Goal: Task Accomplishment & Management: Complete application form

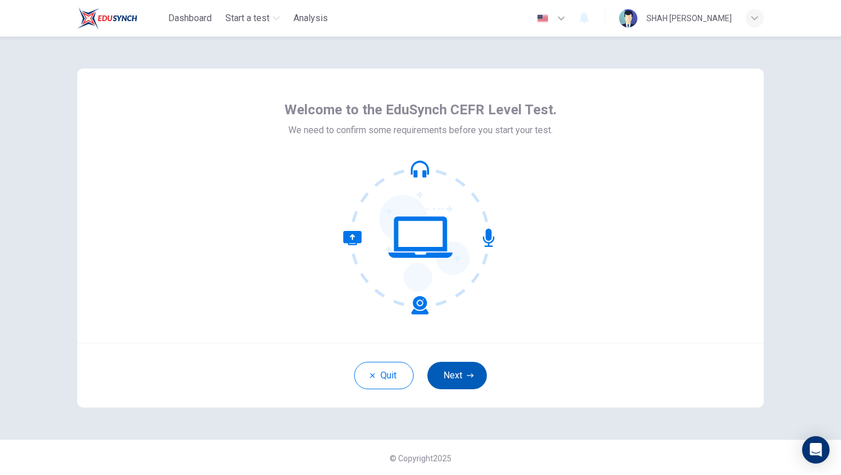
click at [468, 376] on icon "button" at bounding box center [470, 375] width 7 height 7
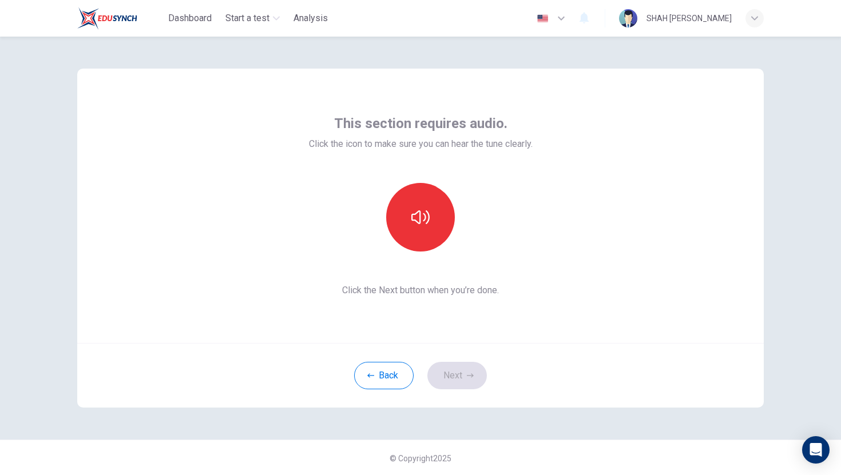
click at [411, 251] on div at bounding box center [421, 217] width 124 height 69
click at [409, 211] on button "button" at bounding box center [420, 217] width 69 height 69
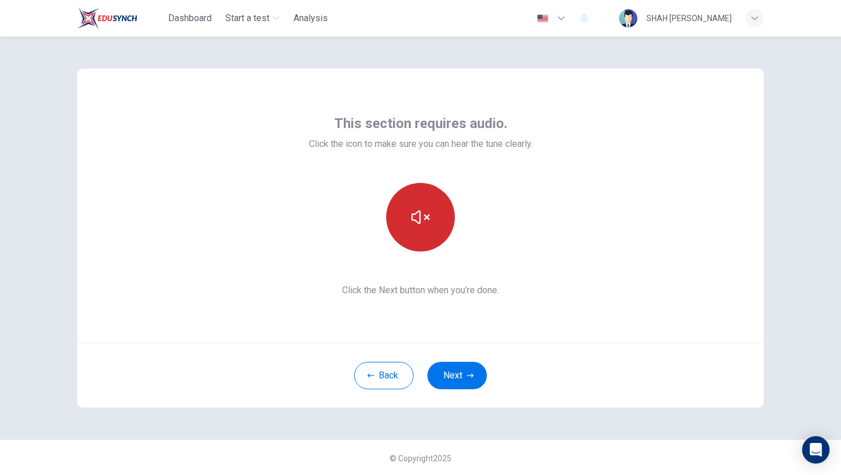
click at [416, 237] on button "button" at bounding box center [420, 217] width 69 height 69
click at [417, 237] on button "button" at bounding box center [420, 217] width 69 height 69
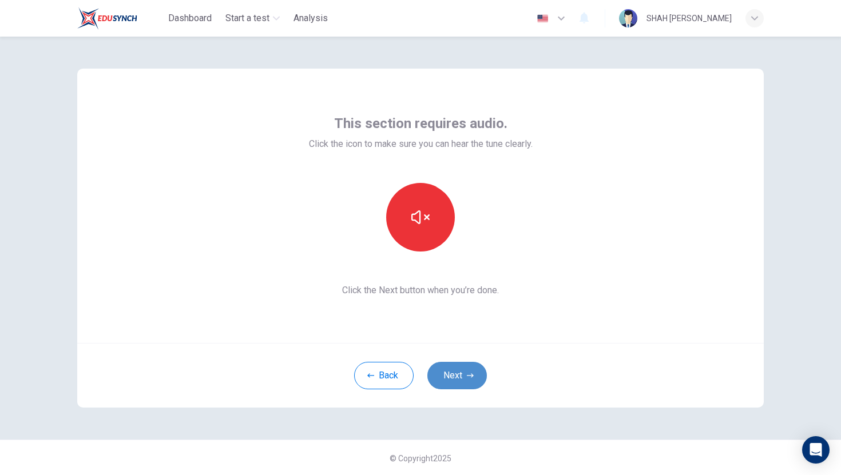
click at [457, 368] on button "Next" at bounding box center [456, 375] width 59 height 27
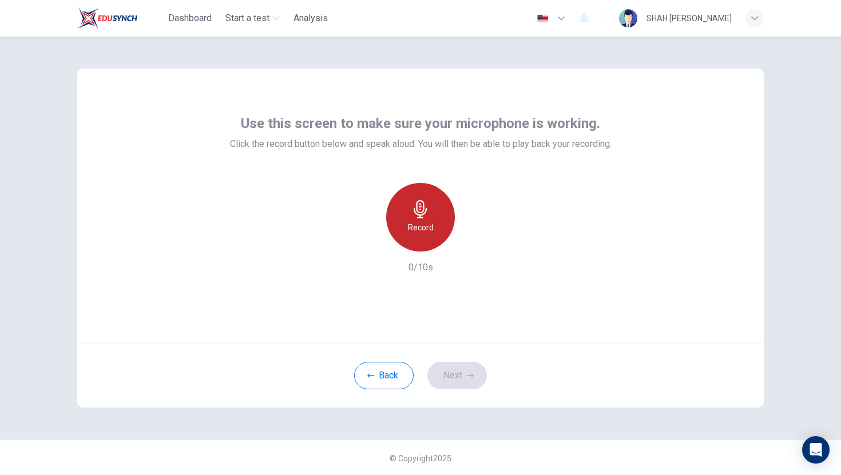
click at [401, 216] on div "Record" at bounding box center [420, 217] width 69 height 69
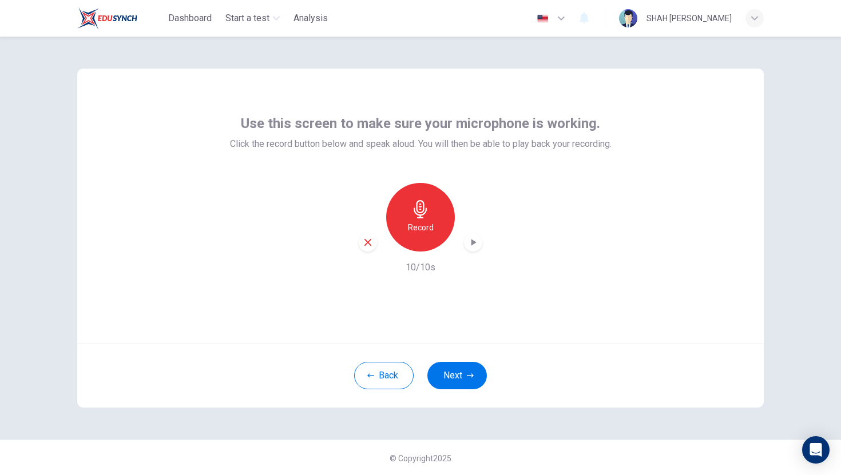
click at [401, 216] on div "Record" at bounding box center [420, 217] width 69 height 69
click at [420, 215] on icon "button" at bounding box center [419, 209] width 13 height 18
click at [469, 241] on icon "button" at bounding box center [472, 242] width 11 height 11
click at [427, 223] on h6 "Record" at bounding box center [421, 228] width 26 height 14
click at [432, 234] on div "Stop" at bounding box center [420, 217] width 69 height 69
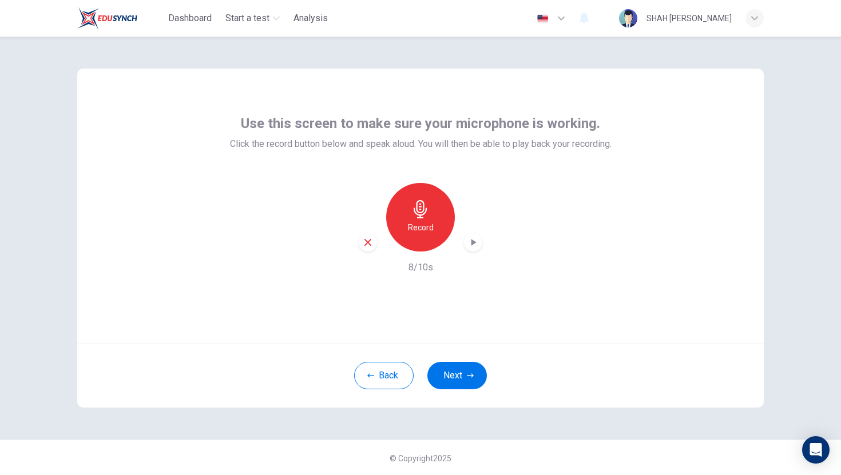
click at [473, 244] on icon "button" at bounding box center [473, 242] width 5 height 7
click at [455, 376] on button "Next" at bounding box center [456, 375] width 59 height 27
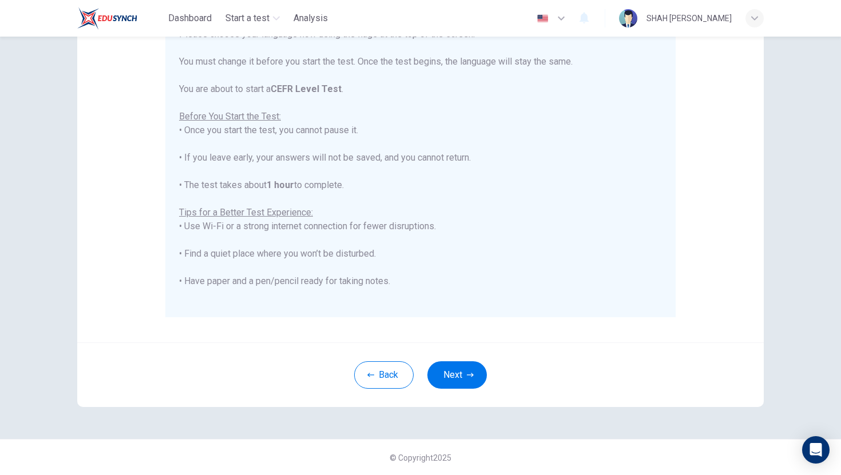
scroll to position [161, 0]
click at [479, 374] on button "Next" at bounding box center [456, 374] width 59 height 27
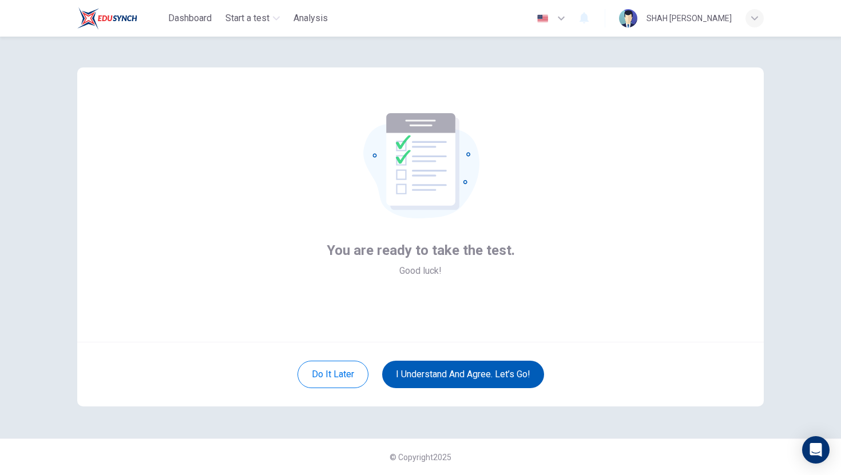
scroll to position [1, 0]
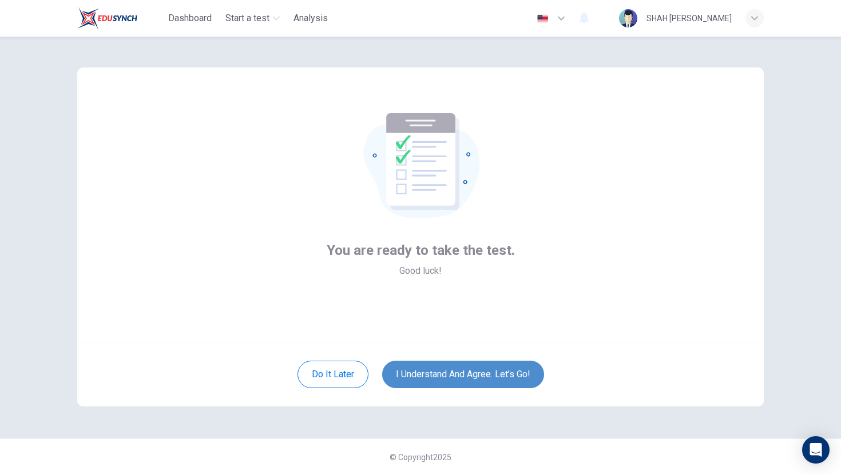
click at [479, 374] on button "I understand and agree. Let’s go!" at bounding box center [463, 374] width 162 height 27
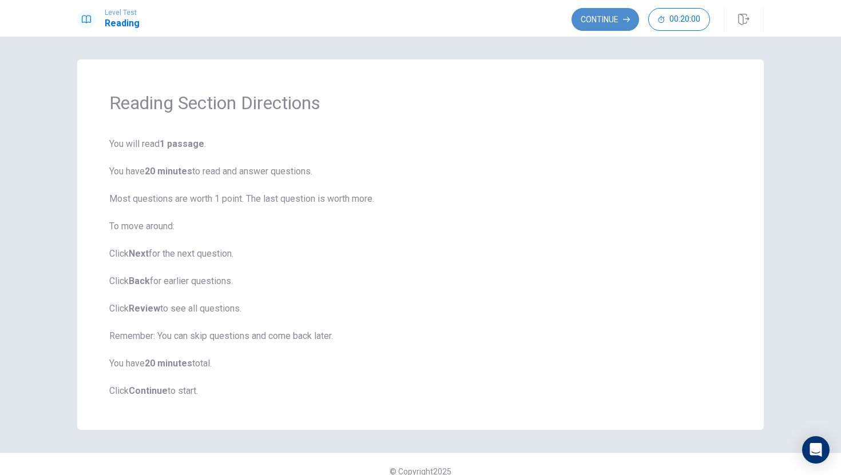
click at [595, 13] on button "Continue" at bounding box center [604, 19] width 67 height 23
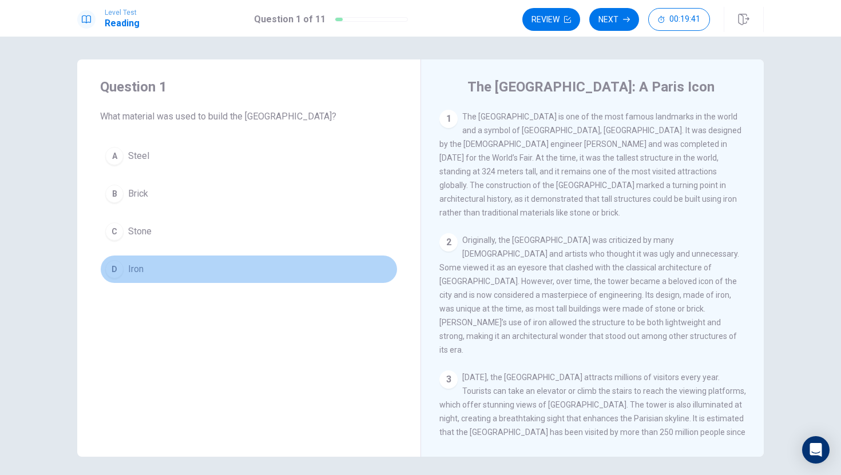
click at [120, 268] on div "D" at bounding box center [114, 269] width 18 height 18
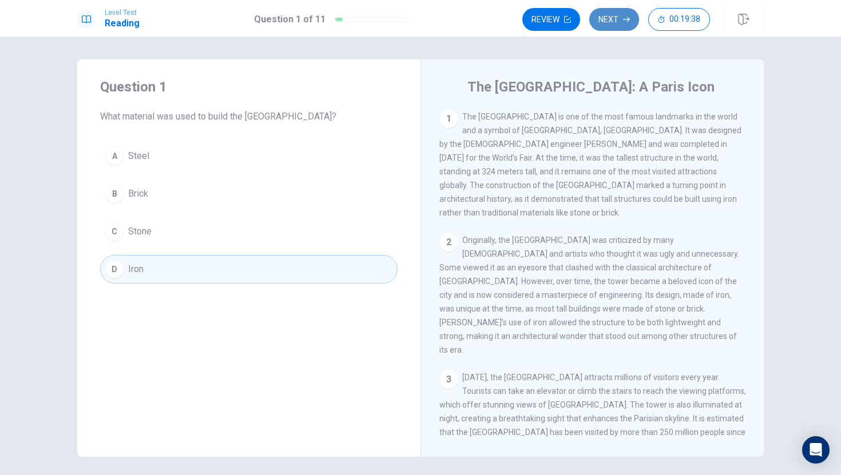
click at [611, 22] on button "Next" at bounding box center [614, 19] width 50 height 23
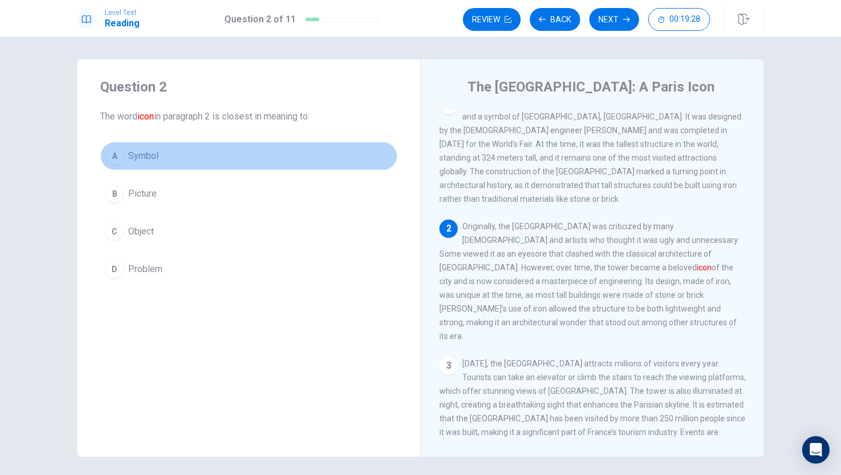
click at [110, 156] on div "A" at bounding box center [114, 156] width 18 height 18
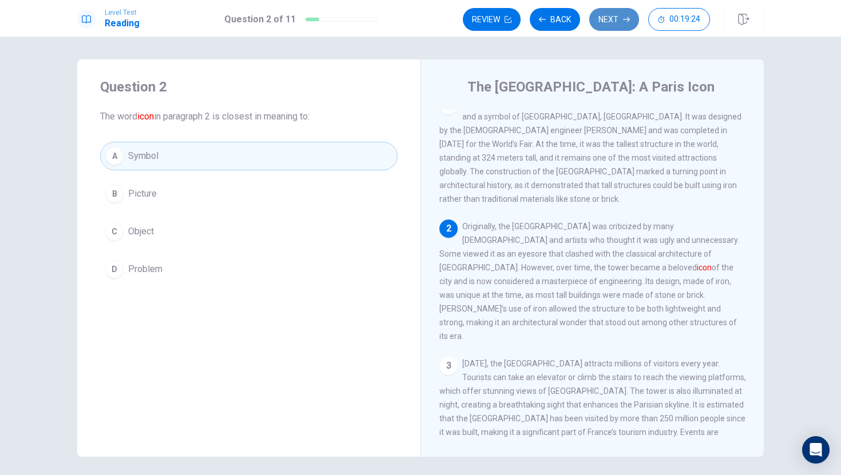
click at [608, 16] on button "Next" at bounding box center [614, 19] width 50 height 23
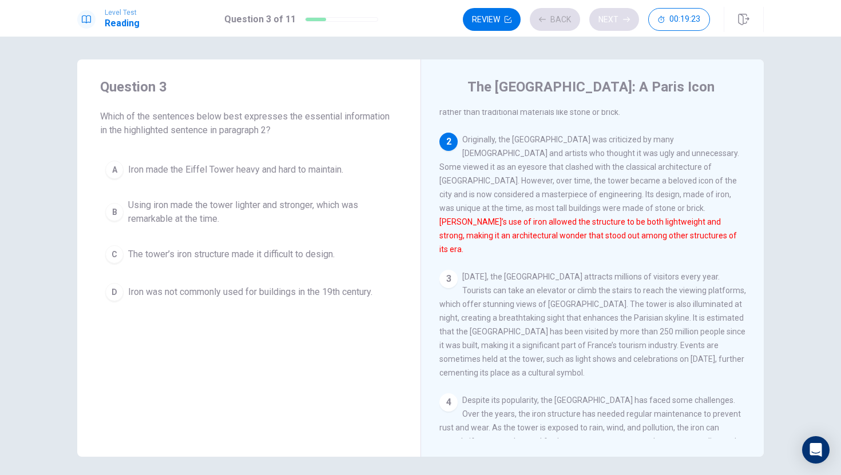
scroll to position [114, 0]
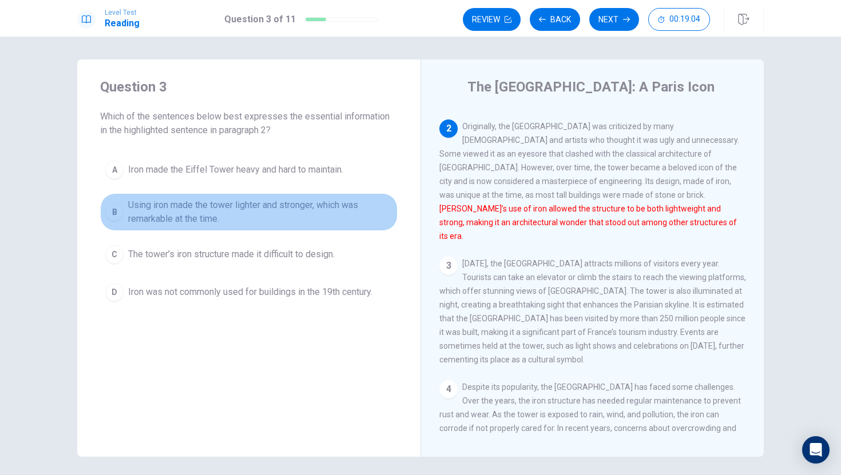
click at [120, 207] on div "B" at bounding box center [114, 212] width 18 height 18
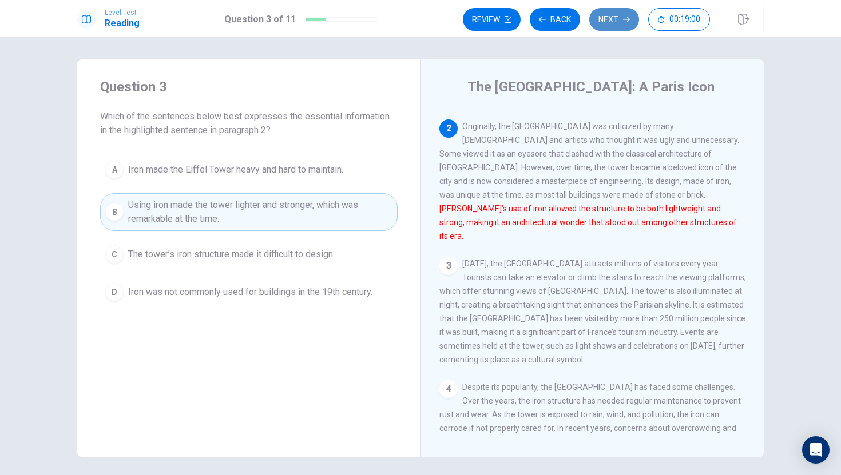
click at [623, 19] on icon "button" at bounding box center [626, 19] width 7 height 5
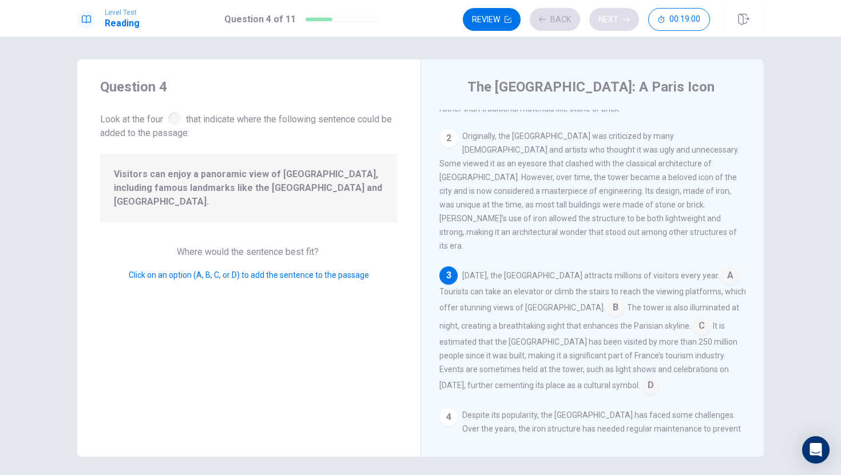
scroll to position [156, 0]
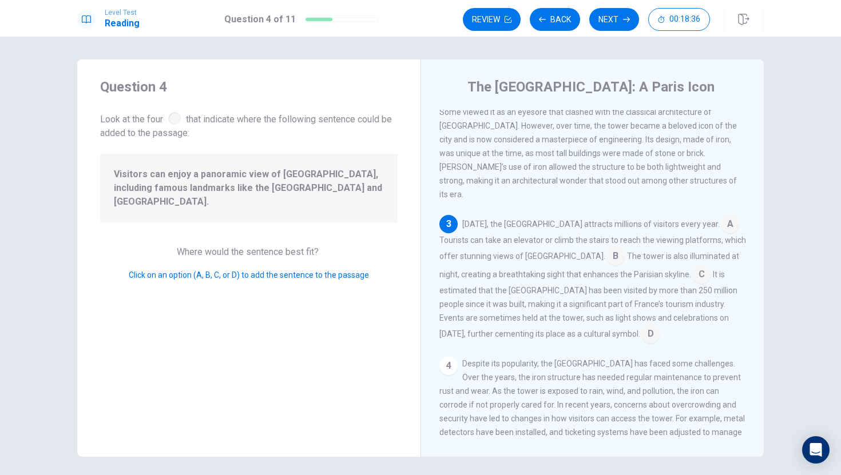
click at [606, 248] on input at bounding box center [615, 257] width 18 height 18
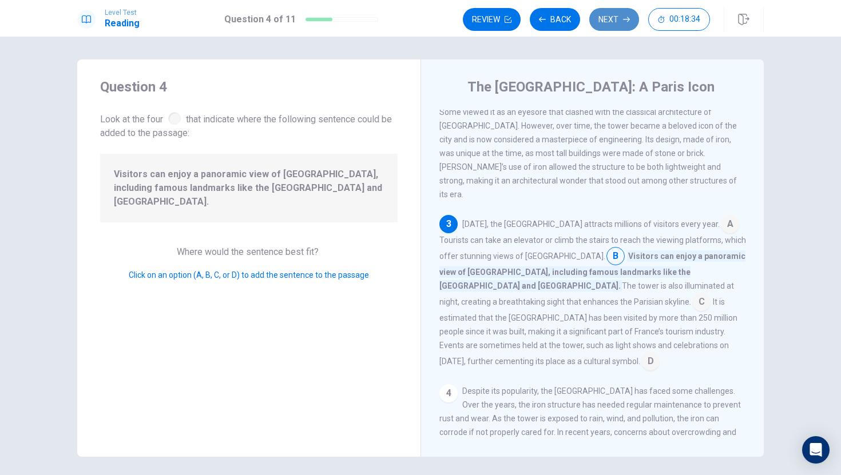
click at [613, 20] on button "Next" at bounding box center [614, 19] width 50 height 23
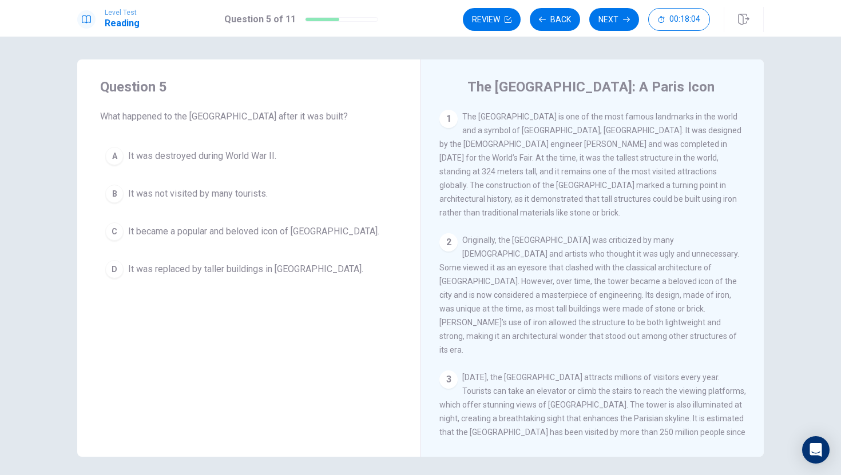
click at [90, 228] on div "Question 5 What happened to the Eiffel Tower after it was built? A It was destr…" at bounding box center [248, 180] width 343 height 242
click at [110, 228] on div "C" at bounding box center [114, 231] width 18 height 18
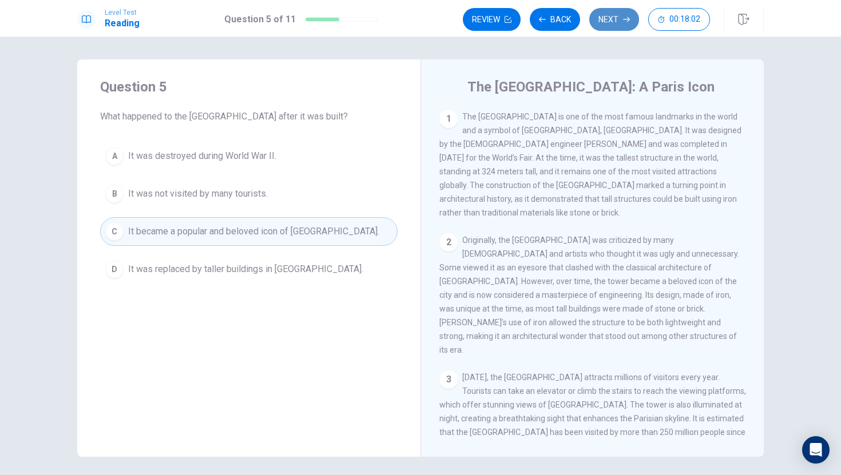
click at [618, 9] on button "Next" at bounding box center [614, 19] width 50 height 23
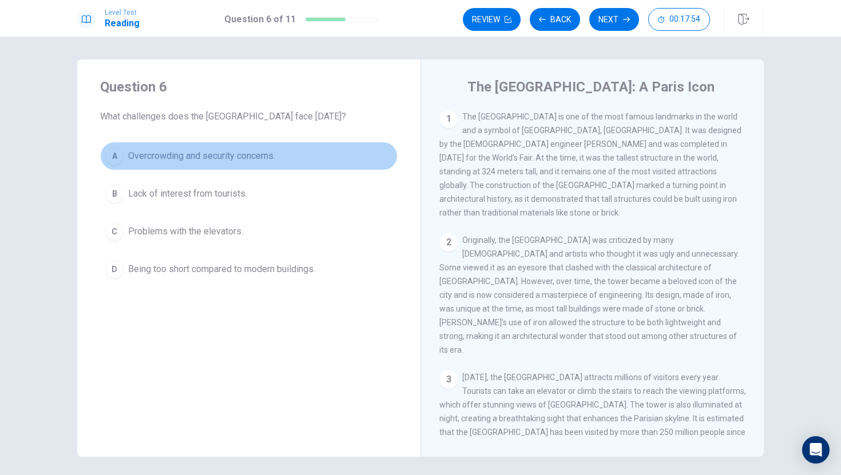
click at [118, 153] on div "A" at bounding box center [114, 156] width 18 height 18
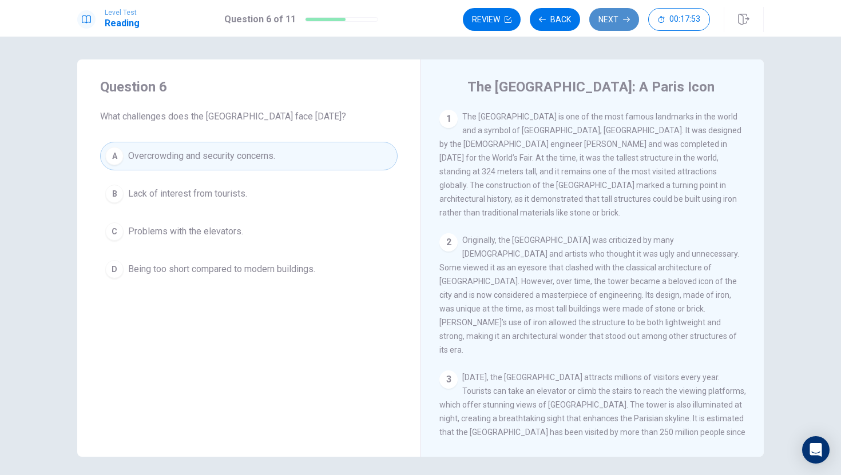
click at [612, 17] on button "Next" at bounding box center [614, 19] width 50 height 23
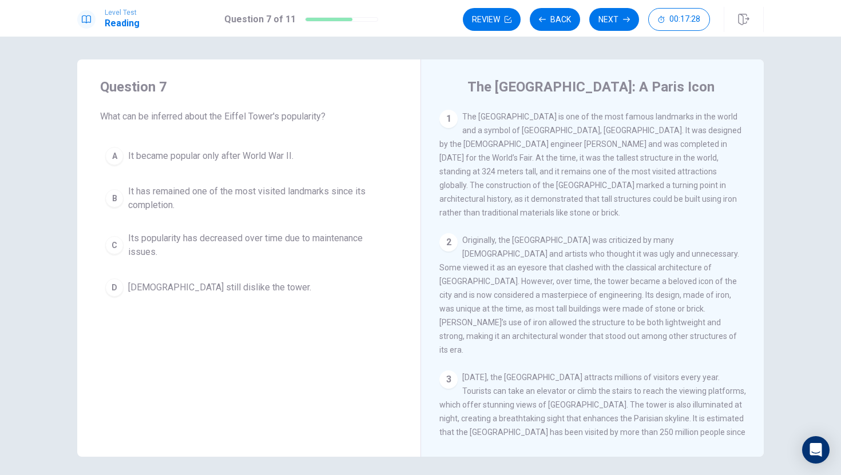
click at [577, 236] on span "Originally, the Eiffel Tower was criticized by many Parisians and artists who t…" at bounding box center [589, 295] width 300 height 119
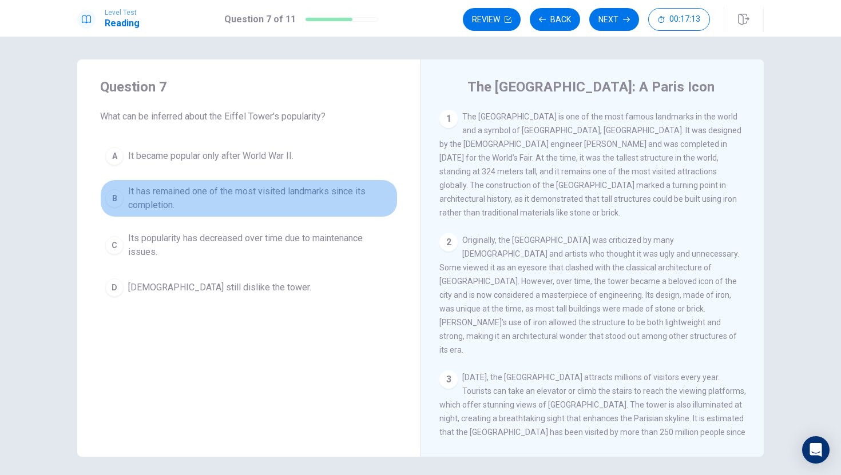
click at [131, 205] on span "It has remained one of the most visited landmarks since its completion." at bounding box center [260, 198] width 264 height 27
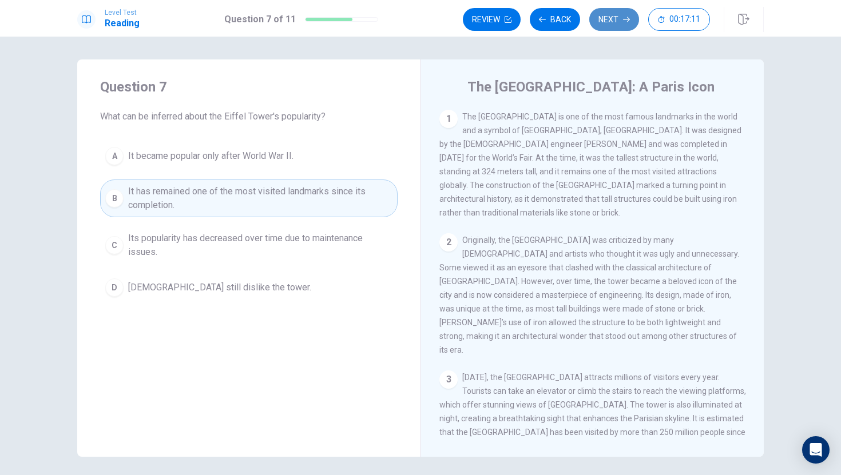
click at [628, 18] on icon "button" at bounding box center [626, 19] width 7 height 5
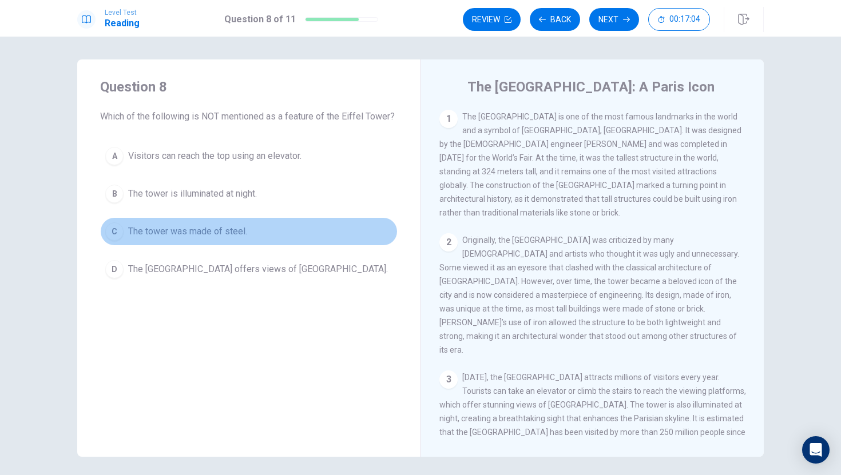
click at [124, 229] on button "C The tower was made of steel." at bounding box center [248, 231] width 297 height 29
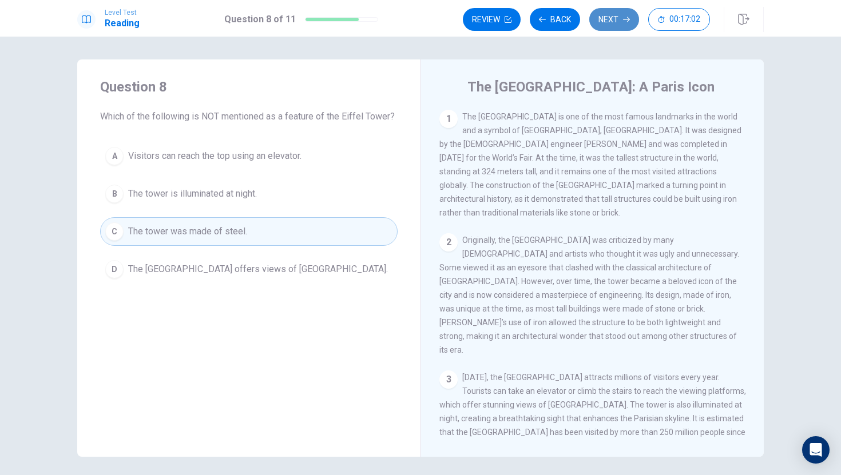
click at [619, 17] on button "Next" at bounding box center [614, 19] width 50 height 23
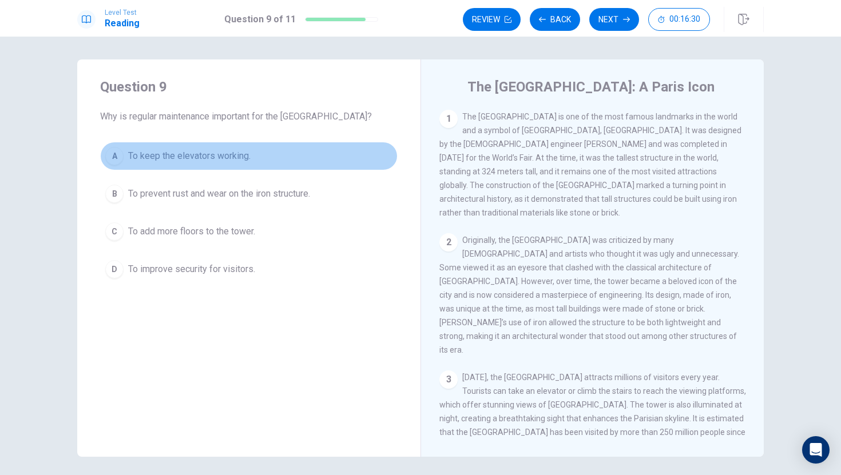
click at [320, 160] on button "A To keep the elevators working." at bounding box center [248, 156] width 297 height 29
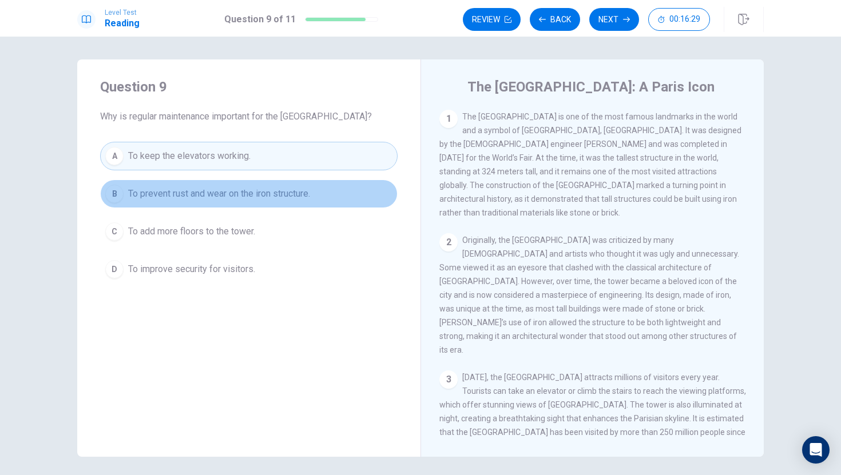
click at [322, 186] on button "B To prevent rust and wear on the iron structure." at bounding box center [248, 194] width 297 height 29
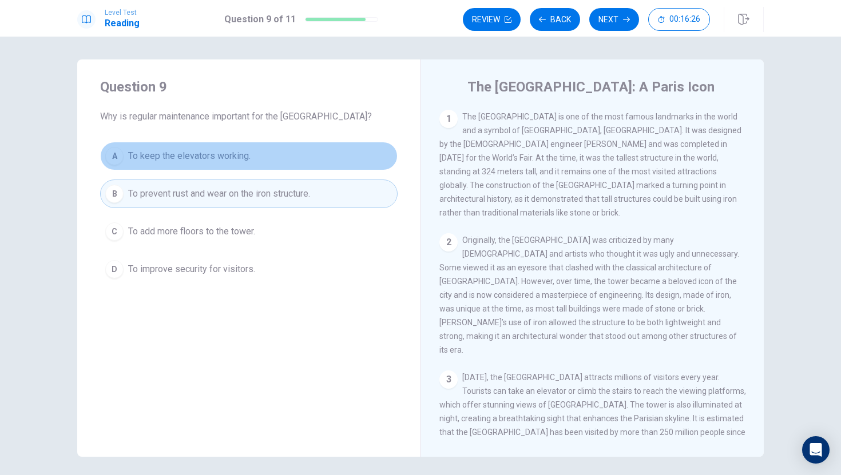
click at [382, 155] on button "A To keep the elevators working." at bounding box center [248, 156] width 297 height 29
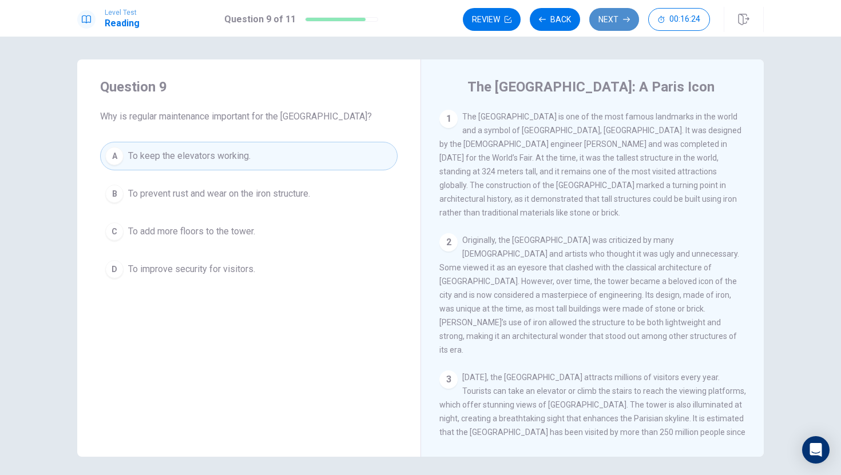
click at [633, 20] on button "Next" at bounding box center [614, 19] width 50 height 23
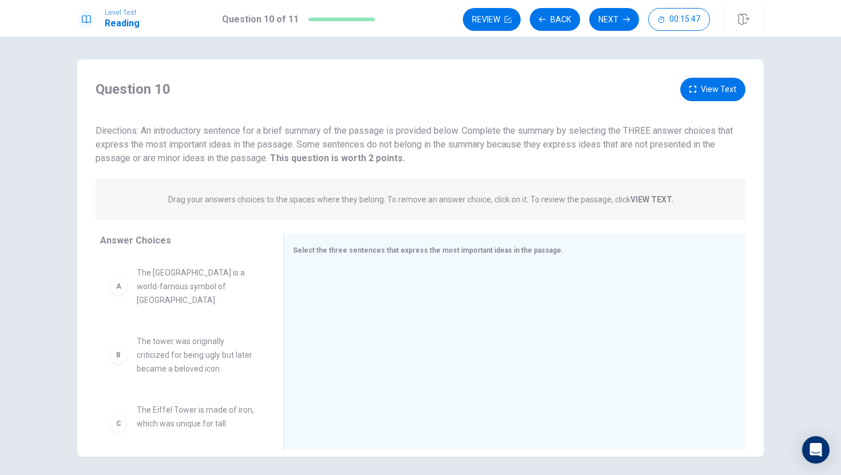
click at [266, 289] on div "A The Eiffel Tower is a world-famous symbol of Paris. B The tower was originall…" at bounding box center [187, 345] width 174 height 176
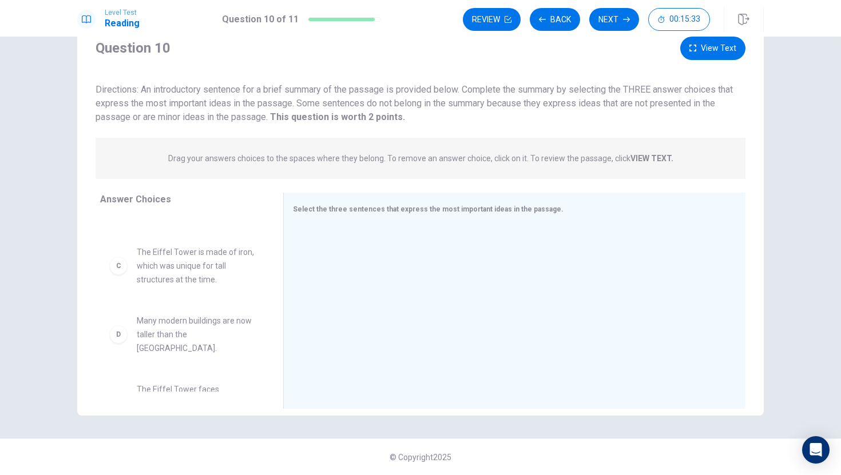
scroll to position [94, 0]
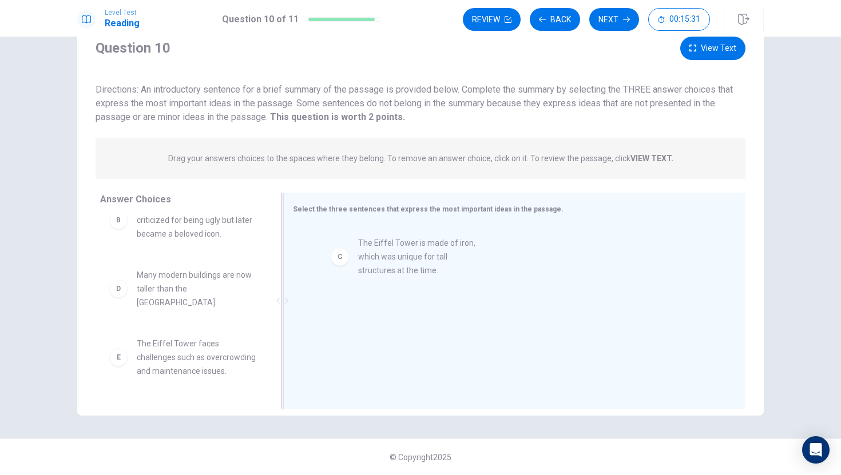
drag, startPoint x: 211, startPoint y: 281, endPoint x: 435, endPoint y: 259, distance: 225.3
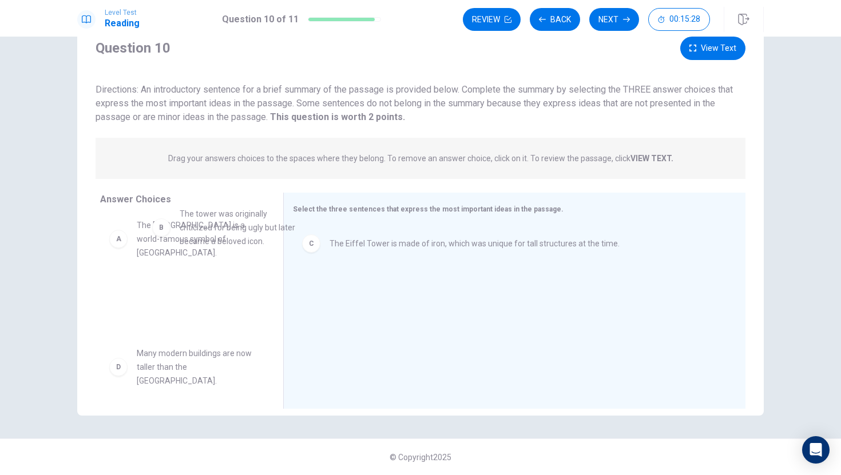
scroll to position [0, 0]
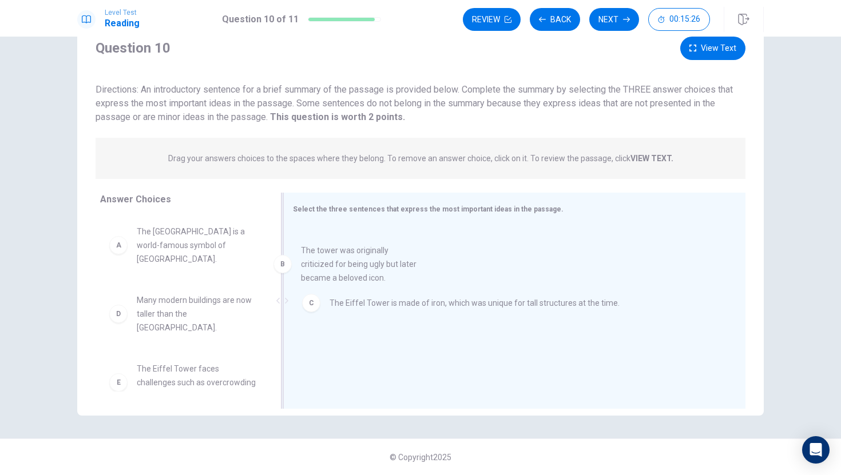
drag, startPoint x: 217, startPoint y: 222, endPoint x: 384, endPoint y: 277, distance: 176.3
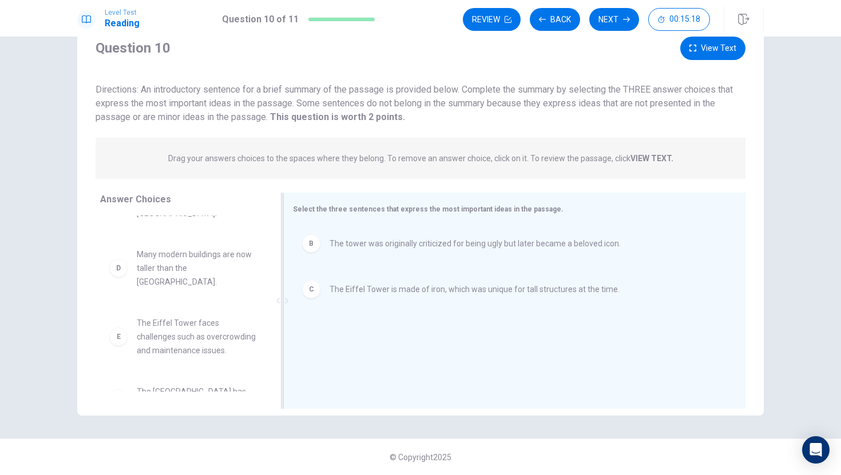
scroll to position [48, 0]
drag, startPoint x: 173, startPoint y: 366, endPoint x: 375, endPoint y: 340, distance: 204.1
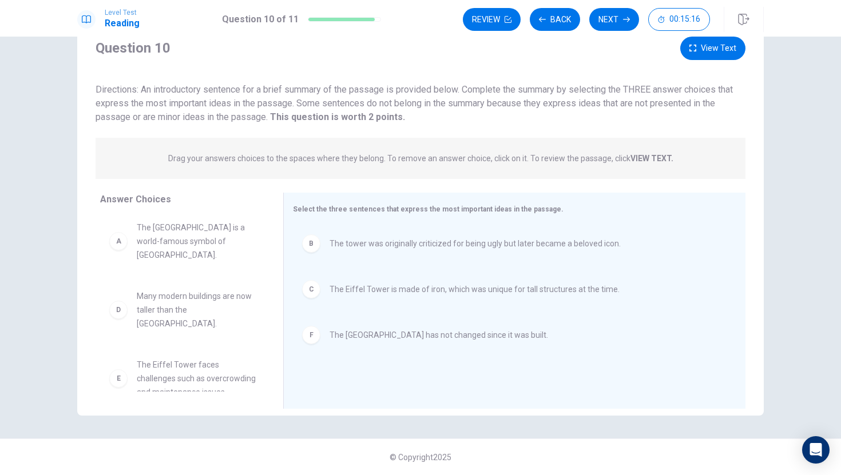
scroll to position [0, 0]
click at [619, 22] on button "Next" at bounding box center [614, 19] width 50 height 23
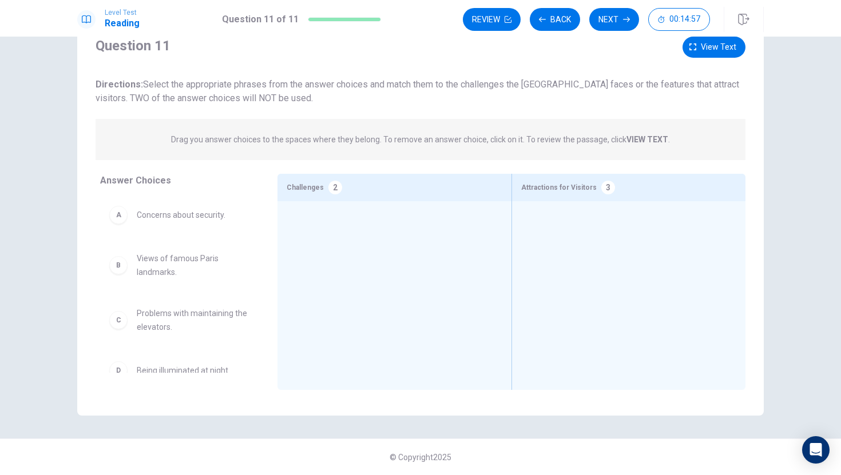
click at [254, 233] on div "A Concerns about security. B Views of famous Paris landmarks. C Problems with m…" at bounding box center [179, 285] width 159 height 176
drag, startPoint x: 198, startPoint y: 316, endPoint x: 317, endPoint y: 217, distance: 154.8
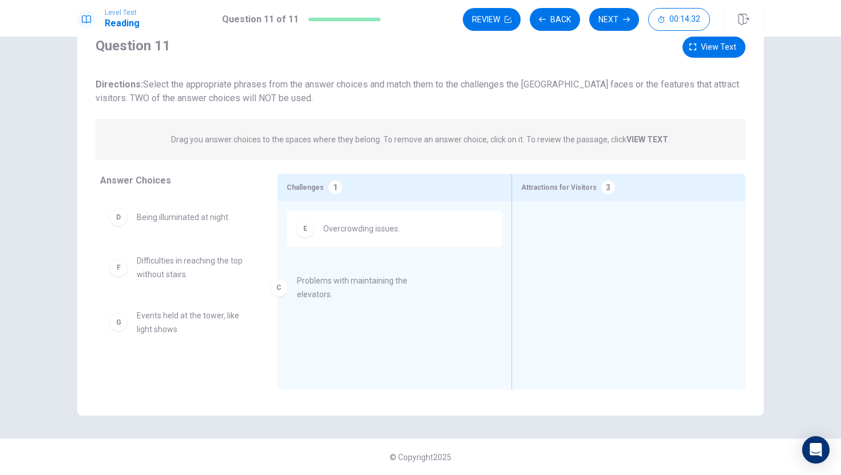
drag, startPoint x: 240, startPoint y: 225, endPoint x: 396, endPoint y: 288, distance: 168.5
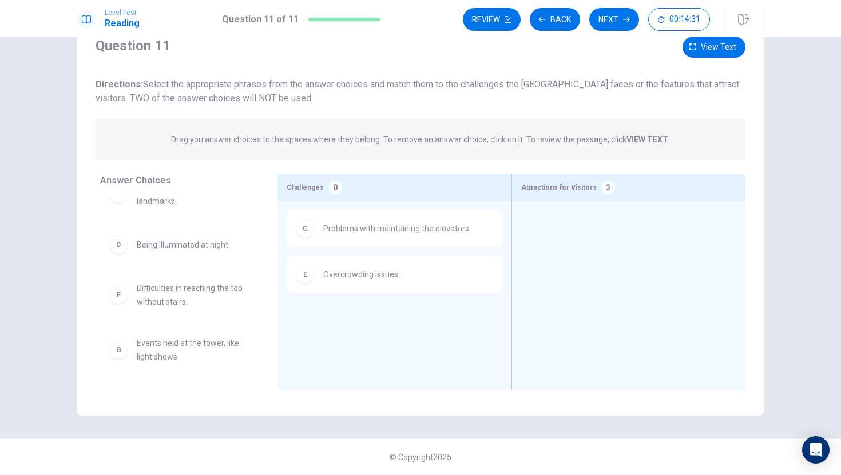
scroll to position [71, 0]
drag, startPoint x: 210, startPoint y: 249, endPoint x: 513, endPoint y: 261, distance: 303.3
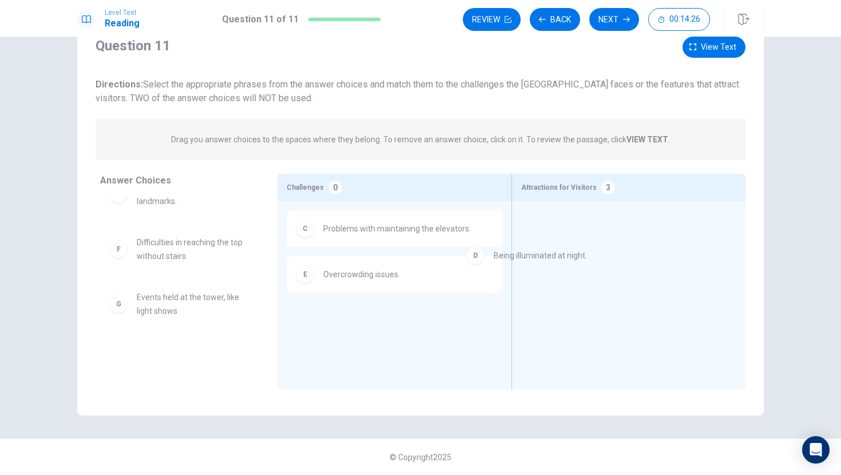
drag, startPoint x: 213, startPoint y: 246, endPoint x: 573, endPoint y: 256, distance: 360.4
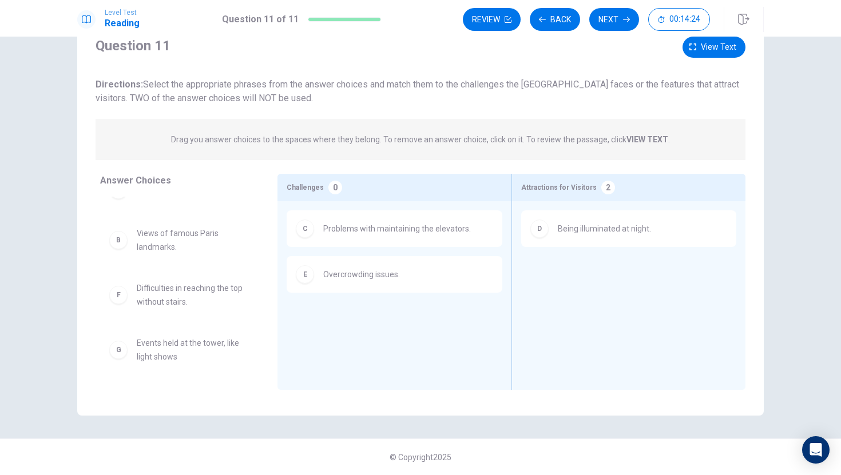
scroll to position [22, 0]
drag, startPoint x: 140, startPoint y: 241, endPoint x: 474, endPoint y: 284, distance: 337.3
drag, startPoint x: 254, startPoint y: 245, endPoint x: 711, endPoint y: 272, distance: 457.7
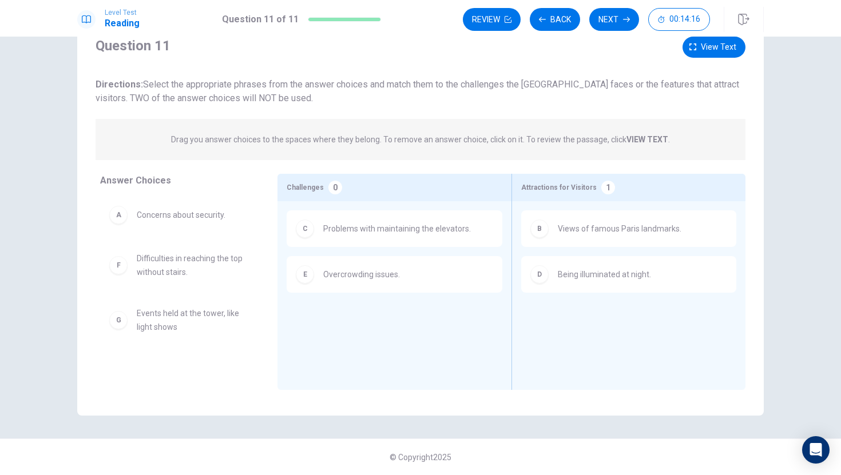
scroll to position [0, 0]
drag, startPoint x: 201, startPoint y: 220, endPoint x: 385, endPoint y: 296, distance: 198.7
drag, startPoint x: 197, startPoint y: 330, endPoint x: 543, endPoint y: 352, distance: 346.1
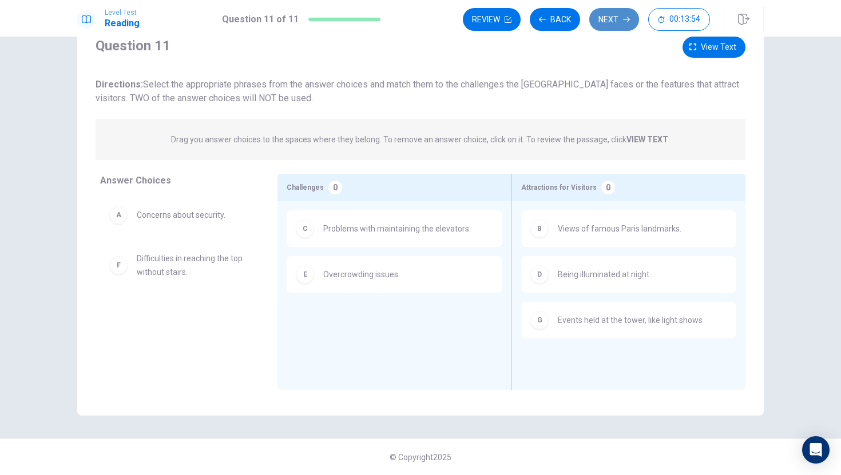
click at [619, 13] on button "Next" at bounding box center [614, 19] width 50 height 23
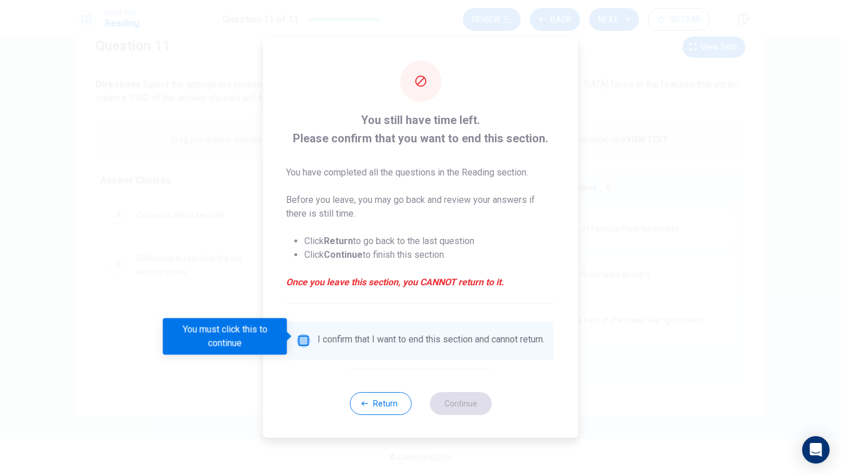
click at [303, 338] on input "You must click this to continue" at bounding box center [304, 341] width 14 height 14
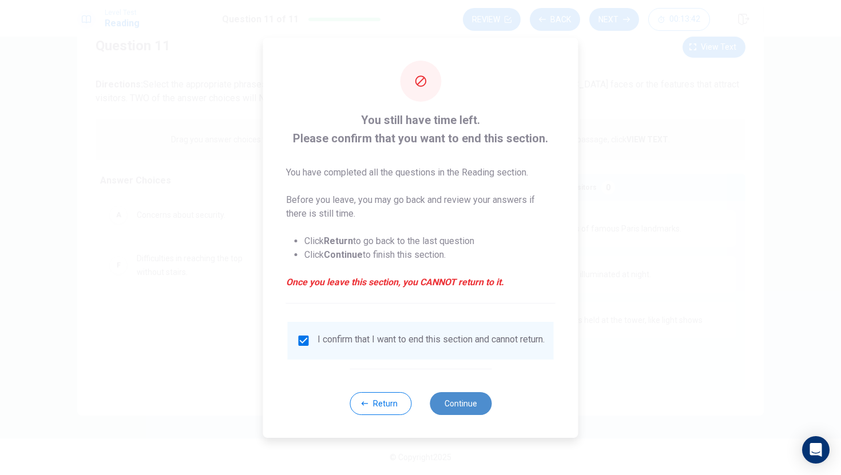
click at [443, 409] on button "Continue" at bounding box center [460, 403] width 62 height 23
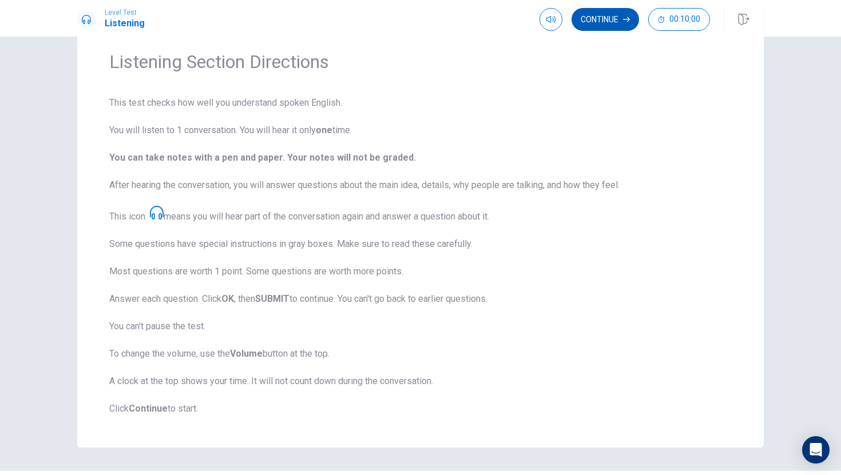
click at [595, 22] on button "Continue" at bounding box center [604, 19] width 67 height 23
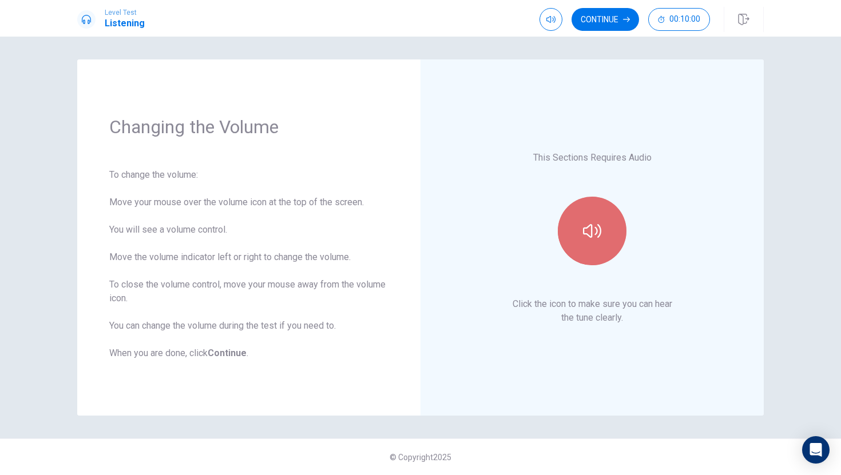
click at [585, 217] on button "button" at bounding box center [592, 231] width 69 height 69
click at [592, 225] on icon "button" at bounding box center [592, 231] width 18 height 18
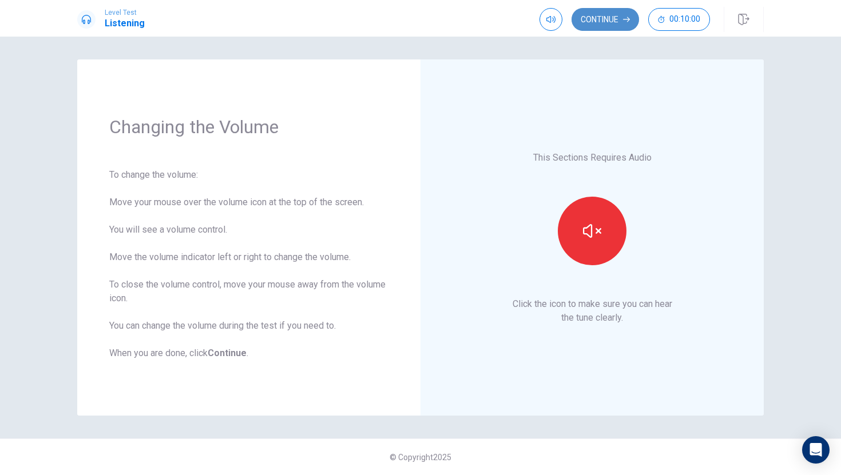
click at [604, 21] on button "Continue" at bounding box center [604, 19] width 67 height 23
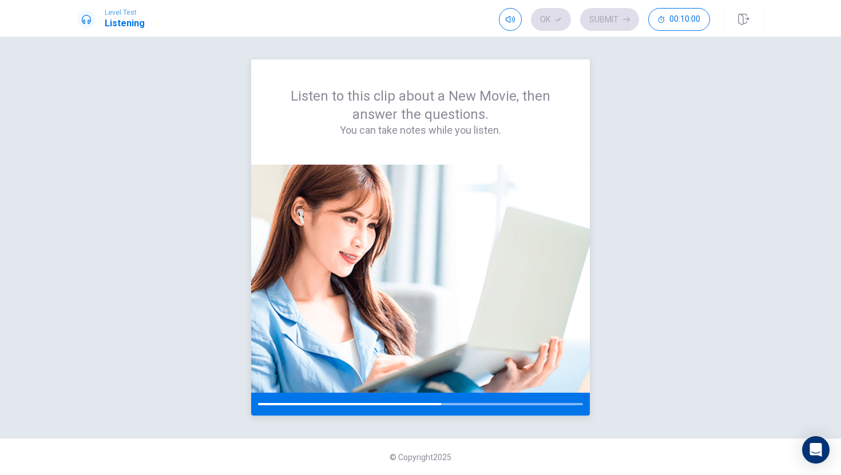
drag, startPoint x: 431, startPoint y: 405, endPoint x: 415, endPoint y: 406, distance: 16.6
click at [415, 406] on div at bounding box center [420, 404] width 339 height 23
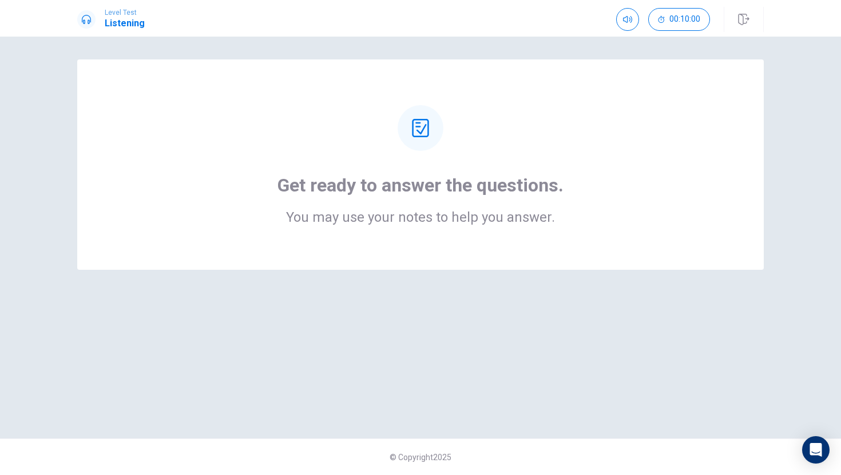
click at [443, 391] on div "Get ready to answer the questions. You may use your notes to help you answer." at bounding box center [420, 237] width 723 height 356
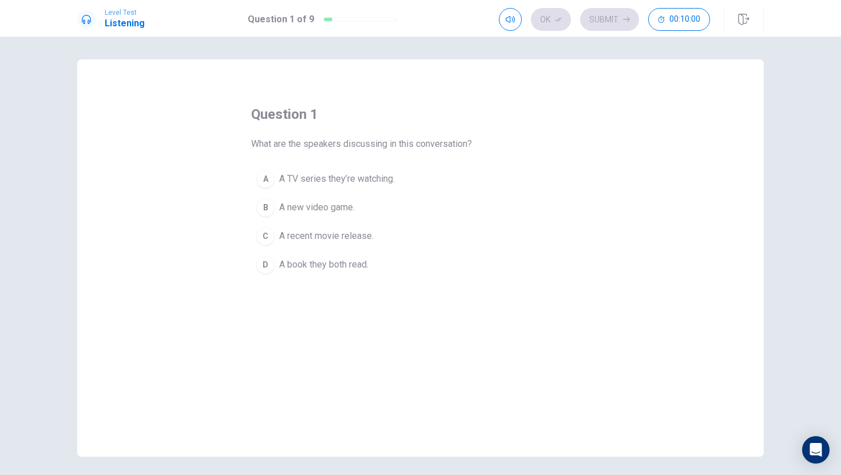
click at [240, 291] on div "question 1 What are the speakers discussing in this conversation? A A TV series…" at bounding box center [420, 257] width 686 height 397
click at [274, 234] on button "C A recent movie release." at bounding box center [420, 236] width 339 height 29
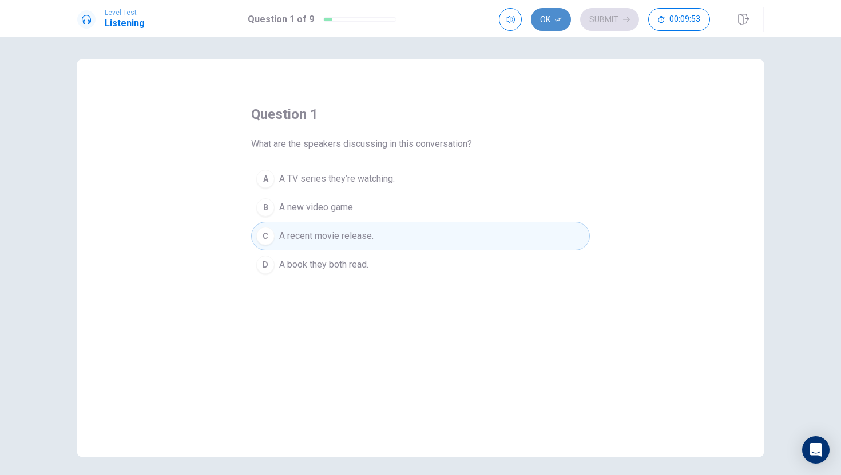
click at [551, 12] on button "Ok" at bounding box center [551, 19] width 40 height 23
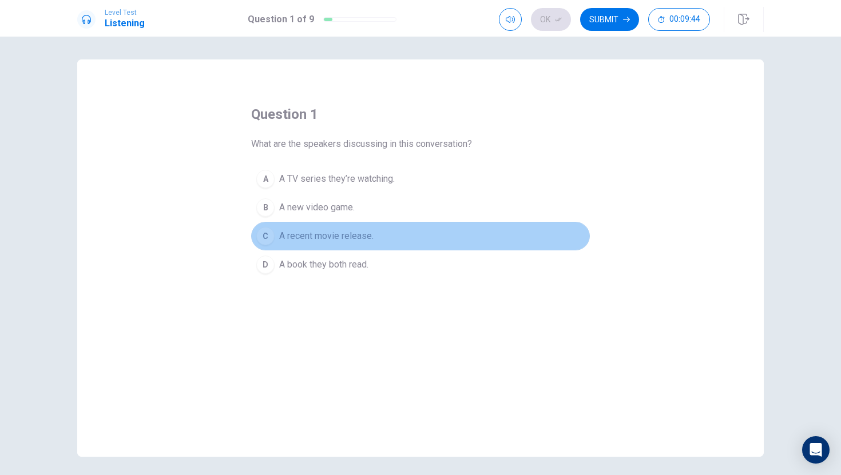
click at [309, 234] on span "A recent movie release." at bounding box center [326, 236] width 94 height 14
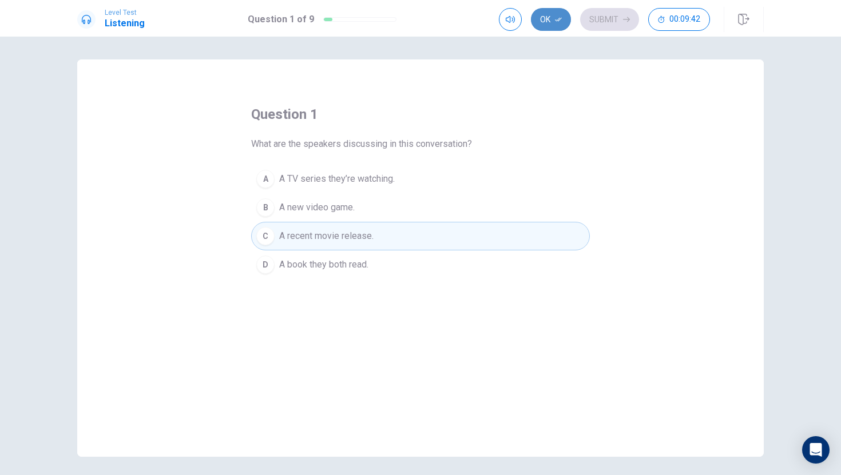
click at [555, 14] on button "Ok" at bounding box center [551, 19] width 40 height 23
click at [615, 13] on button "Submit" at bounding box center [609, 19] width 59 height 23
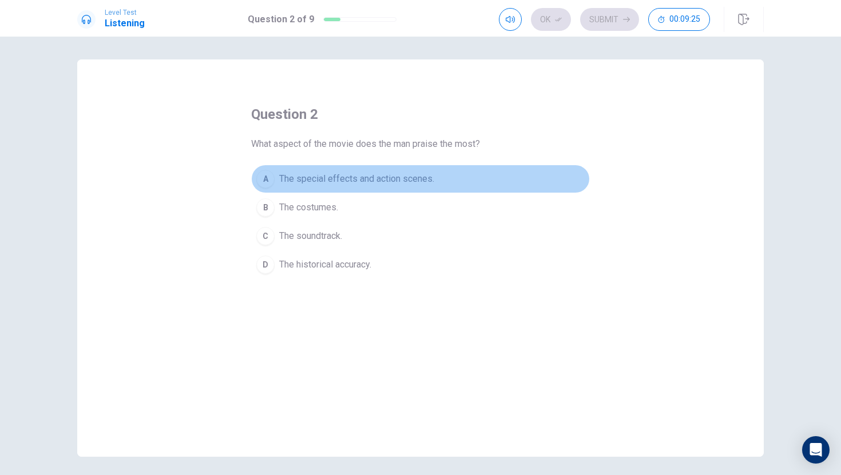
click at [268, 176] on div "A" at bounding box center [265, 179] width 18 height 18
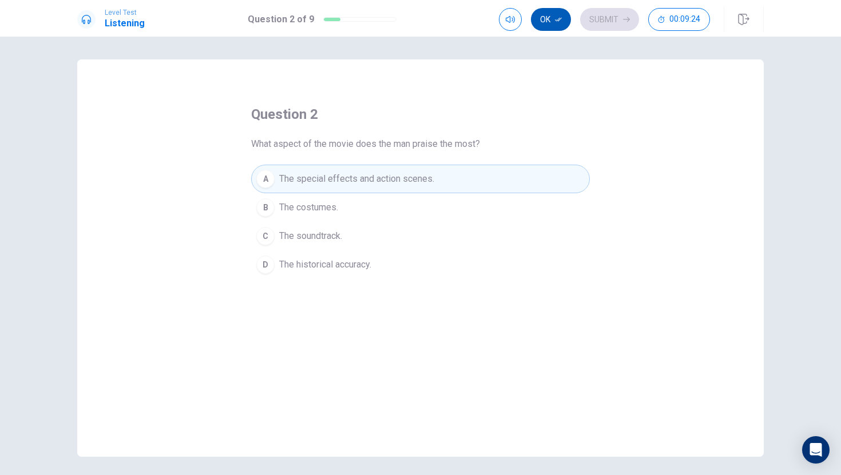
click at [547, 25] on button "Ok" at bounding box center [551, 19] width 40 height 23
click at [582, 25] on button "Submit" at bounding box center [609, 19] width 59 height 23
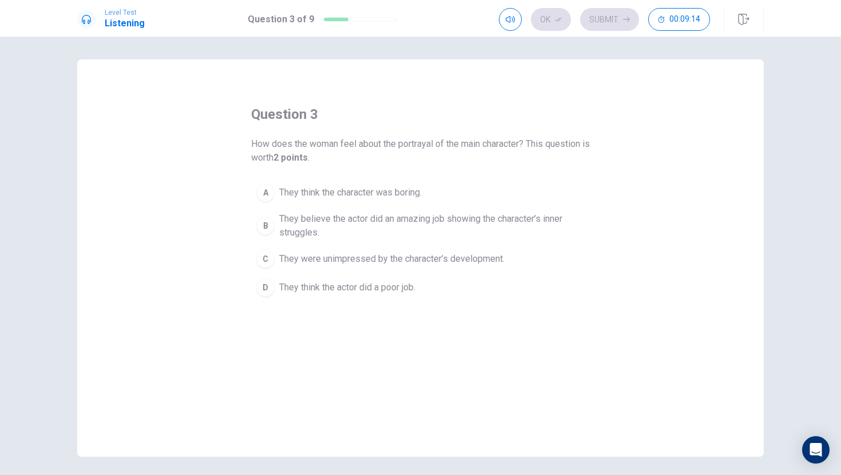
click at [272, 220] on div "B" at bounding box center [265, 226] width 18 height 18
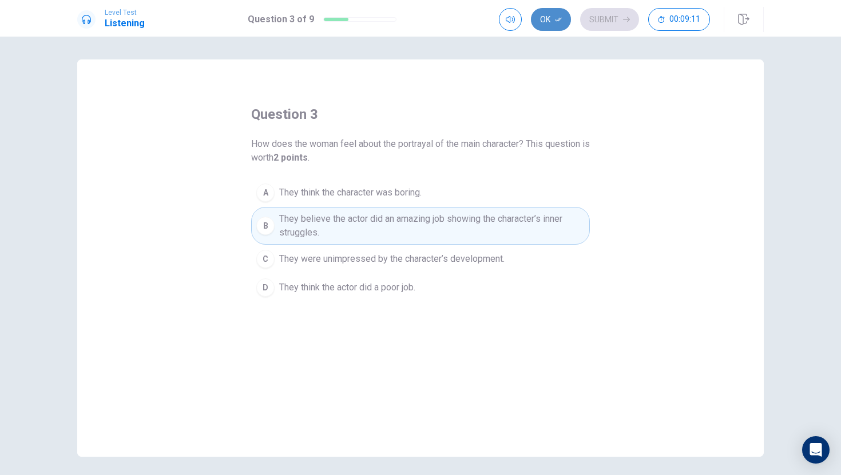
click at [550, 15] on button "Ok" at bounding box center [551, 19] width 40 height 23
click at [594, 15] on button "Submit" at bounding box center [609, 19] width 59 height 23
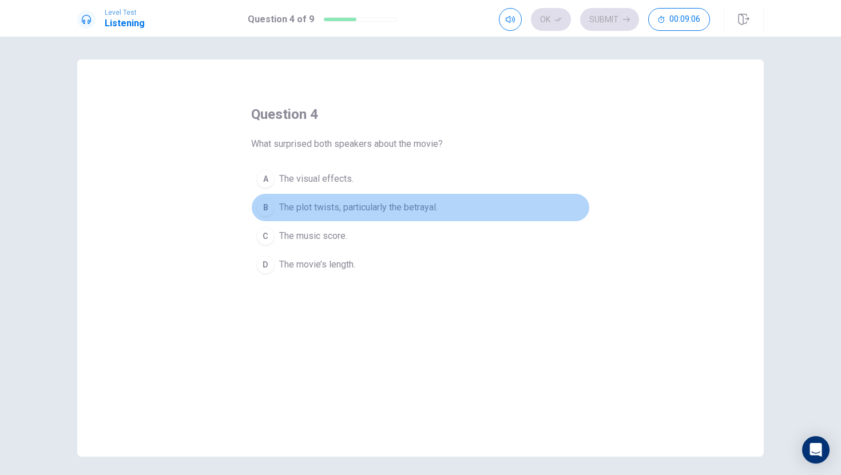
click at [267, 201] on div "B" at bounding box center [265, 207] width 18 height 18
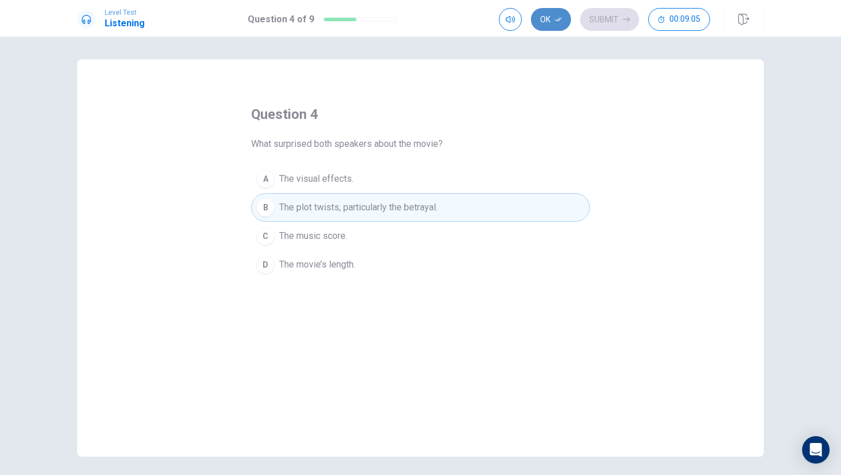
click at [555, 11] on button "Ok" at bounding box center [551, 19] width 40 height 23
click at [590, 11] on button "Submit" at bounding box center [609, 19] width 59 height 23
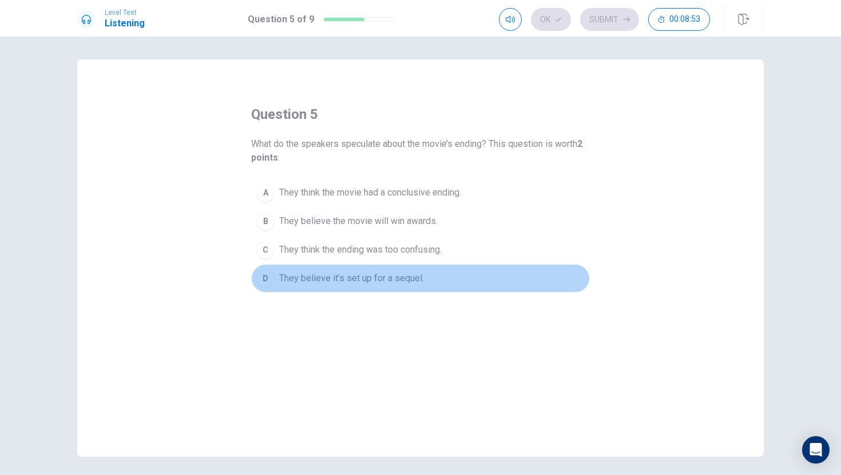
click at [273, 285] on button "D They believe it’s set up for a sequel." at bounding box center [420, 278] width 339 height 29
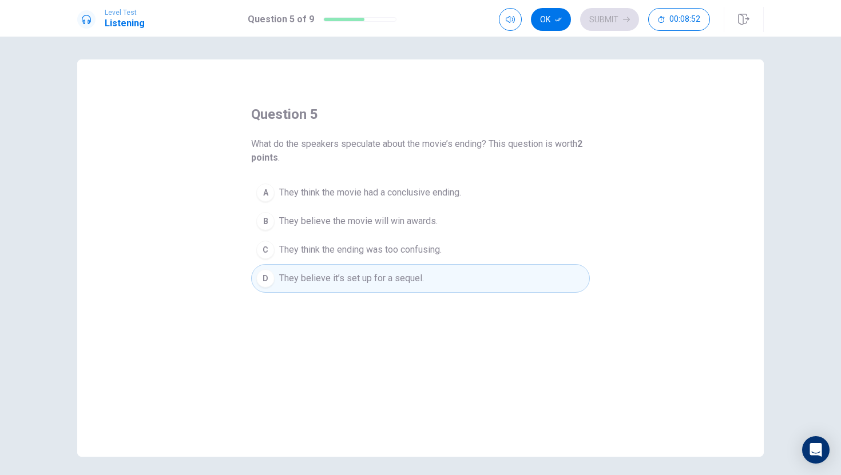
click at [570, 14] on div "Ok Submit 00:08:52" at bounding box center [604, 19] width 211 height 23
click at [563, 18] on button "Ok" at bounding box center [551, 19] width 40 height 23
click at [583, 18] on button "Submit" at bounding box center [609, 19] width 59 height 23
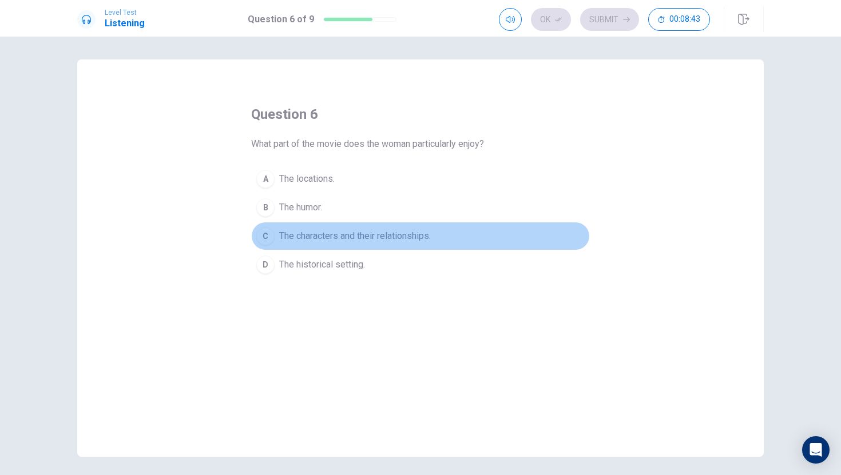
click at [276, 233] on button "C The characters and their relationships." at bounding box center [420, 236] width 339 height 29
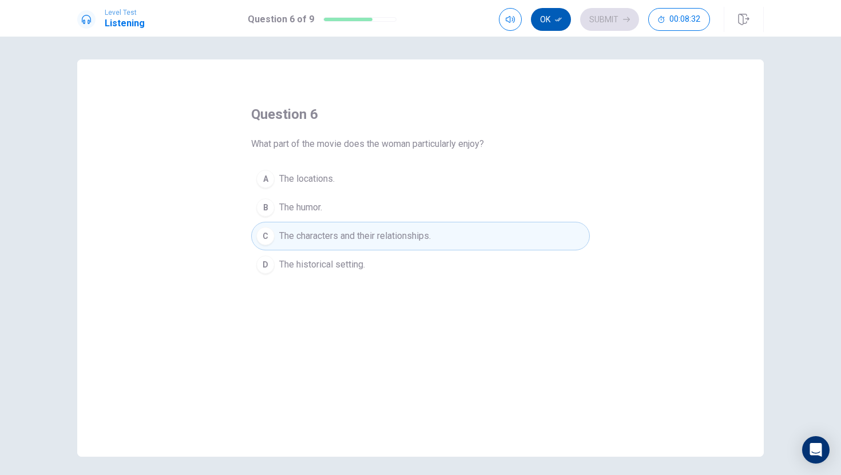
click at [560, 23] on button "Ok" at bounding box center [551, 19] width 40 height 23
click at [608, 16] on button "Submit" at bounding box center [609, 19] width 59 height 23
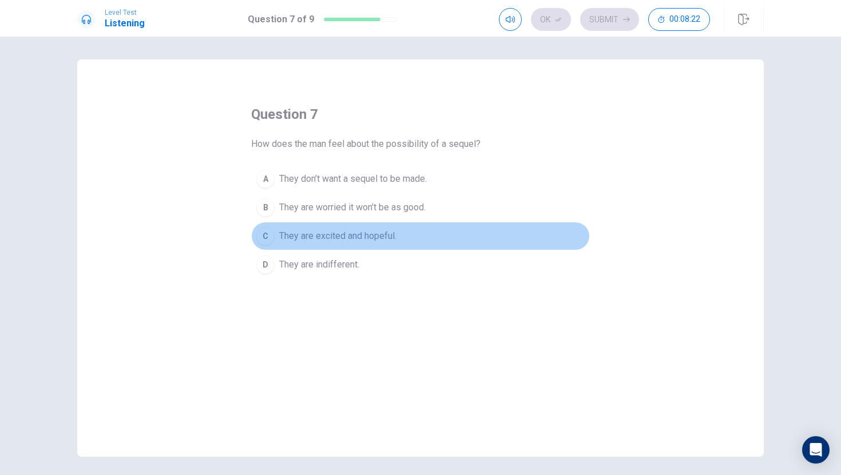
click at [272, 234] on div "C" at bounding box center [265, 236] width 18 height 18
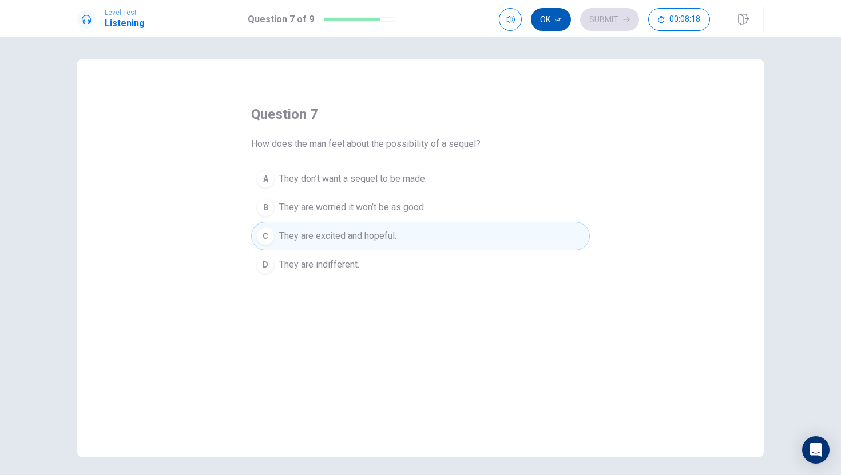
click at [556, 26] on button "Ok" at bounding box center [551, 19] width 40 height 23
click at [602, 18] on button "Submit" at bounding box center [609, 19] width 59 height 23
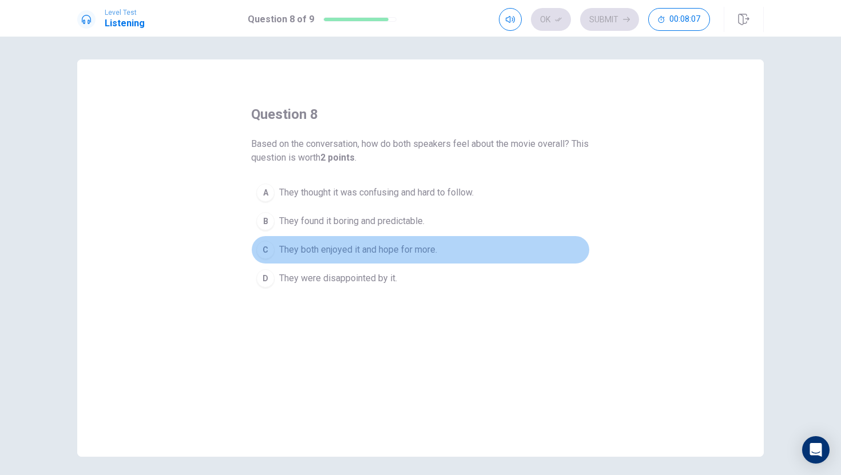
click at [268, 242] on div "C" at bounding box center [265, 250] width 18 height 18
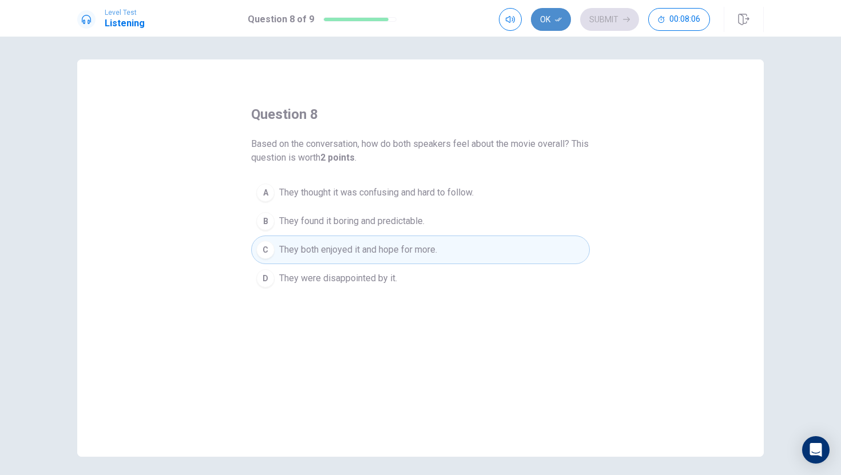
click at [548, 25] on button "Ok" at bounding box center [551, 19] width 40 height 23
click at [592, 26] on button "Submit" at bounding box center [609, 19] width 59 height 23
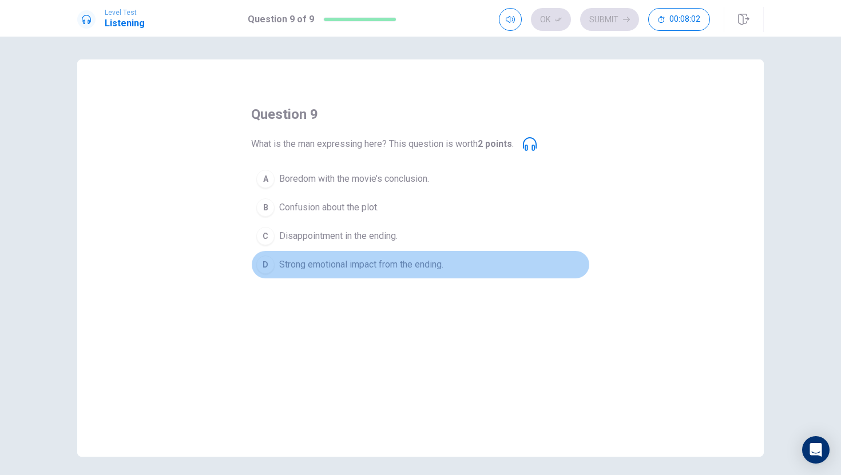
click at [264, 261] on div "D" at bounding box center [265, 265] width 18 height 18
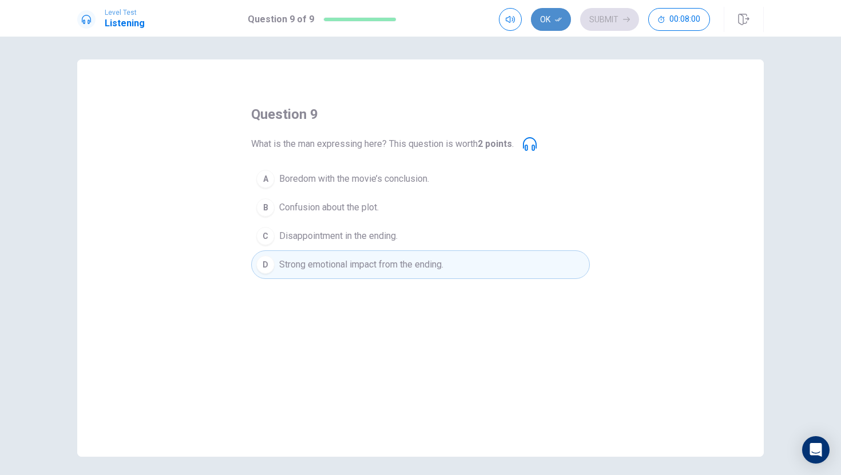
click at [561, 19] on icon "button" at bounding box center [558, 19] width 7 height 7
click at [599, 19] on button "Submit" at bounding box center [609, 19] width 59 height 23
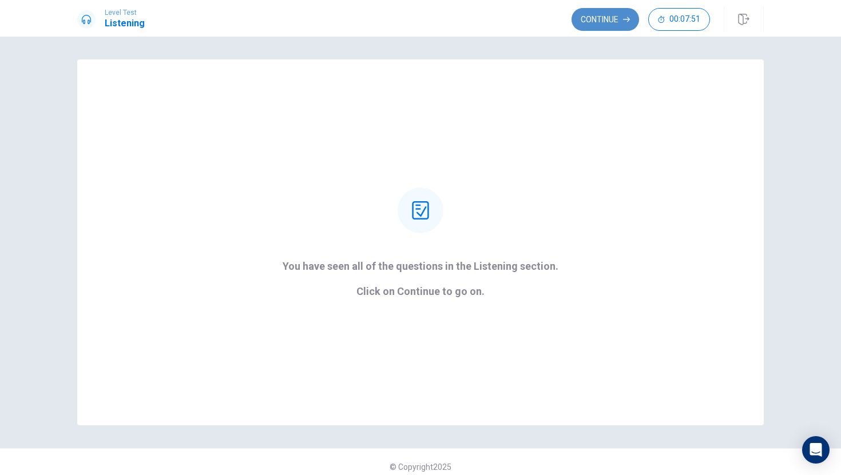
click at [602, 18] on button "Continue" at bounding box center [604, 19] width 67 height 23
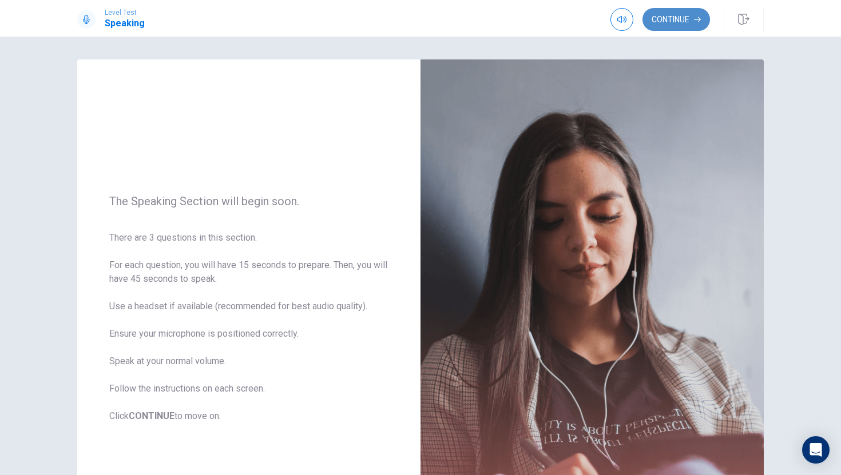
click at [682, 17] on button "Continue" at bounding box center [675, 19] width 67 height 23
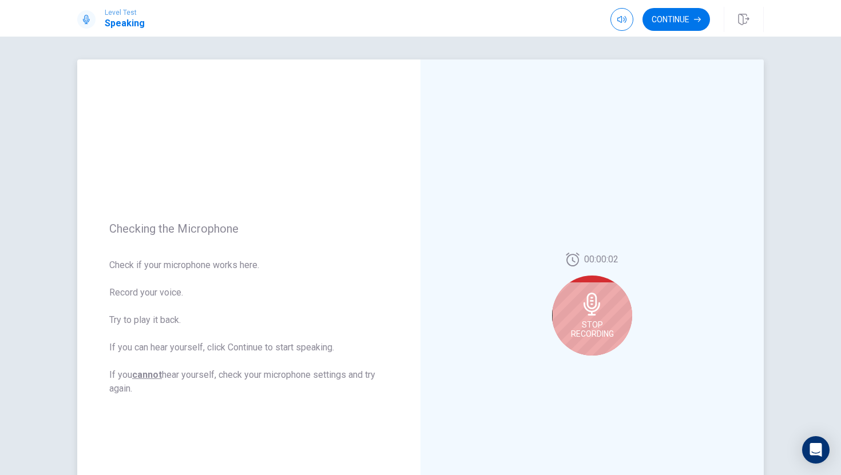
click at [591, 308] on icon at bounding box center [591, 304] width 17 height 23
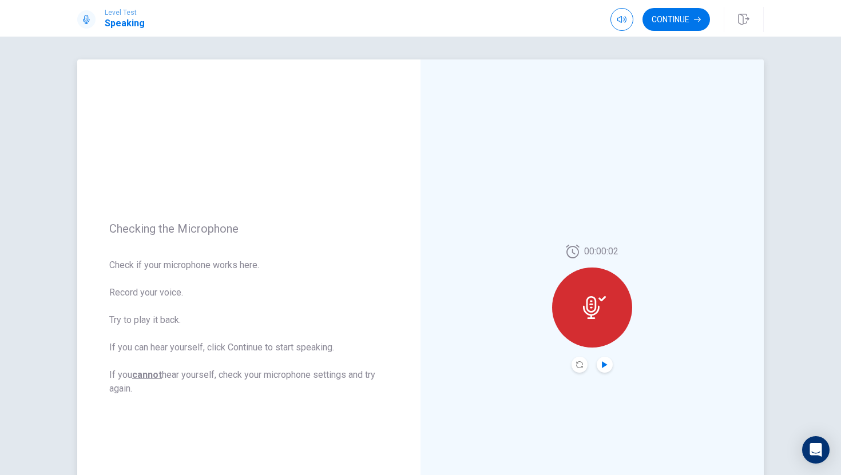
click at [602, 364] on icon "Play Audio" at bounding box center [604, 364] width 5 height 7
click at [691, 19] on button "Continue" at bounding box center [675, 19] width 67 height 23
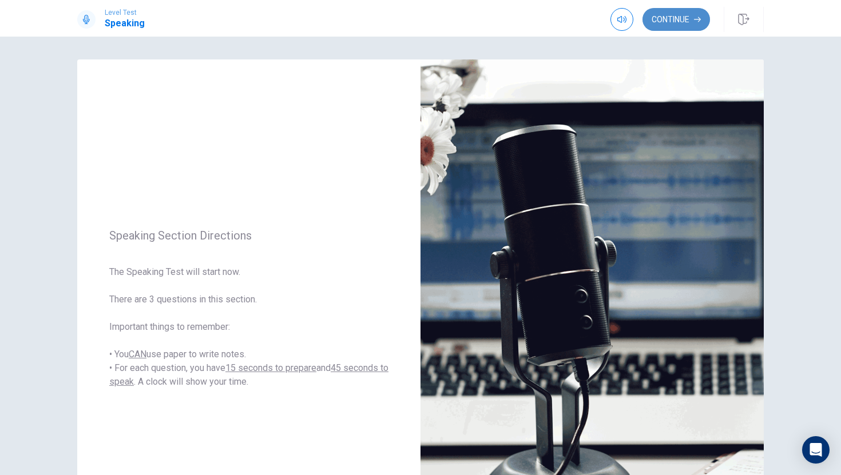
click at [690, 17] on button "Continue" at bounding box center [675, 19] width 67 height 23
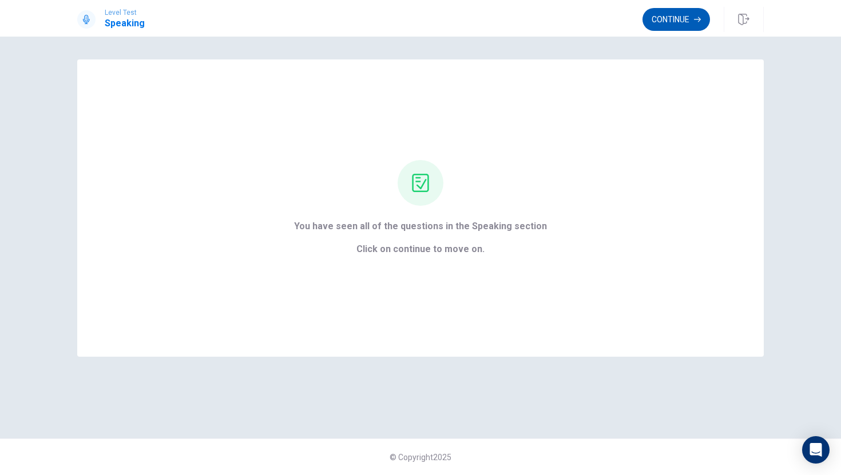
click at [672, 28] on button "Continue" at bounding box center [675, 19] width 67 height 23
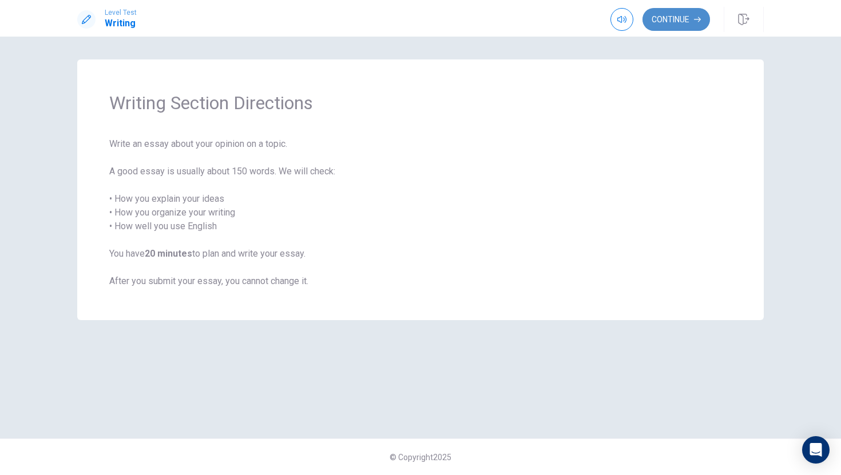
click at [672, 26] on button "Continue" at bounding box center [675, 19] width 67 height 23
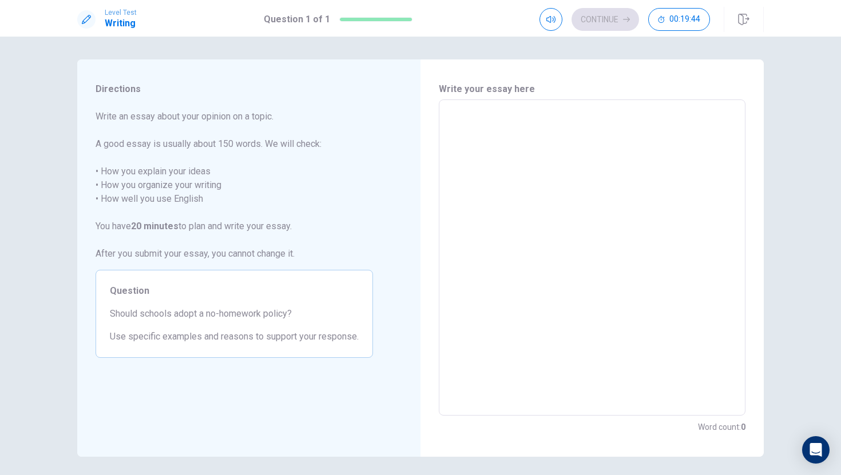
click at [480, 118] on textarea at bounding box center [592, 257] width 290 height 297
type textarea "i"
type textarea "x"
type textarea "i"
type textarea "x"
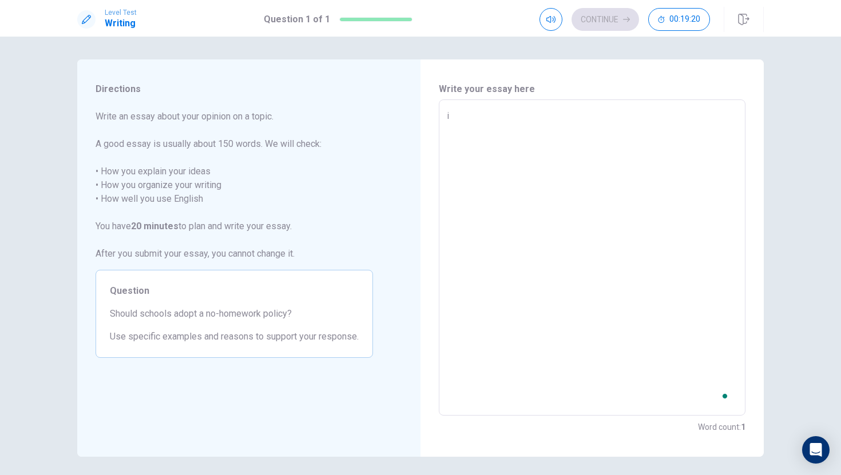
type textarea "i t"
type textarea "x"
type textarea "i th"
type textarea "x"
type textarea "i thi"
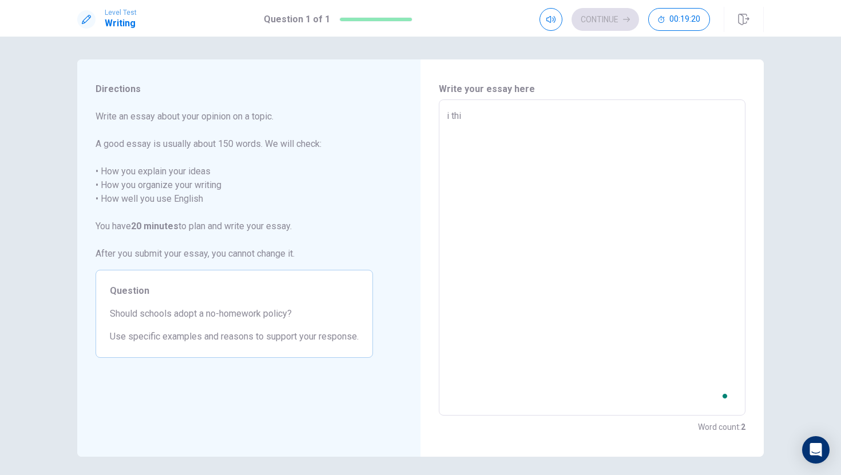
type textarea "x"
type textarea "i thin"
type textarea "x"
type textarea "i think"
type textarea "x"
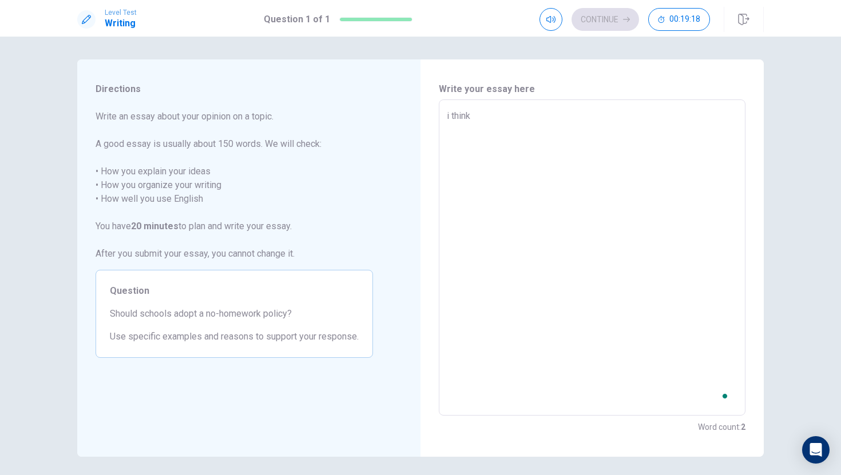
type textarea "i think"
type textarea "x"
type textarea "i think c"
type textarea "x"
type textarea "i think"
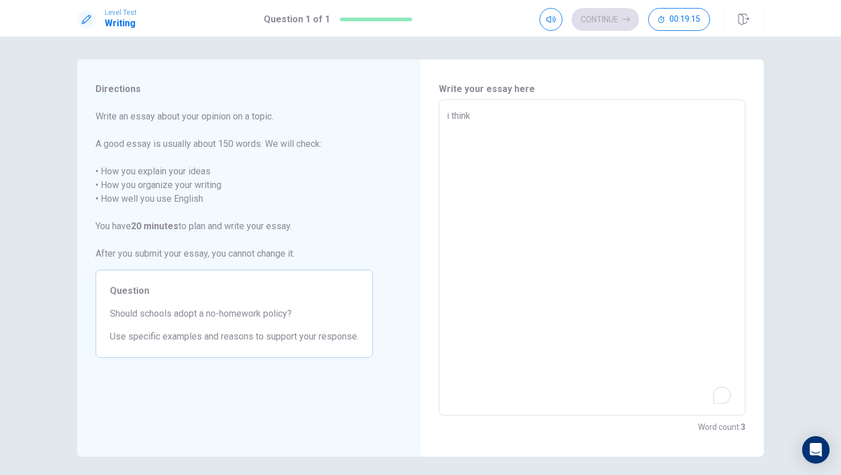
type textarea "x"
type textarea "i think s"
type textarea "x"
type textarea "i think sc"
type textarea "x"
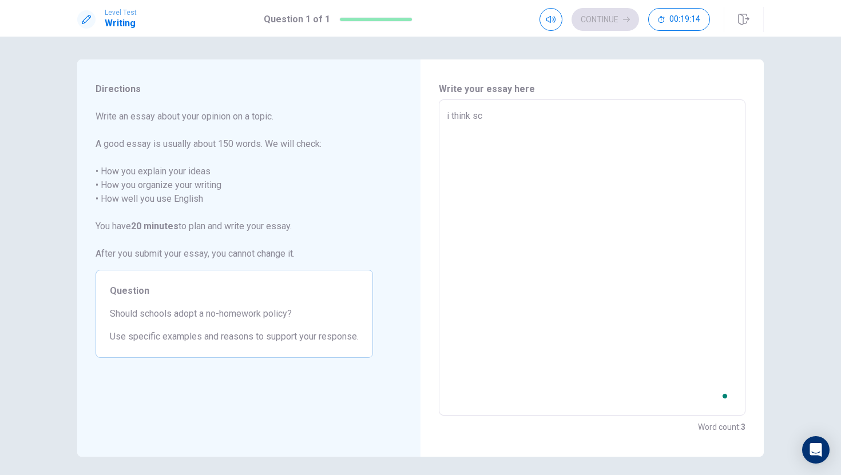
type textarea "i think sch"
type textarea "x"
type textarea "i think scho"
type textarea "x"
type textarea "i think schoo"
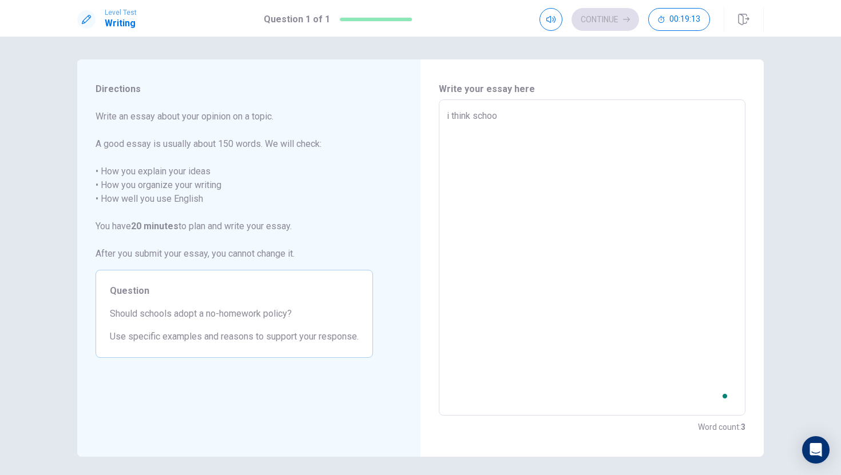
type textarea "x"
type textarea "i think school"
type textarea "x"
type textarea "i think school"
type textarea "x"
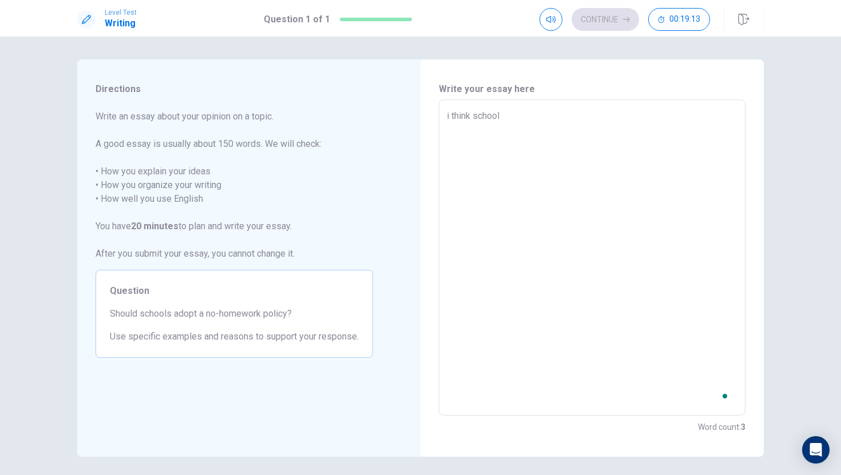
type textarea "i think school s"
type textarea "x"
type textarea "i think school sh"
type textarea "x"
type textarea "i think school sho"
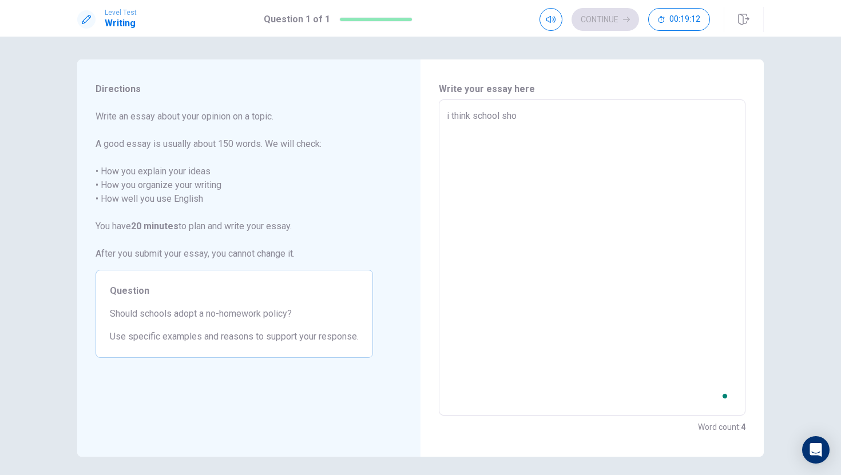
type textarea "x"
type textarea "i think school shou"
type textarea "x"
type textarea "i think school shoul"
type textarea "x"
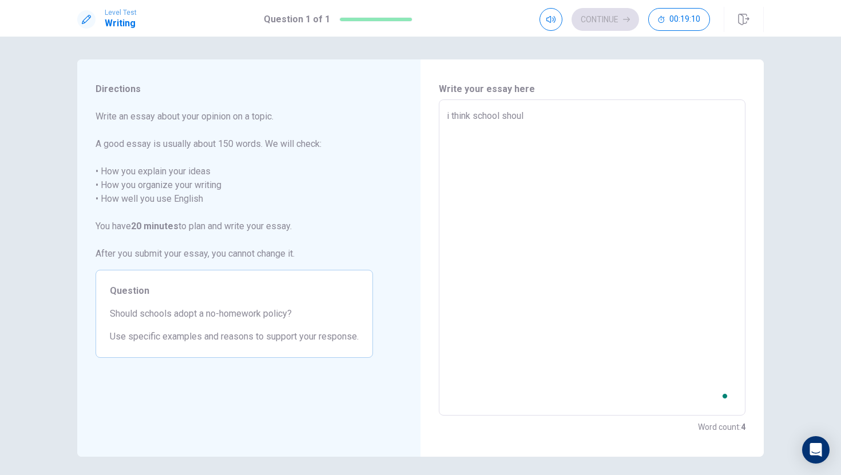
type textarea "i think school should"
type textarea "x"
type textarea "i think school shoul"
type textarea "x"
type textarea "i think school should"
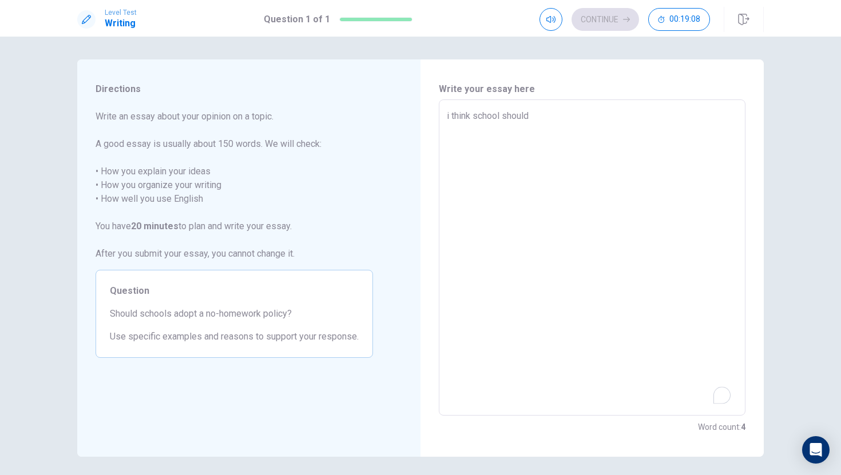
type textarea "x"
type textarea "i think school should"
type textarea "x"
type textarea "i think school should a"
type textarea "x"
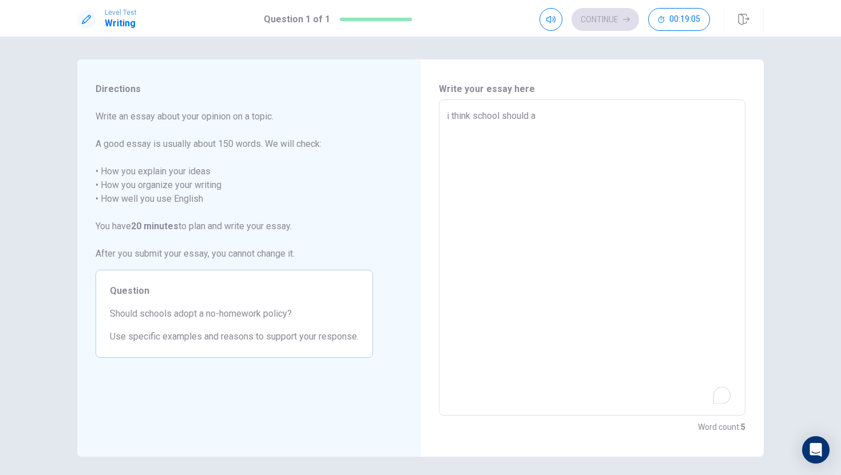
type textarea "i think school should ad"
type textarea "x"
type textarea "i think school should ado"
type textarea "x"
type textarea "i think school should adop"
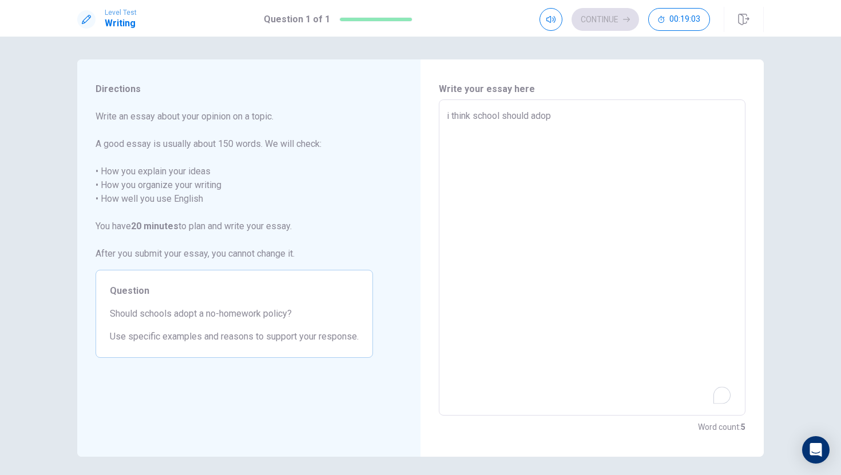
type textarea "x"
type textarea "i think school should adopt"
type textarea "x"
type textarea "i think school should adopt"
type textarea "x"
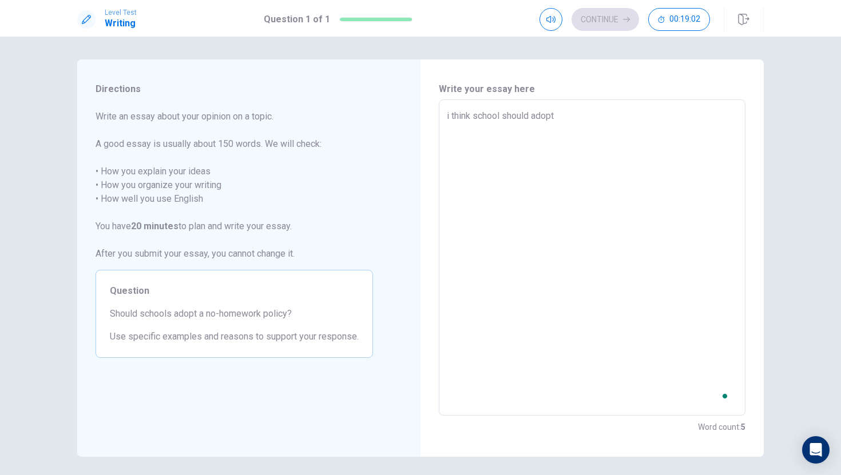
type textarea "i think school should adopt t"
type textarea "x"
type textarea "i think school should adopt to"
type textarea "x"
type textarea "i think school should adopt to"
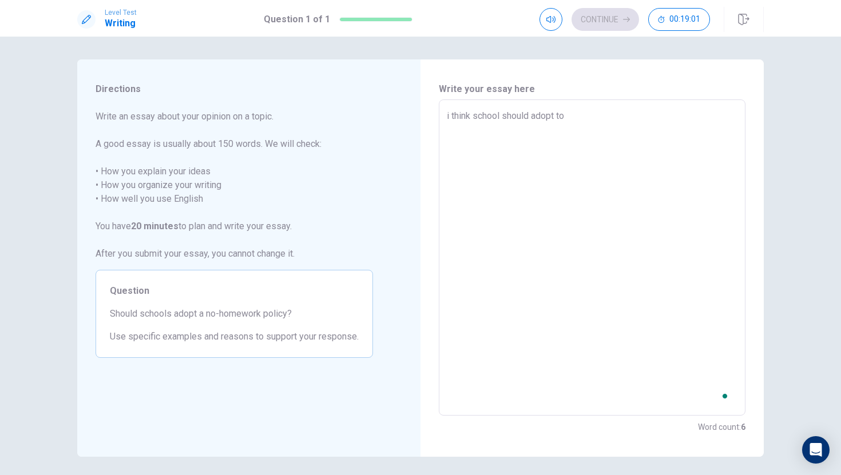
type textarea "x"
type textarea "i think school should adopt to a"
type textarea "x"
type textarea "i think school should adopt to a"
type textarea "x"
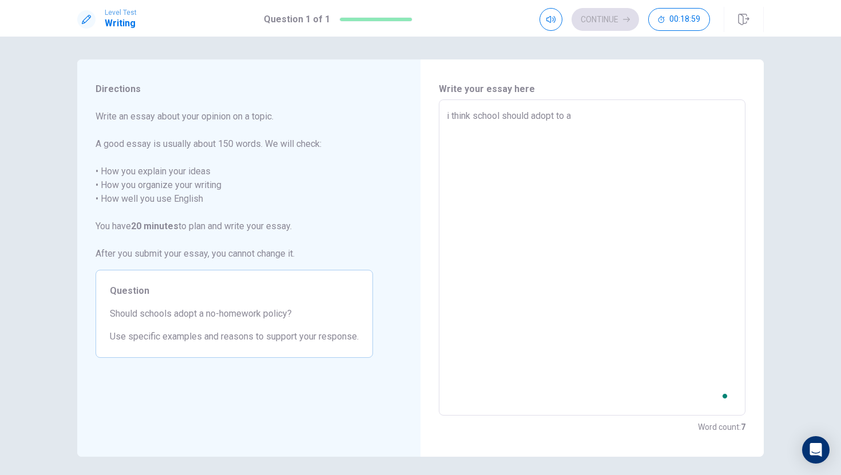
type textarea "i think school should adopt to a n"
type textarea "x"
type textarea "i think school should adopt to a no"
type textarea "x"
type textarea "i think school should adopt to a no-"
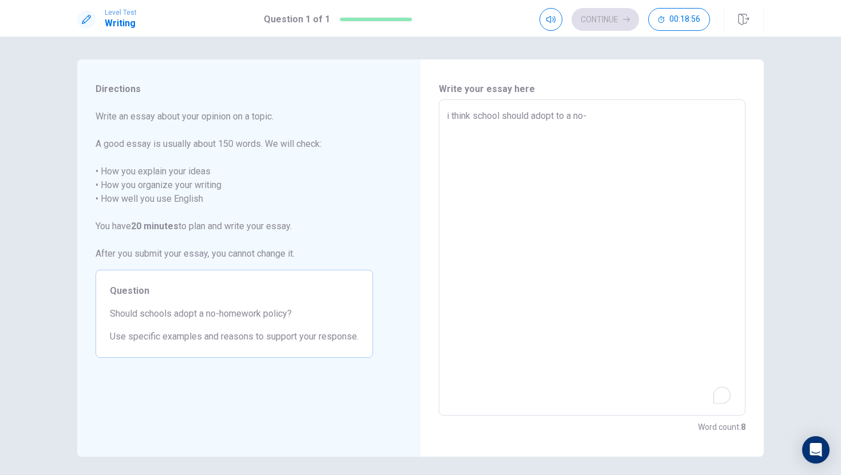
type textarea "x"
type textarea "i think school should adopt to a no-h"
type textarea "x"
type textarea "i think school should adopt to a no-ho"
type textarea "x"
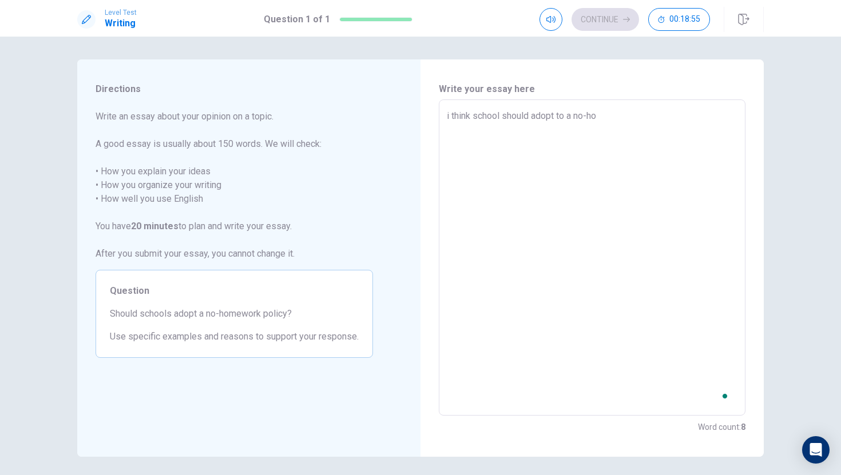
type textarea "i think school should adopt to a no-hom"
type textarea "x"
type textarea "i think school should adopt to a no-home"
type textarea "x"
type textarea "i think school should adopt to a no-homew"
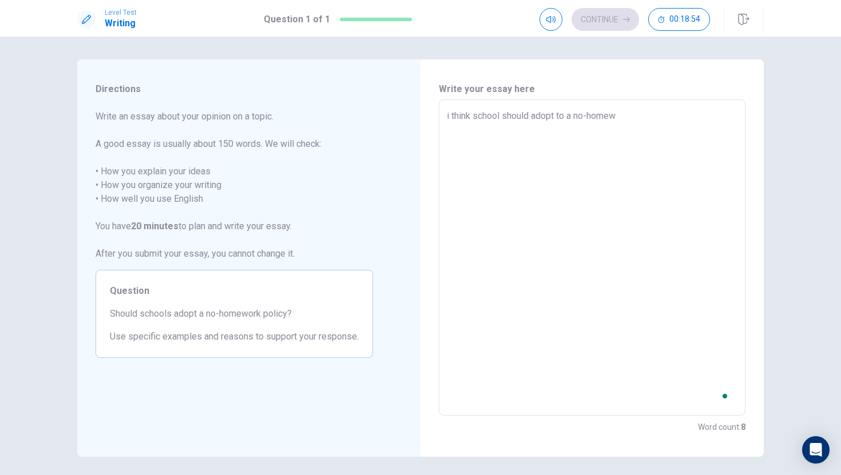
type textarea "x"
type textarea "i think school should adopt to a no-homewo"
type textarea "x"
type textarea "i think school should adopt to a no-homewor"
type textarea "x"
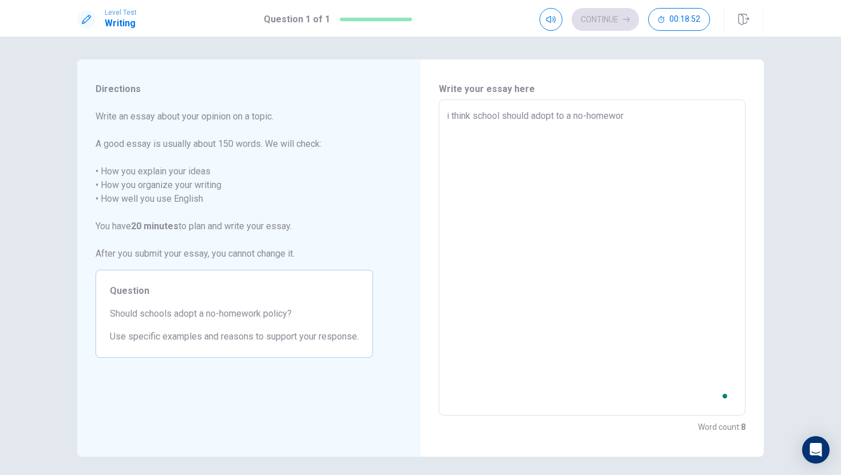
type textarea "i think school should adopt to a no-homework"
type textarea "x"
type textarea "i think school should adopt to a no-homework"
type textarea "x"
type textarea "i think school should adopt to a no-homework p"
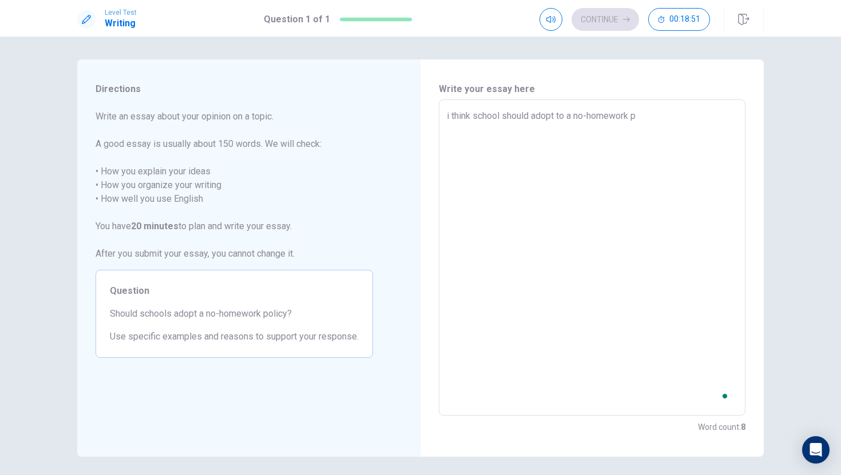
type textarea "x"
type textarea "i think school should adopt to a no-homework po"
type textarea "x"
type textarea "i think school should adopt to a no-homework pol"
type textarea "x"
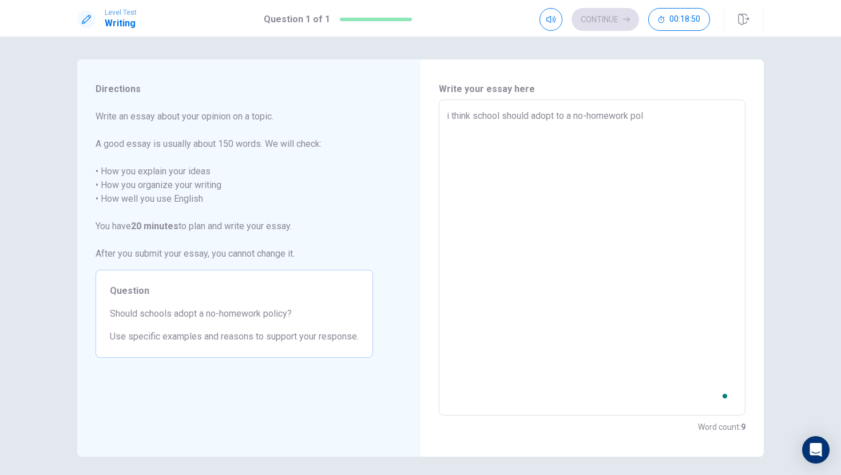
type textarea "i think school should adopt to a no-homework poli"
type textarea "x"
type textarea "i think school should adopt to a no-homework polic"
type textarea "x"
type textarea "i think school should adopt to a no-homework policy"
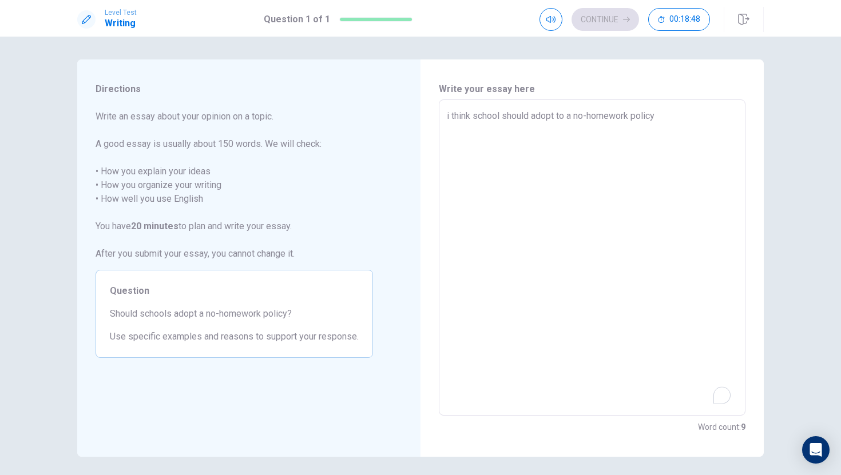
type textarea "x"
type textarea "i think school should adopt to a no-homework policy"
type textarea "x"
type textarea "i think school should adopt to a no-homework policy"
type textarea "x"
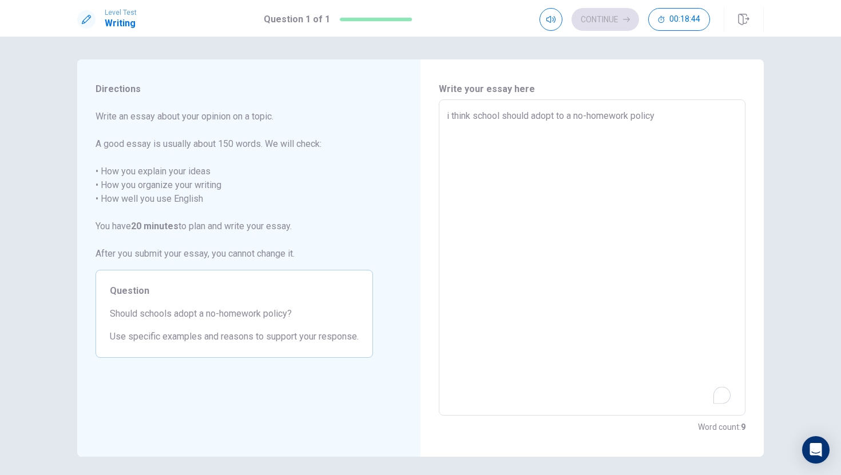
type textarea "i think school should adopt to a no-homework policy."
type textarea "x"
type textarea "i think school should adopt to a no-homework policy."
type textarea "x"
type textarea "i think school should adopt to a no-homework policy. t"
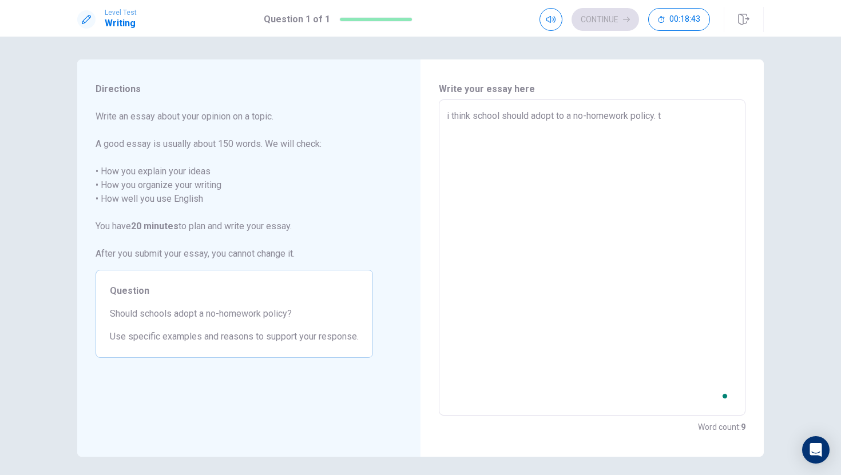
type textarea "x"
type textarea "i think school should adopt to a no-homework policy. th"
type textarea "x"
type textarea "i think school should adopt to a no-homework policy. thi"
type textarea "x"
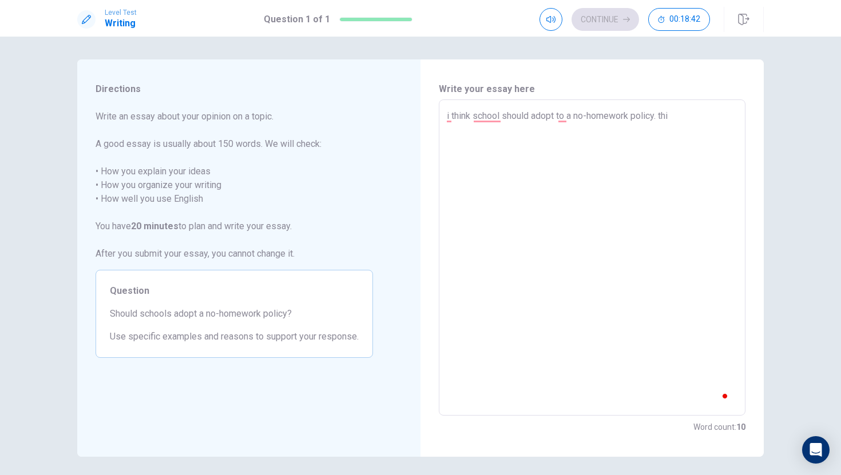
type textarea "i think school should adopt to a no-homework policy. this"
type textarea "x"
type textarea "i think school should adopt to a no-homework policy. this"
type textarea "x"
type textarea "i think school should adopt to a no-homework policy. this"
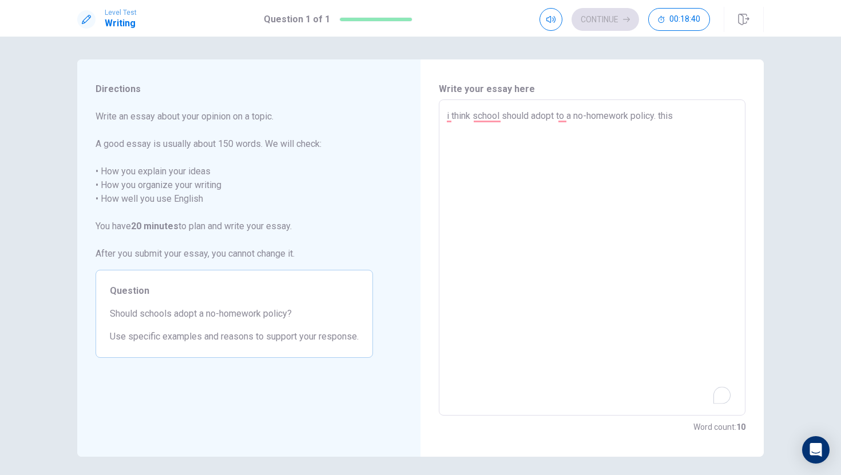
type textarea "x"
type textarea "i think school should adopt to a no-homework policy. thi"
type textarea "x"
type textarea "i think school should adopt to a no-homework policy. th"
type textarea "x"
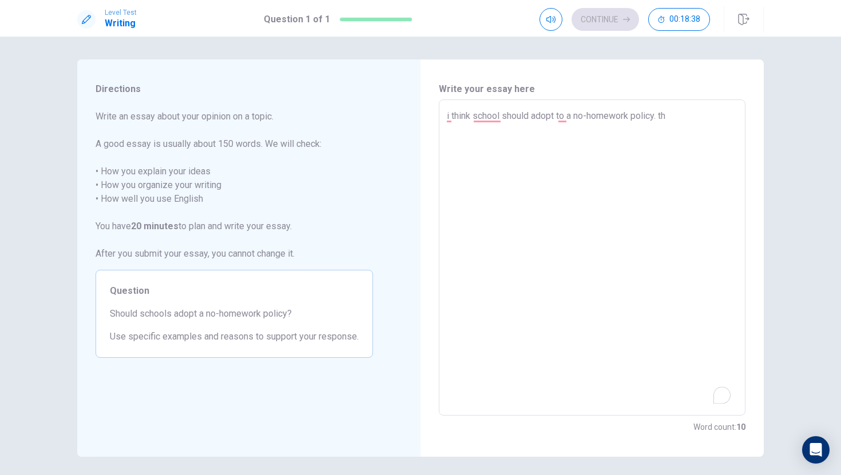
type textarea "i think school should adopt to a no-homework policy. t"
type textarea "x"
type textarea "i think school should adopt to a no-homework policy."
click at [564, 124] on textarea "i think school should adopt to a no-homework policy." at bounding box center [592, 257] width 290 height 297
click at [449, 117] on textarea "i think school should adopt to a no-homework policy." at bounding box center [592, 257] width 290 height 297
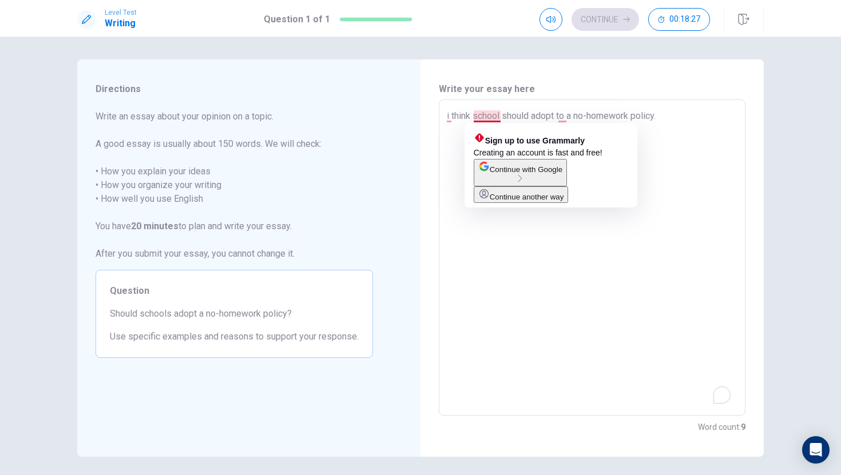
type textarea "x"
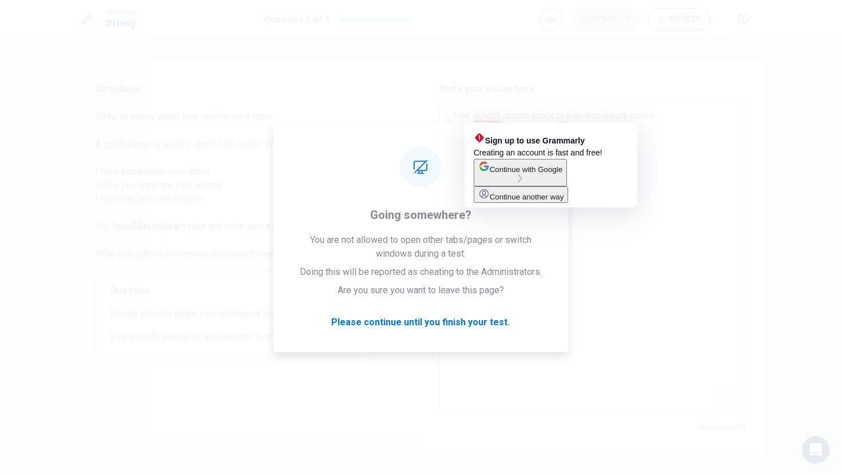
type textarea "i think school should adopt to a no-homework policy."
click at [527, 201] on span "Continue another way" at bounding box center [526, 197] width 74 height 9
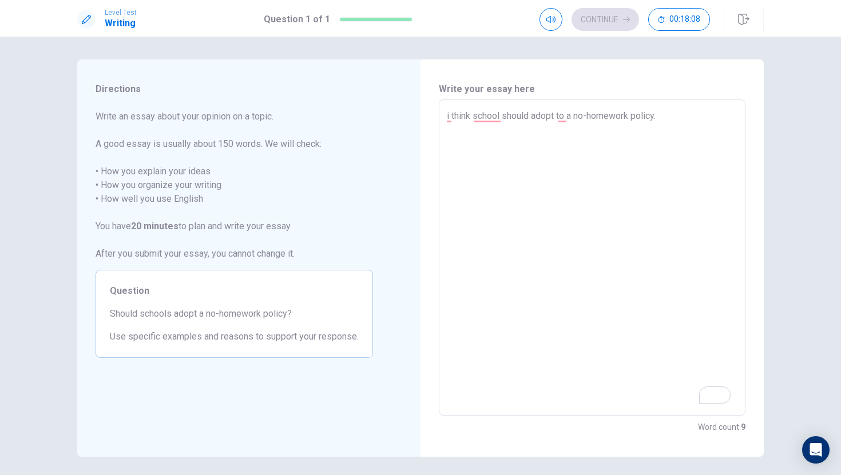
click at [455, 118] on textarea "i think school should adopt to a no-homework policy." at bounding box center [592, 257] width 290 height 297
click at [453, 118] on textarea "i think school should adopt to a no-homework policy." at bounding box center [592, 257] width 290 height 297
click at [451, 119] on textarea "i think school should adopt to a no-homework policy." at bounding box center [592, 257] width 290 height 297
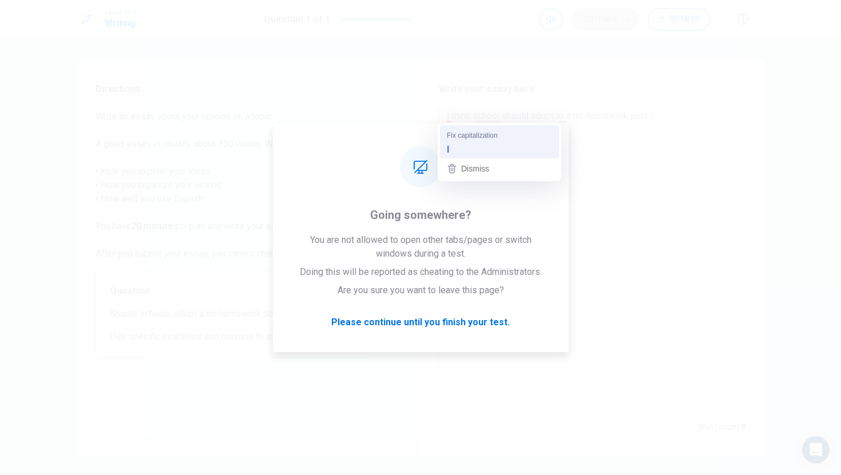
type textarea "x"
type textarea "I think school should adopt to a no-homework policy."
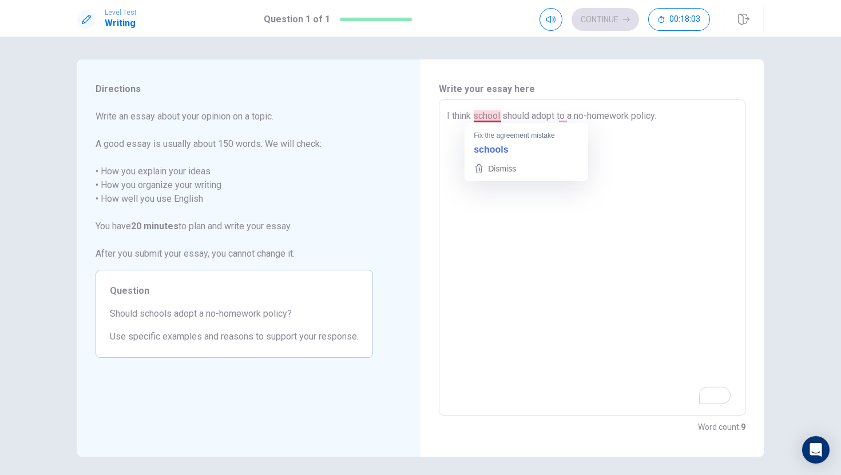
click at [496, 118] on textarea "I think school should adopt to a no-homework policy." at bounding box center [592, 257] width 290 height 297
type textarea "x"
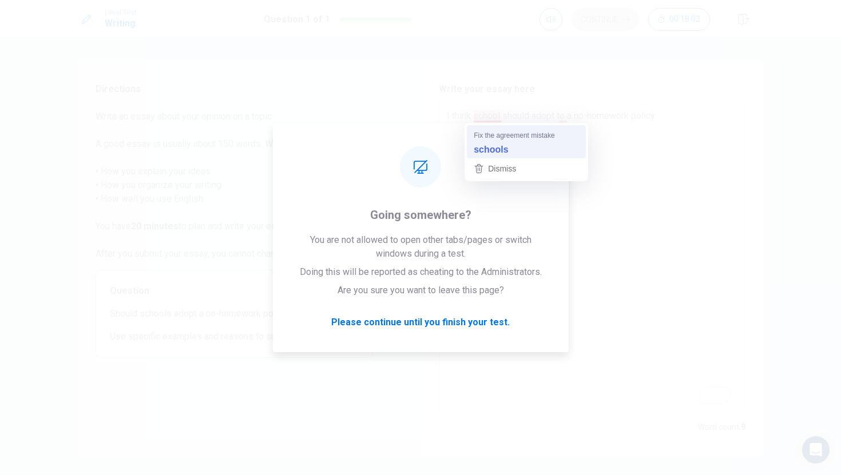
type textarea "I think schools should adopt to a no-homework policy."
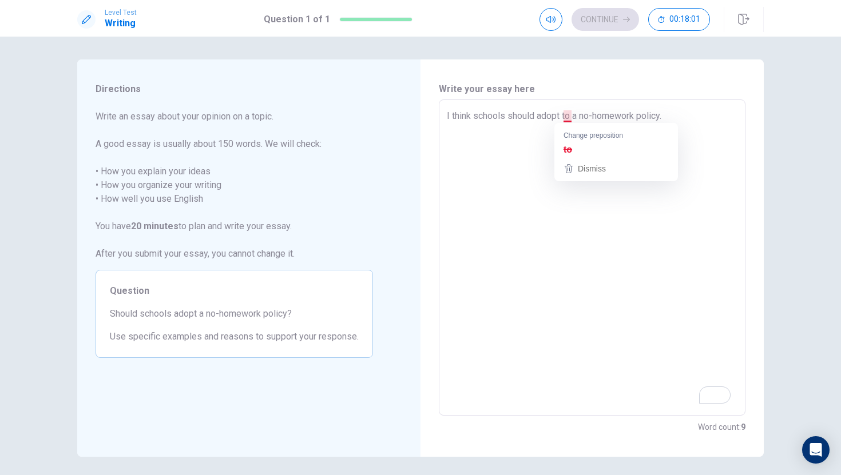
type textarea "x"
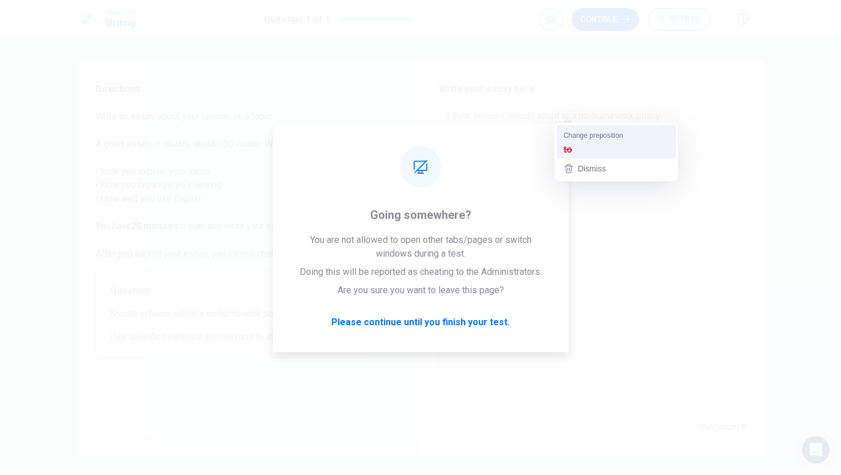
type textarea "I think schools should adopt a no-homework policy."
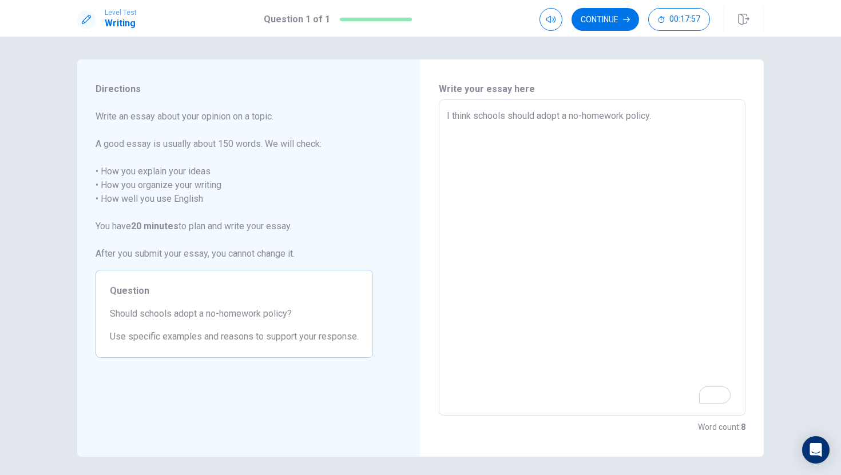
click at [659, 120] on textarea "I think schools should adopt a no-homework policy." at bounding box center [592, 257] width 290 height 297
type textarea "x"
type textarea "I think schools should adopt a no-homework policy. t"
type textarea "x"
type textarea "I think schools should adopt a no-homework policy. th"
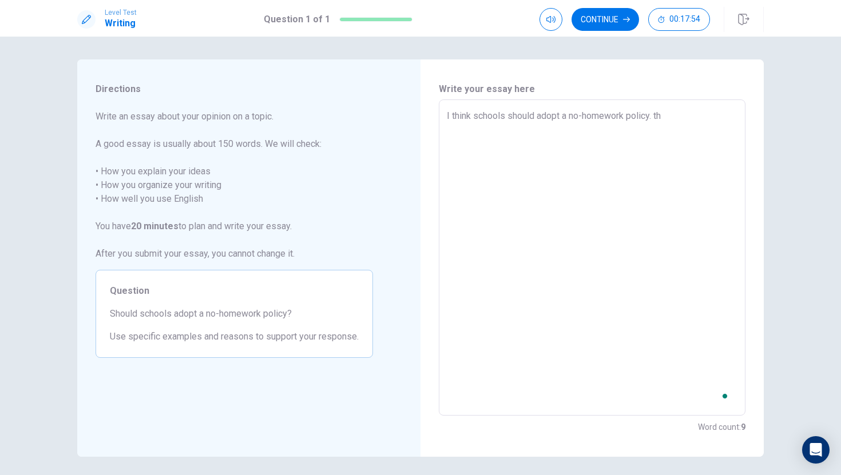
type textarea "x"
type textarea "I think schools should adopt a no-homework policy. t"
type textarea "x"
type textarea "I think schools should adopt a no-homework policy."
type textarea "x"
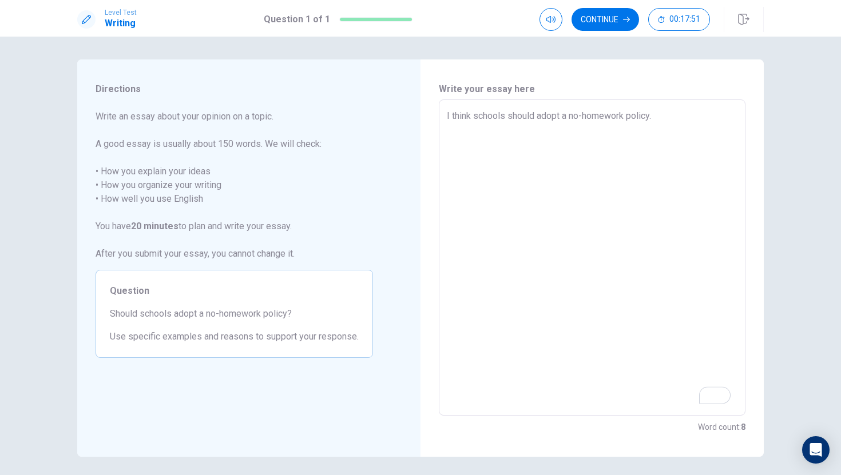
type textarea "I think schools should adopt a no-homework policy. T"
type textarea "x"
type textarea "I think schools should adopt a no-homework policy. TH"
type textarea "x"
type textarea "I think schools should adopt a no-homework policy. THI"
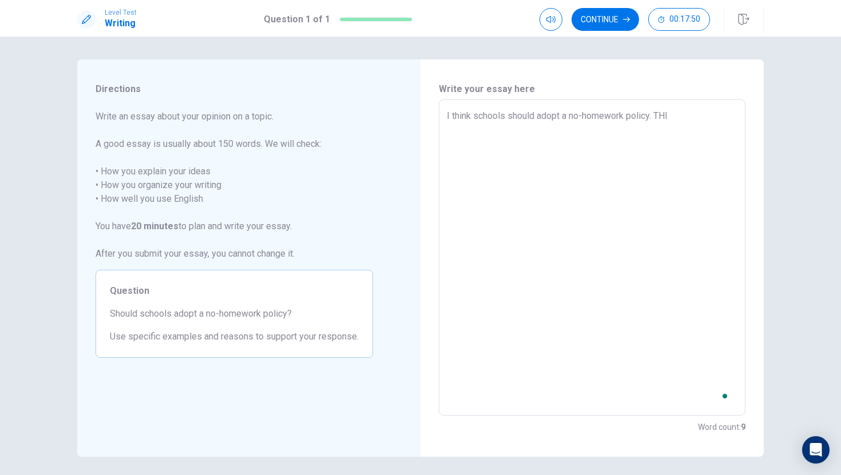
type textarea "x"
type textarea "I think schools should adopt a no-homework policy. THIS"
type textarea "x"
type textarea "I think schools should adopt a no-homework policy. THIS"
type textarea "x"
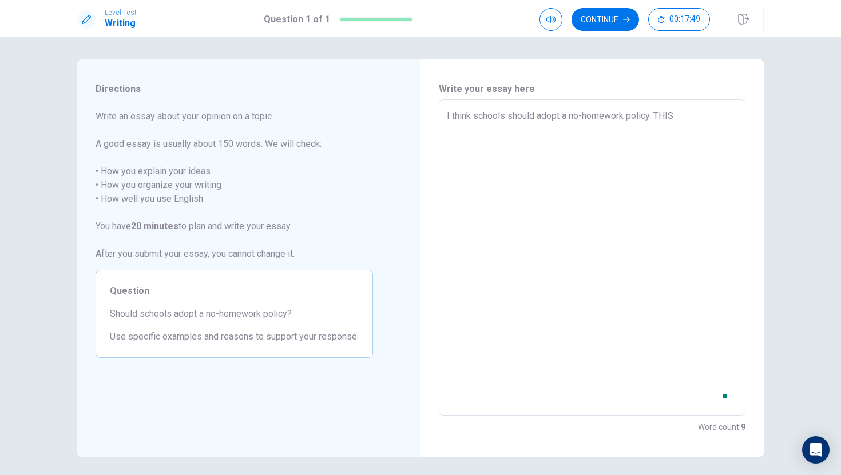
type textarea "I think schools should adopt a no-homework policy. THIS I"
type textarea "x"
type textarea "I think schools should adopt a no-homework policy. THIS IS"
type textarea "x"
type textarea "I think schools should adopt a no-homework policy. THIS IS"
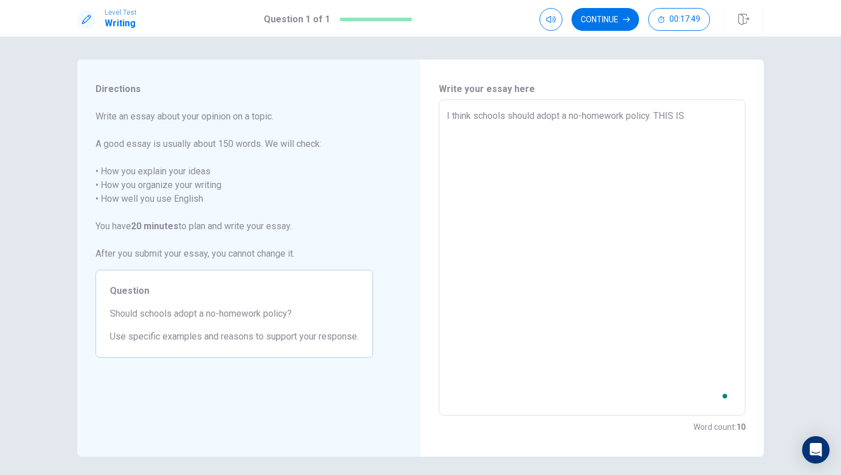
type textarea "x"
type textarea "I think schools should adopt a no-homework policy. THIS IS"
type textarea "x"
type textarea "I think schools should adopt a no-homework policy. THIS I"
type textarea "x"
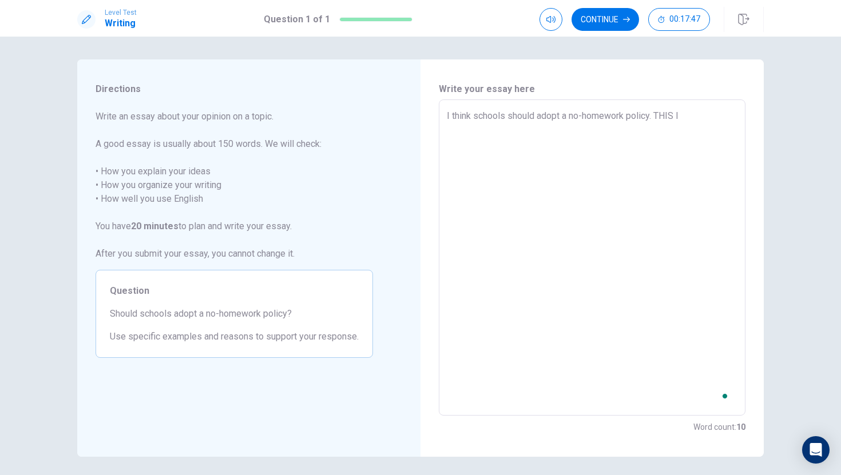
type textarea "I think schools should adopt a no-homework policy. THIS"
type textarea "x"
type textarea "I think schools should adopt a no-homework policy. THIS"
type textarea "x"
type textarea "I think schools should adopt a no-homework policy. THI"
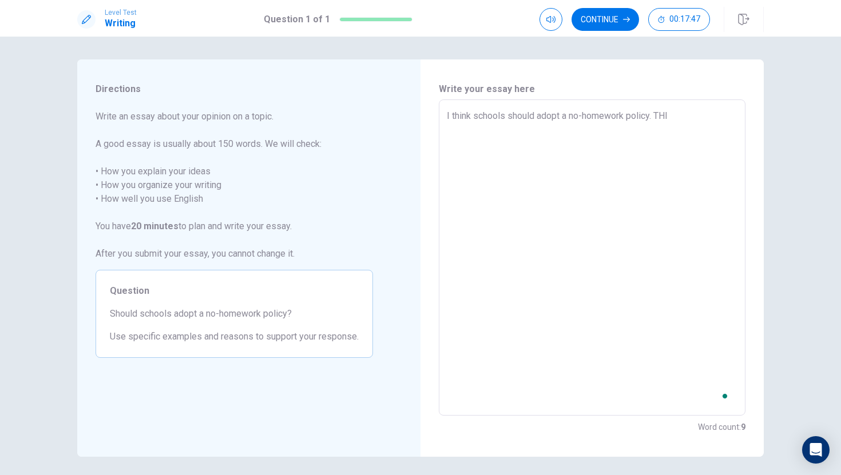
type textarea "x"
type textarea "I think schools should adopt a no-homework policy. TH"
type textarea "x"
type textarea "I think schools should adopt a no-homework policy. T"
type textarea "x"
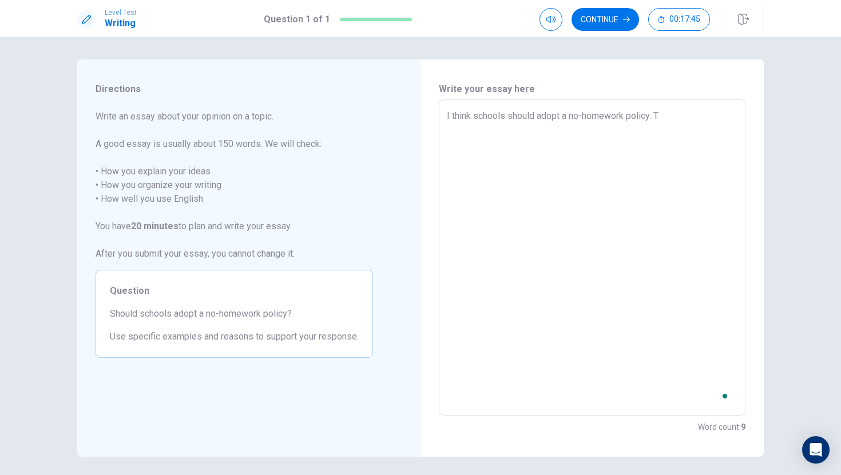
type textarea "I think schools should adopt a no-homework policy. Th"
type textarea "x"
type textarea "I think schools should adopt a no-homework policy. Thi"
type textarea "x"
type textarea "I think schools should adopt a no-homework policy. This"
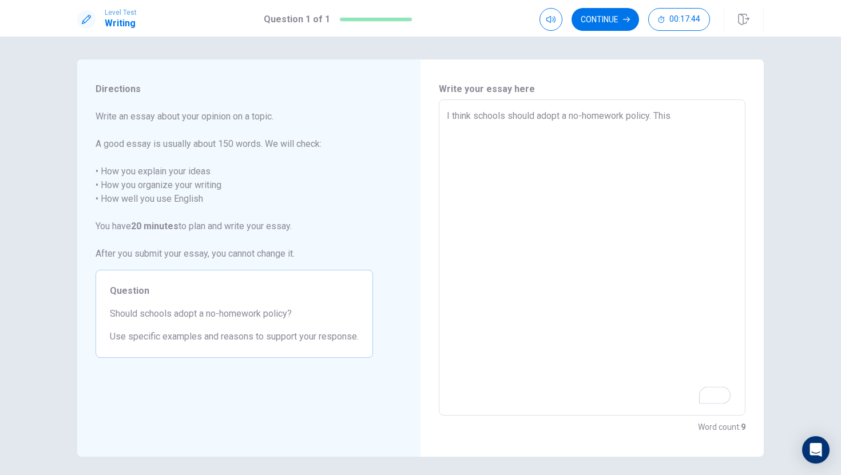
type textarea "x"
type textarea "I think schools should adopt a no-homework policy. This"
type textarea "x"
type textarea "I think schools should adopt a no-homework policy. This i"
type textarea "x"
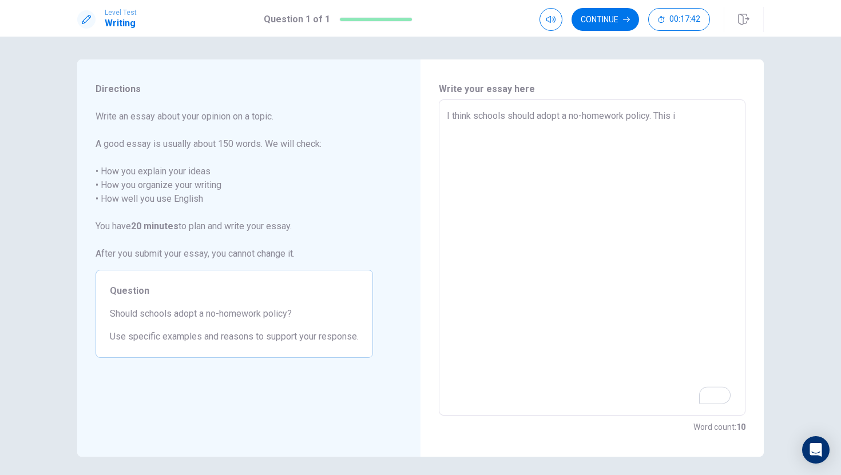
type textarea "I think schools should adopt a no-homework policy. This is"
type textarea "x"
type textarea "I think schools should adopt a no-homework policy. This is"
type textarea "x"
type textarea "I think schools should adopt a no-homework policy. This is b"
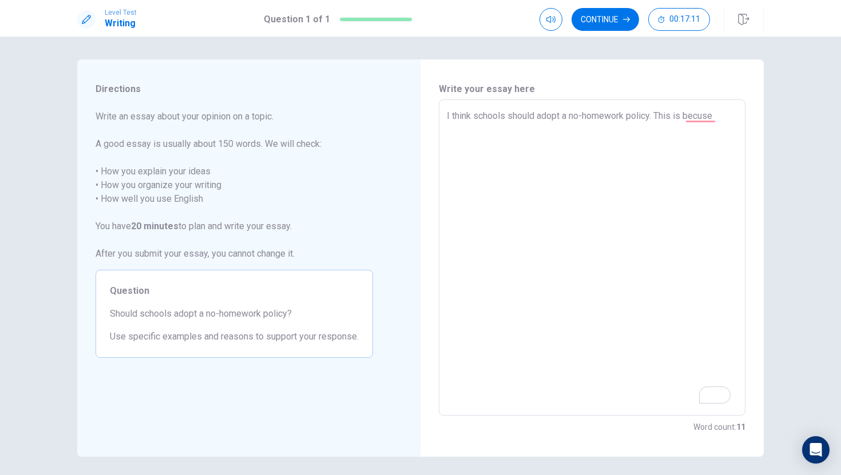
click at [698, 122] on textarea "I think schools should adopt a no-homework policy. This is becuse" at bounding box center [592, 257] width 290 height 297
click at [708, 120] on textarea "I think schools should adopt a no-homework policy. This is becuse" at bounding box center [592, 257] width 290 height 297
click at [723, 116] on textarea "I think schools should adopt a no-homework policy. This is because" at bounding box center [592, 257] width 290 height 297
click at [548, 136] on textarea "I think schools should adopt a no-homework policy. This is because if students …" at bounding box center [592, 257] width 290 height 297
click at [556, 136] on textarea "I think schools should adopt a no-homework policy. This is because if students …" at bounding box center [592, 257] width 290 height 297
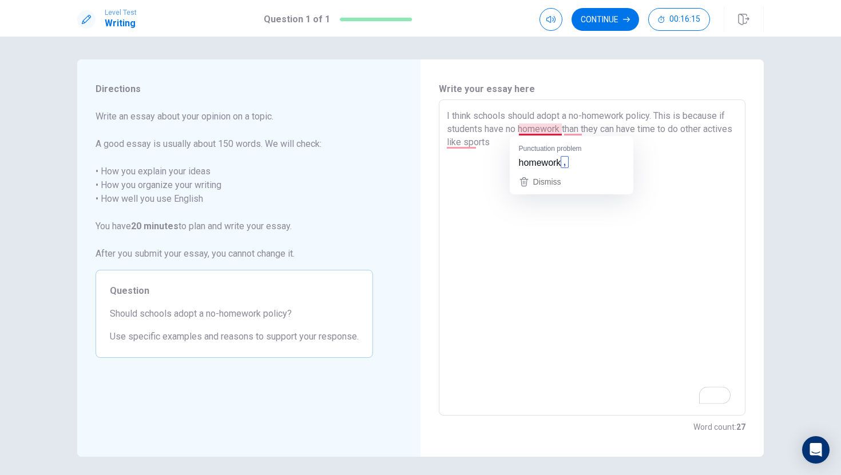
click at [556, 132] on textarea "I think schools should adopt a no-homework policy. This is because if students …" at bounding box center [592, 257] width 290 height 297
click at [576, 137] on textarea "I think schools should adopt a no-homework policy. This is because if students …" at bounding box center [592, 257] width 290 height 297
click at [577, 134] on textarea "I think schools should adopt a no-homework policy. This is because if students …" at bounding box center [592, 257] width 290 height 297
click at [585, 136] on textarea "I think schools should adopt a no-homework policy. This is because if students …" at bounding box center [592, 257] width 290 height 297
click at [584, 136] on textarea "I think schools should adopt a no-homework policy. This is because if students …" at bounding box center [592, 257] width 290 height 297
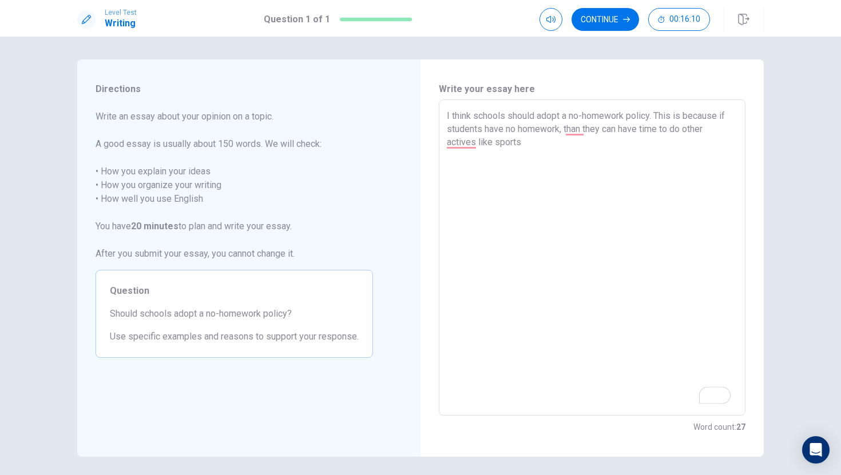
click at [581, 136] on textarea "I think schools should adopt a no-homework policy. This is because if students …" at bounding box center [592, 257] width 290 height 297
click at [448, 146] on textarea "I think schools should adopt a no-homework policy. This is because if students …" at bounding box center [592, 257] width 290 height 297
click at [574, 134] on textarea "I think schools should adopt a no-homework policy. This is because if students …" at bounding box center [592, 257] width 290 height 297
click at [582, 136] on textarea "I think schools should adopt a no-homework policy. This is because if students …" at bounding box center [592, 257] width 290 height 297
click at [578, 136] on textarea "I think schools should adopt a no-homework policy. This is because if students …" at bounding box center [592, 257] width 290 height 297
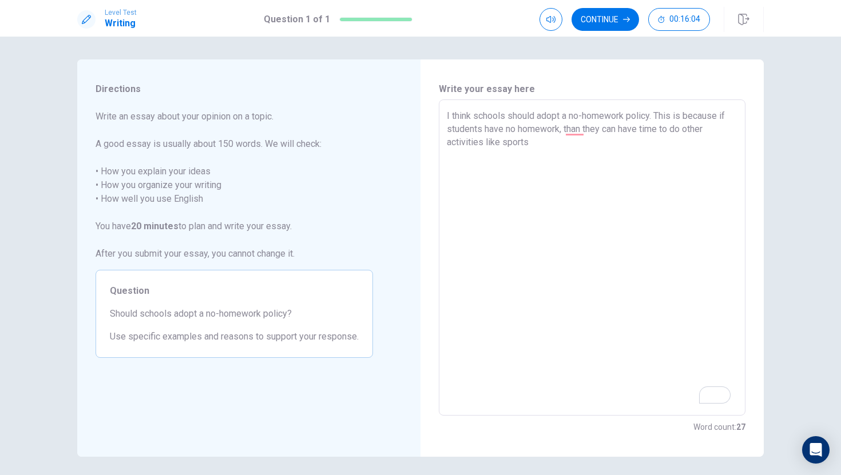
click at [579, 138] on textarea "I think schools should adopt a no-homework policy. This is because if students …" at bounding box center [592, 257] width 290 height 297
click at [572, 137] on textarea "I think schools should adopt a no-homework policy. This is because if students …" at bounding box center [592, 257] width 290 height 297
click at [575, 133] on textarea "I think schools should adopt a no-homework policy. This is because if students …" at bounding box center [592, 257] width 290 height 297
click at [532, 148] on textarea "I think schools should adopt a no-homework policy. This is because if students …" at bounding box center [592, 257] width 290 height 297
click at [491, 144] on textarea "I think schools should adopt a no-homework policy. This is because if students …" at bounding box center [592, 257] width 290 height 297
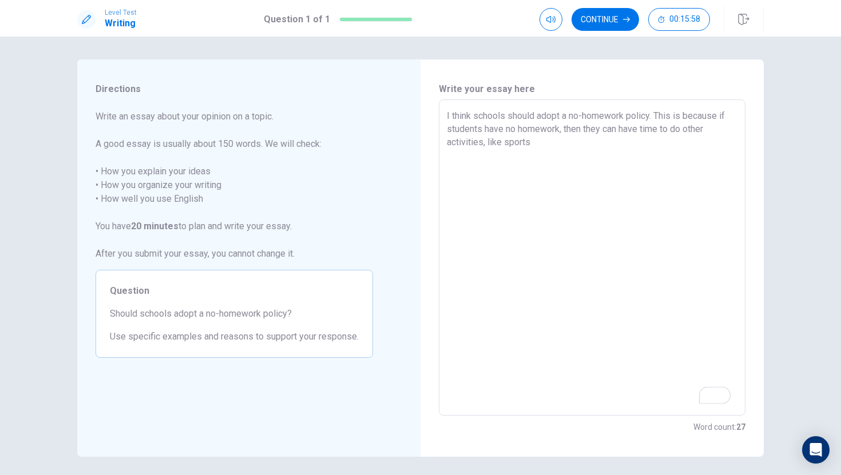
click at [543, 146] on textarea "I think schools should adopt a no-homework policy. This is because if students …" at bounding box center [592, 257] width 290 height 297
click at [590, 143] on textarea "I think schools should adopt a no-homework policy. This is because if students …" at bounding box center [592, 257] width 290 height 297
click at [627, 142] on textarea "I think schools should adopt a no-homework policy. This is because if students …" at bounding box center [592, 257] width 290 height 297
click at [513, 149] on textarea "I think schools should adopt a no-homework policy. This is because if students …" at bounding box center [592, 257] width 290 height 297
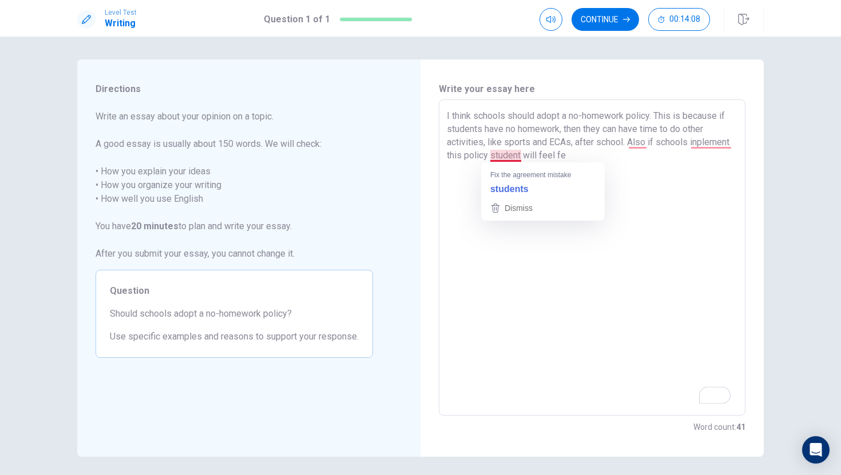
click at [513, 152] on textarea "I think schools should adopt a no-homework policy. This is because if students …" at bounding box center [592, 257] width 290 height 297
click at [640, 140] on textarea "I think schools should adopt a no-homework policy. This is because if students …" at bounding box center [592, 257] width 290 height 297
click at [470, 166] on textarea "I think schools should adopt a no-homework policy. This is because if students …" at bounding box center [592, 257] width 290 height 297
click at [475, 161] on textarea "I think schools should adopt a no-homework policy. This is because if students …" at bounding box center [592, 257] width 290 height 297
click at [532, 161] on textarea "I think schools should adopt a no-homework policy. This is because if students …" at bounding box center [592, 257] width 290 height 297
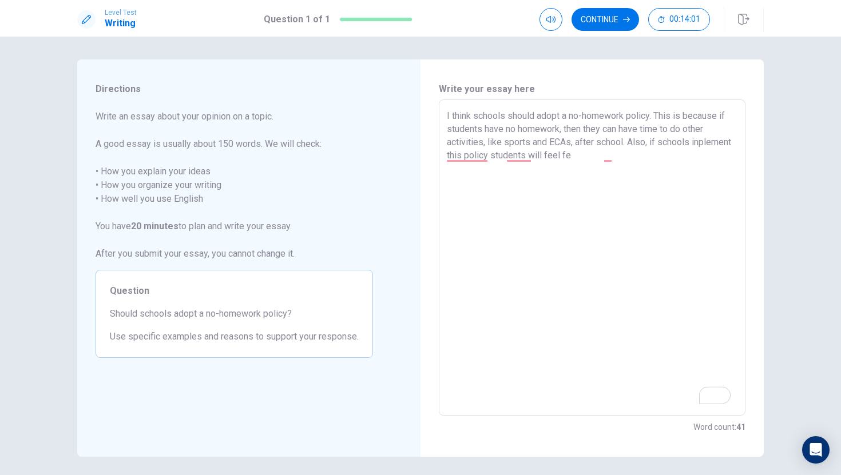
click at [529, 161] on textarea "I think schools should adopt a no-homework policy. This is because if students …" at bounding box center [592, 257] width 290 height 297
click at [618, 158] on textarea "I think schools should adopt a no-homework policy. This is because if students …" at bounding box center [592, 257] width 290 height 297
click at [480, 161] on textarea "I think schools should adopt a no-homework policy. This is because if students …" at bounding box center [592, 257] width 290 height 297
click at [485, 162] on textarea "I think schools should adopt a no-homework policy. This is because if students …" at bounding box center [592, 257] width 290 height 297
click at [481, 159] on textarea "I think schools should adopt a no-homework policy. This is because if students …" at bounding box center [592, 257] width 290 height 297
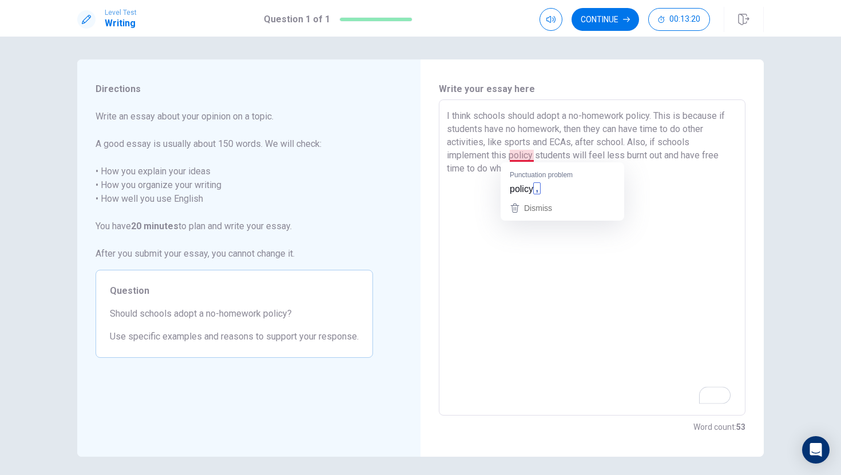
click at [531, 157] on textarea "I think schools should adopt a no-homework policy. This is because if students …" at bounding box center [592, 257] width 290 height 297
click at [539, 172] on textarea "I think schools should adopt a no-homework policy. This is because if students …" at bounding box center [592, 257] width 290 height 297
click at [542, 169] on textarea "I think schools should adopt a no-homework policy. This is because if students …" at bounding box center [592, 257] width 290 height 297
click at [563, 170] on textarea "I think schools should adopt a no-homework policy. This is because if students …" at bounding box center [592, 257] width 290 height 297
click at [554, 170] on textarea "I think schools should adopt a no-homework policy. This is because if students …" at bounding box center [592, 257] width 290 height 297
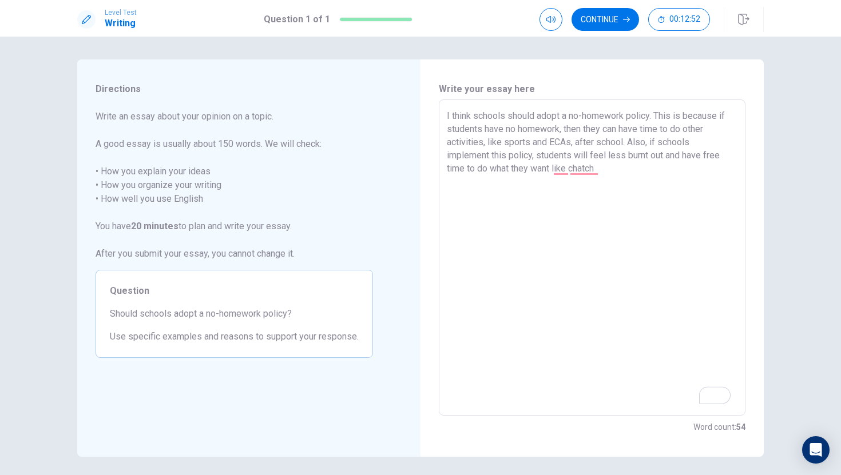
click at [557, 170] on textarea "I think schools should adopt a no-homework policy. This is because if students …" at bounding box center [592, 257] width 290 height 297
click at [564, 176] on textarea "I think schools should adopt a no-homework policy. This is because if students …" at bounding box center [592, 257] width 290 height 297
click at [564, 174] on textarea "I think schools should adopt a no-homework policy. This is because if students …" at bounding box center [592, 257] width 290 height 297
click at [569, 174] on textarea "I think schools should adopt a no-homework policy. This is because if students …" at bounding box center [592, 257] width 290 height 297
click at [541, 174] on textarea "I think schools should adopt a no-homework policy. This is because if students …" at bounding box center [592, 257] width 290 height 297
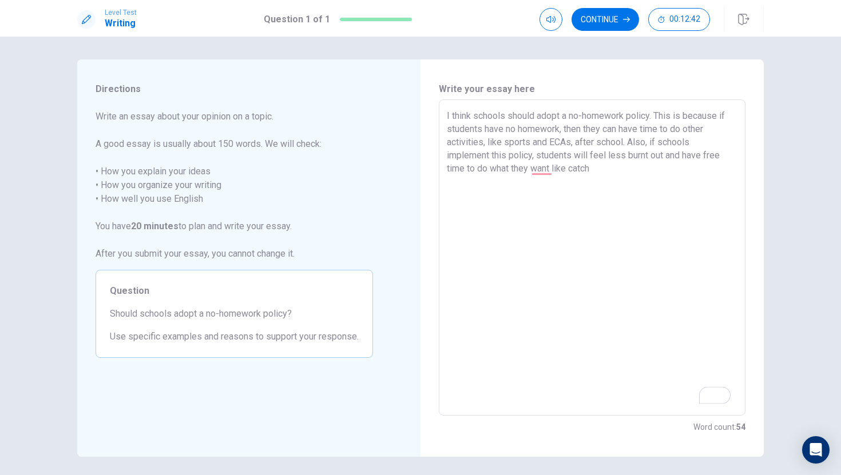
click at [550, 177] on textarea "I think schools should adopt a no-homework policy. This is because if students …" at bounding box center [592, 257] width 290 height 297
click at [548, 175] on textarea "I think schools should adopt a no-homework policy. This is because if students …" at bounding box center [592, 257] width 290 height 297
click at [546, 166] on textarea "I think schools should adopt a no-homework policy. This is because if students …" at bounding box center [592, 257] width 290 height 297
click at [597, 170] on textarea "I think schools should adopt a no-homework policy. This is because if students …" at bounding box center [592, 257] width 290 height 297
click at [638, 184] on textarea "I think schools should adopt a no-homework policy. This is because if students …" at bounding box center [592, 257] width 290 height 297
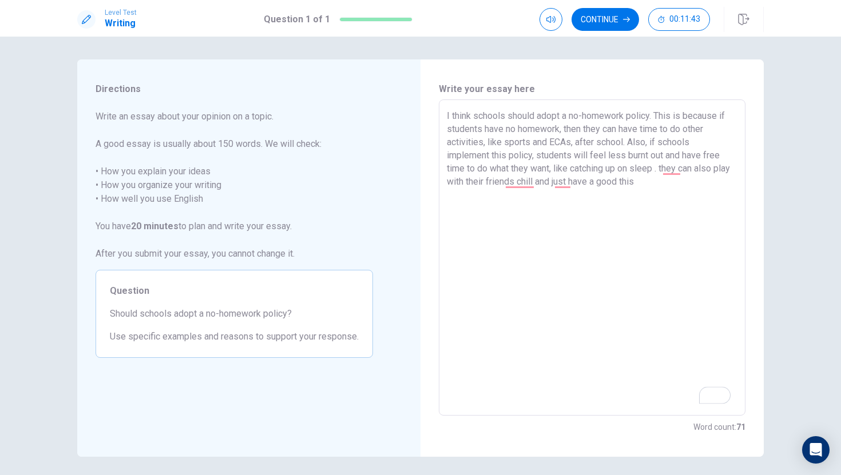
click at [746, 197] on div "Write your essay here I think schools should adopt a no-homework policy. This i…" at bounding box center [591, 257] width 343 height 397
click at [678, 170] on textarea "I think schools should adopt a no-homework policy. This is because if students …" at bounding box center [592, 257] width 290 height 297
click at [520, 187] on textarea "I think schools should adopt a no-homework policy. This is because if students …" at bounding box center [592, 257] width 290 height 297
click at [524, 184] on textarea "I think schools should adopt a no-homework policy. This is because if students …" at bounding box center [592, 257] width 290 height 297
click at [565, 183] on textarea "I think schools should adopt a no-homework policy. This is because if students …" at bounding box center [592, 257] width 290 height 297
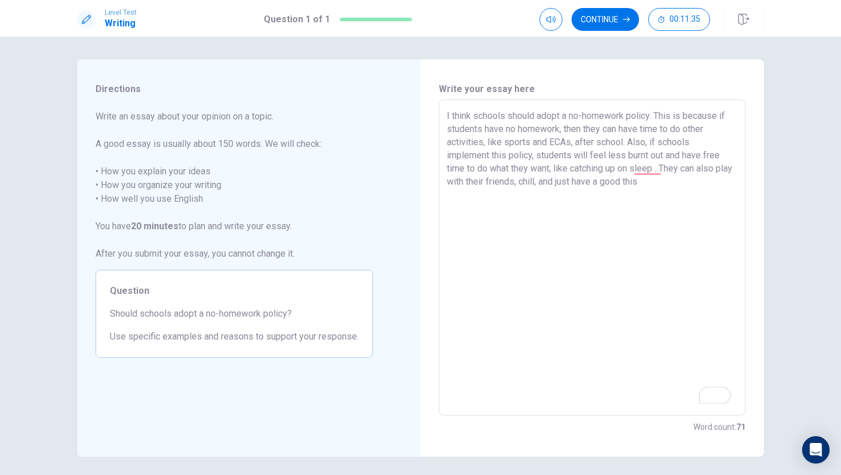
click at [653, 173] on textarea "I think schools should adopt a no-homework policy. This is because if students …" at bounding box center [592, 257] width 290 height 297
click at [678, 181] on textarea "I think schools should adopt a no-homework policy. This is because if students …" at bounding box center [592, 257] width 290 height 297
click at [662, 182] on textarea "I think schools should adopt a no-homework policy. This is because if students …" at bounding box center [592, 257] width 290 height 297
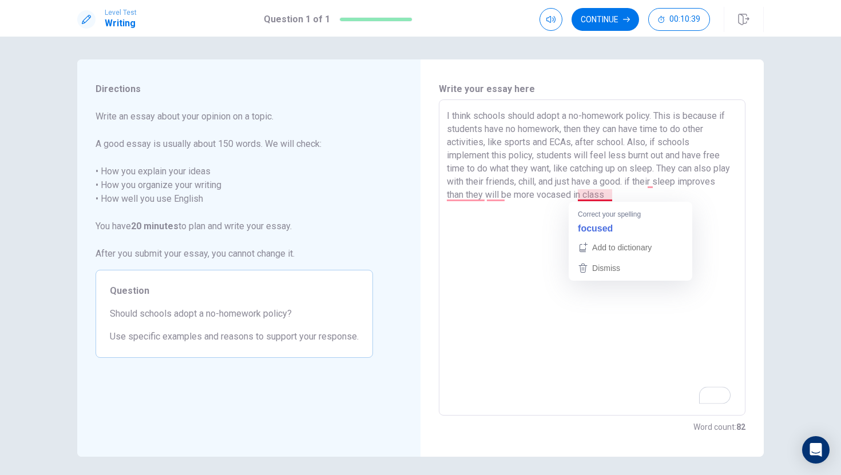
click at [600, 198] on textarea "I think schools should adopt a no-homework policy. This is because if students …" at bounding box center [592, 257] width 290 height 297
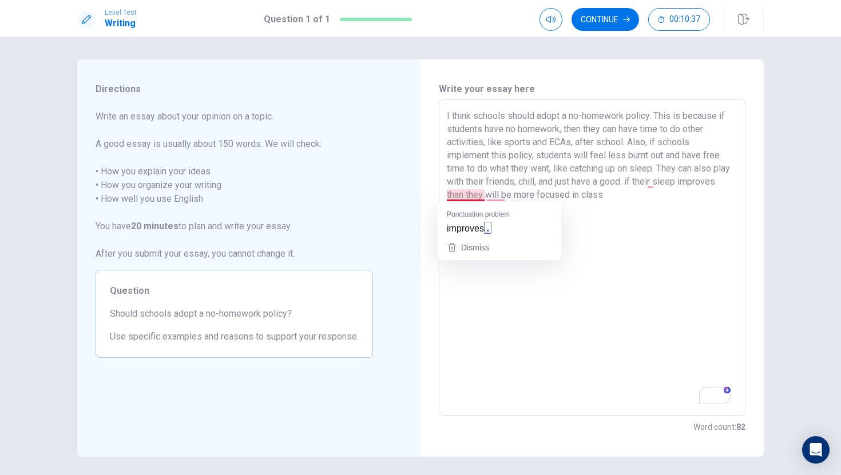
click at [475, 192] on textarea "I think schools should adopt a no-homework policy. This is because if students …" at bounding box center [592, 257] width 290 height 297
click at [493, 201] on textarea "I think schools should adopt a no-homework policy. This is because if students …" at bounding box center [592, 257] width 290 height 297
click at [500, 198] on textarea "I think schools should adopt a no-homework policy. This is because if students …" at bounding box center [592, 257] width 290 height 297
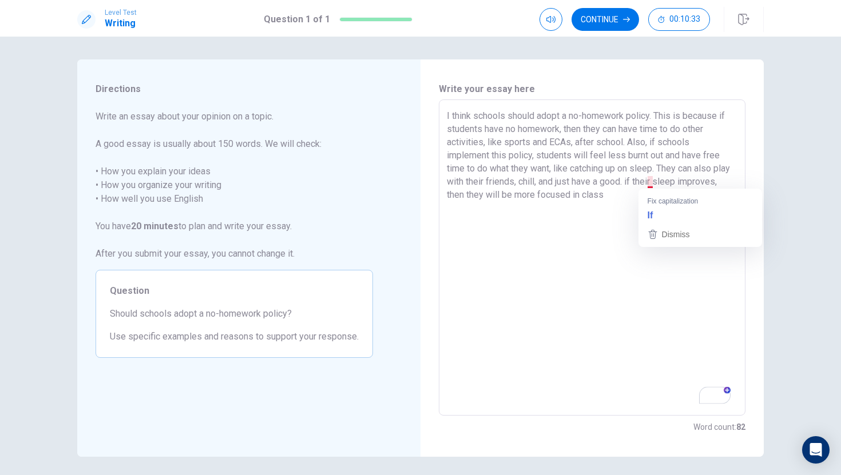
click at [651, 184] on textarea "I think schools should adopt a no-homework policy. This is because if students …" at bounding box center [592, 257] width 290 height 297
click at [650, 202] on textarea "I think schools should adopt a no-homework policy. This is because if students …" at bounding box center [592, 257] width 290 height 297
click at [554, 183] on textarea "I think schools should adopt a no-homework policy. This is because if students …" at bounding box center [592, 257] width 290 height 297
click at [487, 212] on textarea "I think schools should adopt a no-homework policy. This is because if students …" at bounding box center [592, 257] width 290 height 297
click at [445, 210] on div "I think schools should adopt a no-homework policy. This is because if students …" at bounding box center [592, 257] width 306 height 316
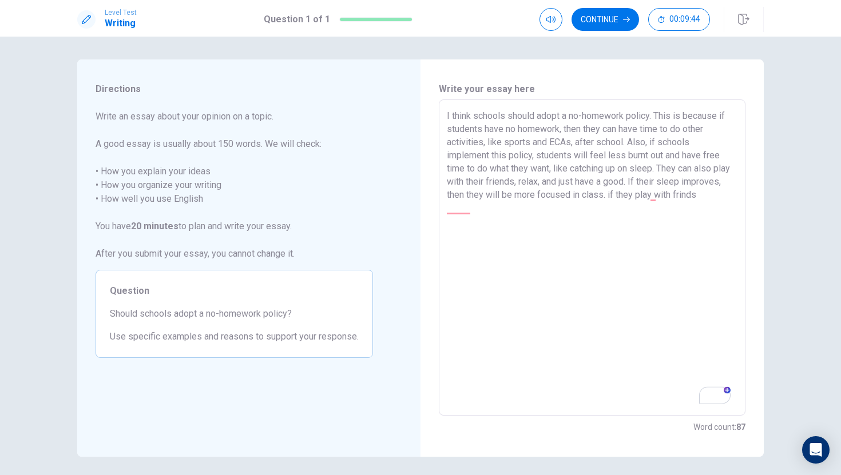
click at [447, 210] on textarea "I think schools should adopt a no-homework policy. This is because if students …" at bounding box center [592, 257] width 290 height 297
click at [452, 210] on textarea "I think schools should adopt a no-homework policy. This is because if students …" at bounding box center [592, 257] width 290 height 297
click at [651, 203] on textarea "I think schools should adopt a no-homework policy. This is because if students …" at bounding box center [592, 257] width 290 height 297
click at [651, 199] on textarea "I think schools should adopt a no-homework policy. This is because if students …" at bounding box center [592, 257] width 290 height 297
click at [491, 208] on textarea "I think schools should adopt a no-homework policy. This is because if students …" at bounding box center [592, 257] width 290 height 297
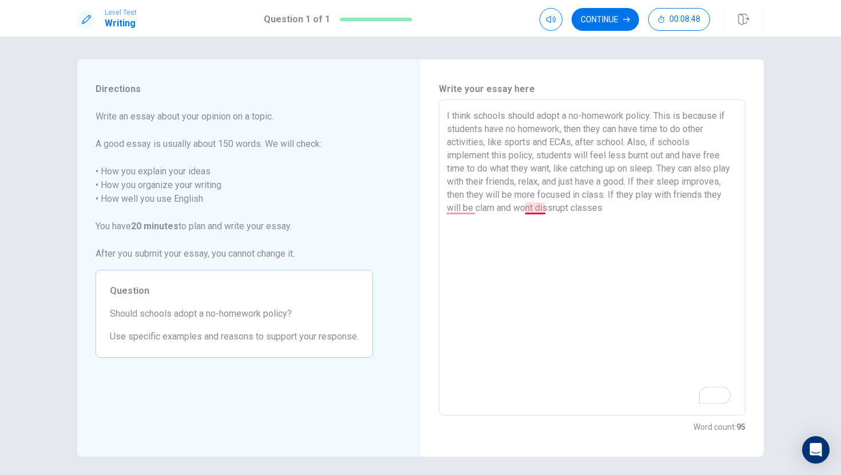
click at [535, 208] on textarea "I think schools should adopt a no-homework policy. This is because if students …" at bounding box center [592, 257] width 290 height 297
click at [476, 214] on textarea "I think schools should adopt a no-homework policy. This is because if students …" at bounding box center [592, 257] width 290 height 297
click at [468, 214] on textarea "I think schools should adopt a no-homework policy. This is because if students …" at bounding box center [592, 257] width 290 height 297
click at [452, 194] on textarea "I think schools should adopt a no-homework policy. This is because if students …" at bounding box center [592, 257] width 290 height 297
click at [455, 205] on textarea "I think schools should adopt a no-homework policy. This is because if students …" at bounding box center [592, 257] width 290 height 297
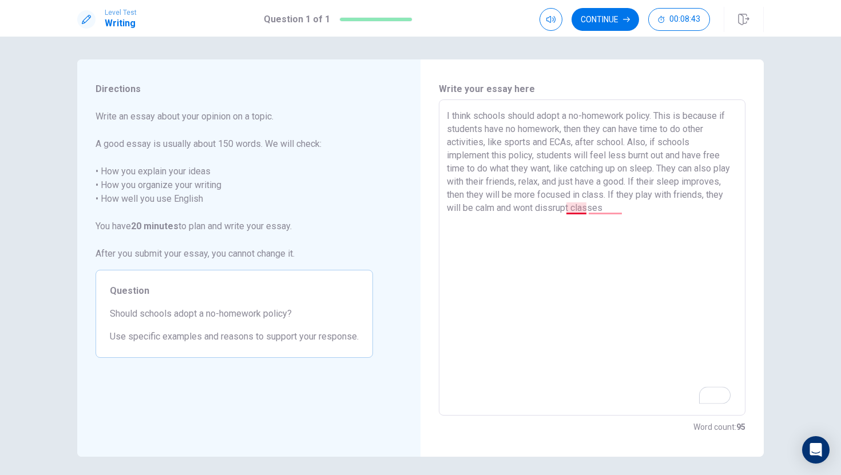
click at [576, 213] on textarea "I think schools should adopt a no-homework policy. This is because if students …" at bounding box center [592, 257] width 290 height 297
click at [596, 207] on textarea "I think schools should adopt a no-homework policy. This is because if students …" at bounding box center [592, 257] width 290 height 297
click at [600, 209] on textarea "I think schools should adopt a no-homework policy. This is because if students …" at bounding box center [592, 257] width 290 height 297
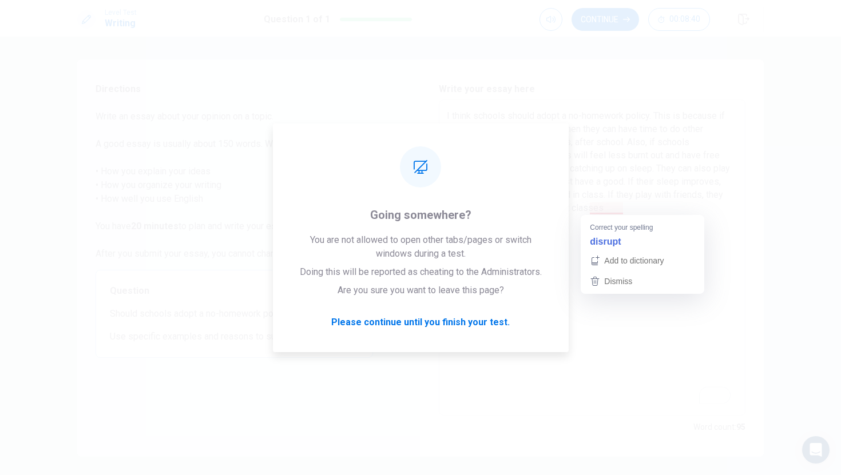
click at [603, 241] on textarea "I think schools should adopt a no-homework policy. This is because if students …" at bounding box center [592, 257] width 290 height 297
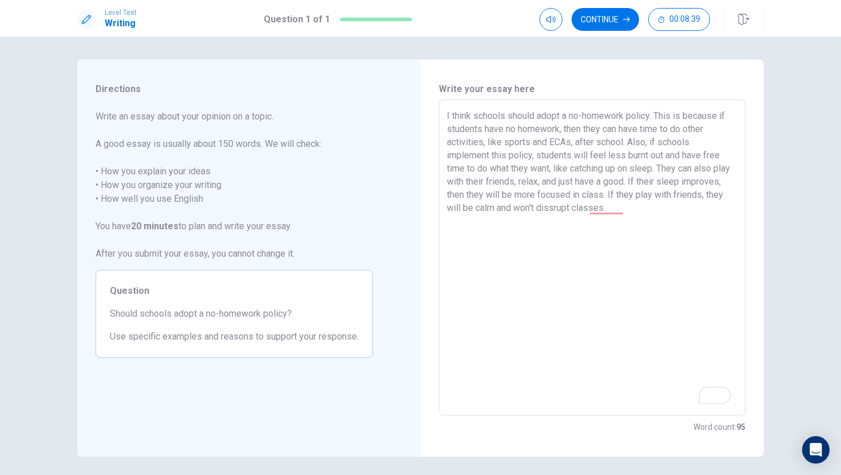
click at [675, 209] on textarea "I think schools should adopt a no-homework policy. This is because if students …" at bounding box center [592, 257] width 290 height 297
click at [619, 215] on textarea "I think schools should adopt a no-homework policy. This is because if students …" at bounding box center [592, 257] width 290 height 297
click at [619, 212] on textarea "I think schools should adopt a no-homework policy. This is because if students …" at bounding box center [592, 257] width 290 height 297
click at [656, 213] on textarea "I think schools should adopt a no-homework policy. This is because if students …" at bounding box center [592, 257] width 290 height 297
click at [460, 222] on textarea "I think schools should adopt a no-homework policy. This is because if students …" at bounding box center [592, 257] width 290 height 297
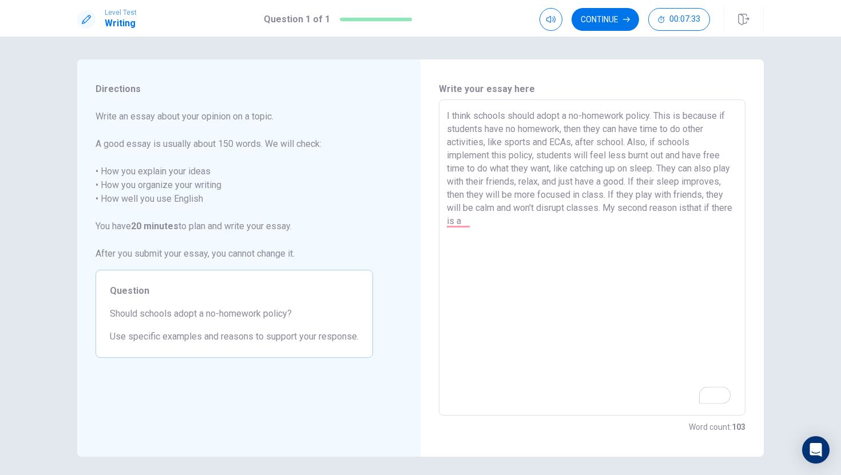
click at [461, 249] on textarea "I think schools should adopt a no-homework policy. This is because if students …" at bounding box center [592, 257] width 290 height 297
click at [468, 224] on textarea "I think schools should adopt a no-homework policy. This is because if students …" at bounding box center [592, 257] width 290 height 297
click at [471, 224] on textarea "I think schools should adopt a no-homework policy. This is because if students …" at bounding box center [592, 257] width 290 height 297
click at [463, 224] on textarea "I think schools should adopt a no-homework policy. This is because if students …" at bounding box center [592, 257] width 290 height 297
click at [528, 222] on textarea "I think schools should adopt a no-homework policy. This is because if students …" at bounding box center [592, 257] width 290 height 297
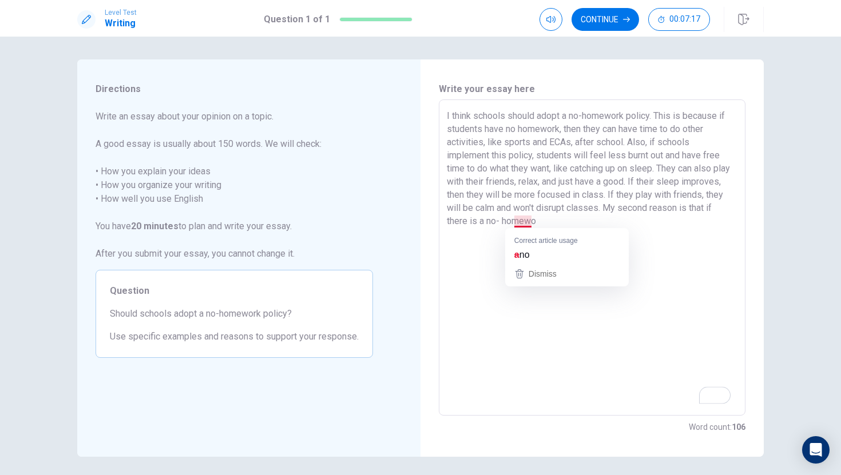
click at [522, 224] on textarea "I think schools should adopt a no-homework policy. This is because if students …" at bounding box center [592, 257] width 290 height 297
click at [572, 222] on textarea "I think schools should adopt a no-homework policy. This is because if students …" at bounding box center [592, 257] width 290 height 297
click at [517, 225] on textarea "I think schools should adopt a no-homework policy. This is because if students …" at bounding box center [592, 257] width 290 height 297
click at [529, 222] on textarea "I think schools should adopt a no-homework policy. This is because if students …" at bounding box center [592, 257] width 290 height 297
click at [528, 222] on textarea "I think schools should adopt a no-homework policy. This is because if students …" at bounding box center [592, 257] width 290 height 297
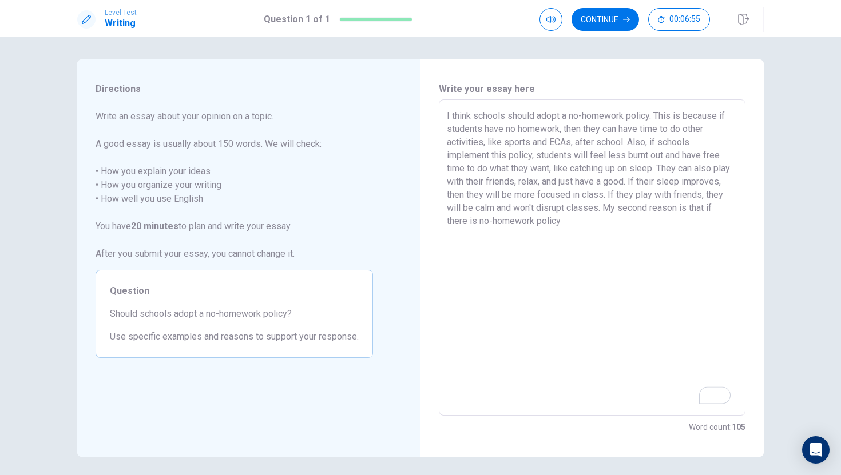
click at [592, 225] on textarea "I think schools should adopt a no-homework policy. This is because if students …" at bounding box center [592, 257] width 290 height 297
click at [601, 225] on textarea "I think schools should adopt a no-homework policy. This is because if students …" at bounding box center [592, 257] width 290 height 297
click at [480, 238] on textarea "I think schools should adopt a no-homework policy. This is because if students …" at bounding box center [592, 257] width 290 height 297
click at [613, 226] on textarea "I think schools should adopt a no-homework policy. This is because if students …" at bounding box center [592, 257] width 290 height 297
click at [611, 225] on textarea "I think schools should adopt a no-homework policy. This is because if students …" at bounding box center [592, 257] width 290 height 297
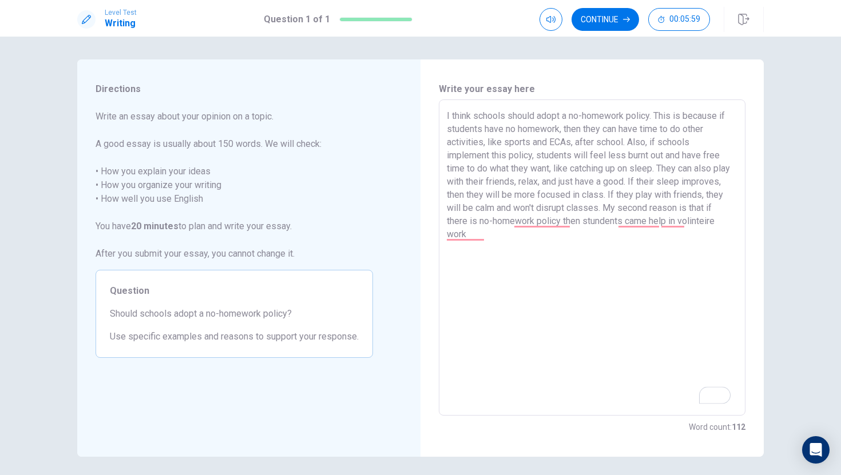
click at [631, 227] on textarea "I think schools should adopt a no-homework policy. This is because if students …" at bounding box center [592, 257] width 290 height 297
click at [641, 226] on textarea "I think schools should adopt a no-homework policy. This is because if students …" at bounding box center [592, 257] width 290 height 297
click at [634, 223] on textarea "I think schools should adopt a no-homework policy. This is because if students …" at bounding box center [592, 257] width 290 height 297
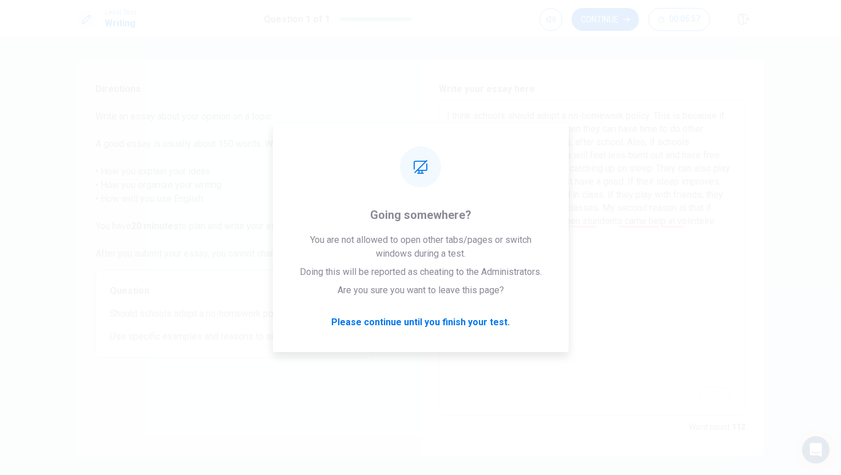
click at [641, 254] on textarea "I think schools should adopt a no-homework policy. This is because if students …" at bounding box center [592, 257] width 290 height 297
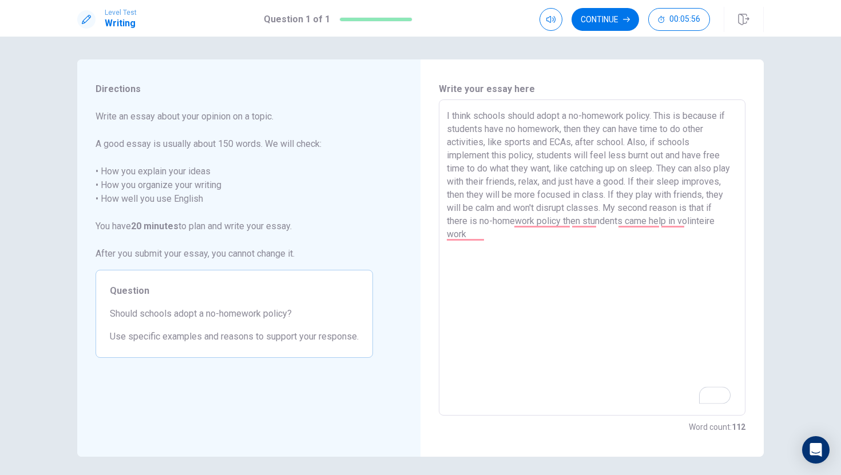
click at [668, 227] on textarea "I think schools should adopt a no-homework policy. This is because if students …" at bounding box center [592, 257] width 290 height 297
click at [643, 229] on textarea "I think schools should adopt a no-homework policy. This is because if students …" at bounding box center [592, 257] width 290 height 297
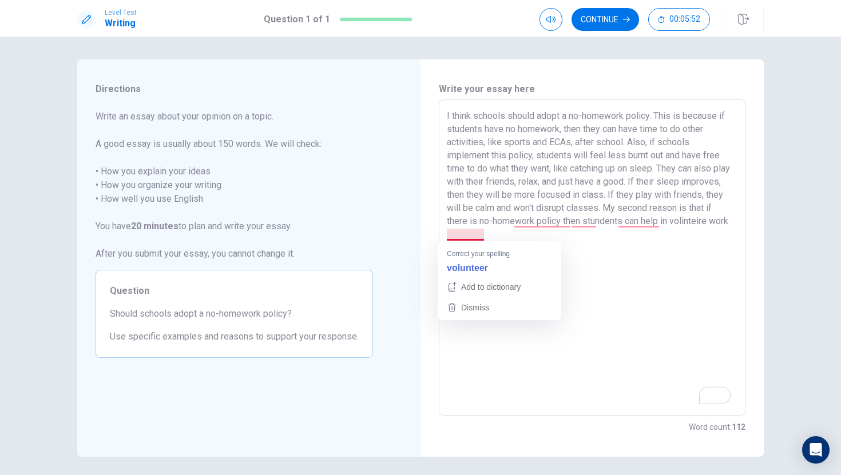
click at [465, 238] on textarea "I think schools should adopt a no-homework policy. This is because if students …" at bounding box center [592, 257] width 290 height 297
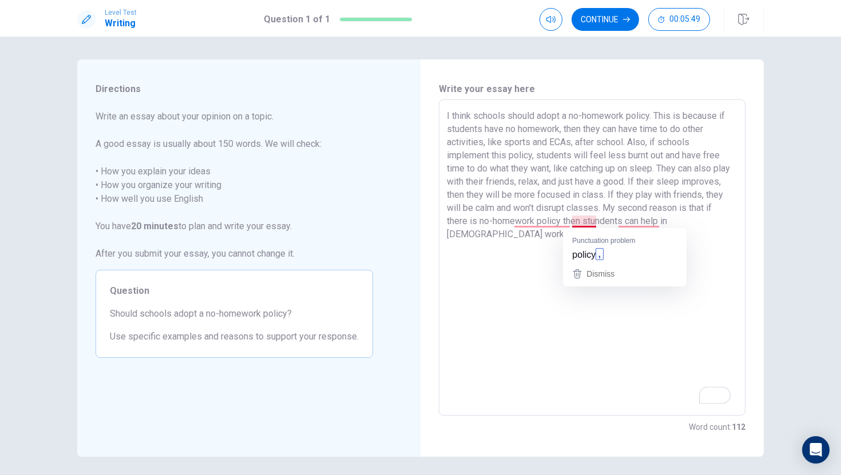
click at [583, 221] on textarea "I think schools should adopt a no-homework policy. This is because if students …" at bounding box center [592, 257] width 290 height 297
click at [630, 224] on textarea "I think schools should adopt a no-homework policy. This is because if students …" at bounding box center [592, 257] width 290 height 297
click at [635, 224] on textarea "I think schools should adopt a no-homework policy. This is because if students …" at bounding box center [592, 257] width 290 height 297
click at [638, 249] on textarea "I think schools should adopt a no-homework policy. This is because if students …" at bounding box center [592, 257] width 290 height 297
click at [638, 224] on textarea "I think schools should adopt a no-homework policy. This is because if students …" at bounding box center [592, 257] width 290 height 297
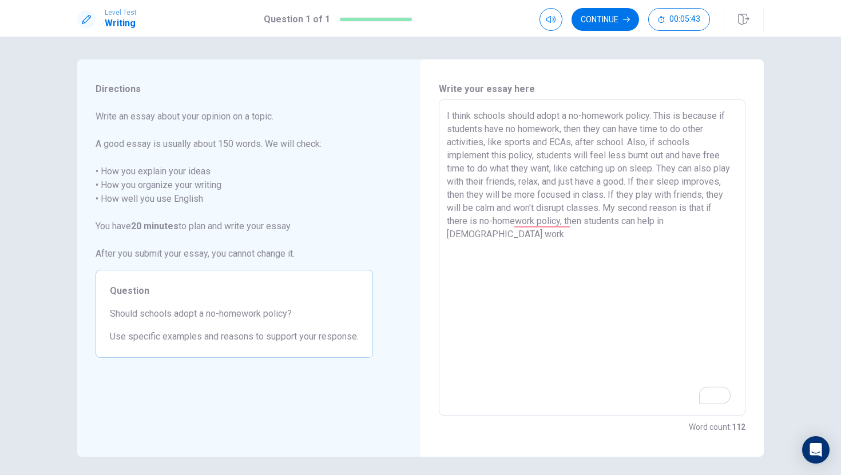
click at [519, 237] on textarea "I think schools should adopt a no-homework policy. This is because if students …" at bounding box center [592, 257] width 290 height 297
click at [517, 238] on textarea "I think schools should adopt a no-homework policy. This is because if students …" at bounding box center [592, 257] width 290 height 297
click at [529, 240] on textarea "I think schools should adopt a no-homework policy. This is because if students …" at bounding box center [592, 257] width 290 height 297
click at [618, 238] on textarea "I think schools should adopt a no-homework policy. This is because if students …" at bounding box center [592, 257] width 290 height 297
click at [529, 238] on textarea "I think schools should adopt a no-homework policy. This is because if students …" at bounding box center [592, 257] width 290 height 297
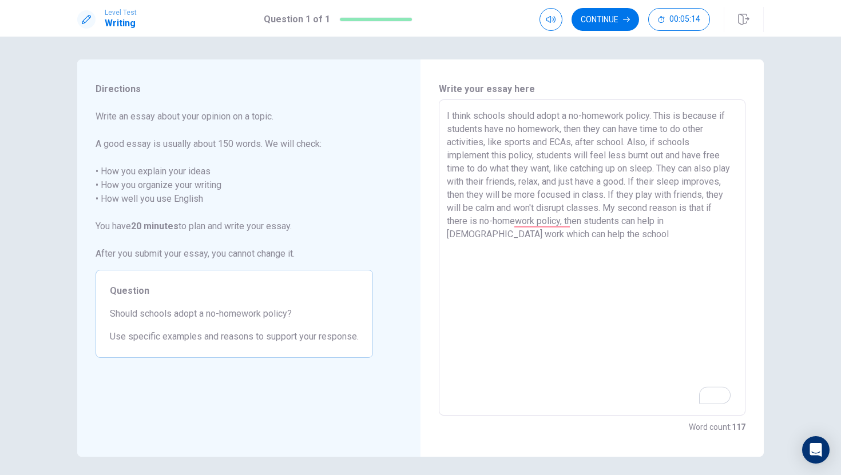
click at [615, 239] on textarea "I think schools should adopt a no-homework policy. This is because if students …" at bounding box center [592, 257] width 290 height 297
click at [520, 234] on textarea "I think schools should adopt a no-homework policy. This is because if students …" at bounding box center [592, 257] width 290 height 297
click at [697, 224] on textarea "I think schools should adopt a no-homework policy. This is because if students …" at bounding box center [592, 257] width 290 height 297
click at [627, 235] on textarea "I think schools should adopt a no-homework policy. This is because if students …" at bounding box center [592, 257] width 290 height 297
click at [720, 395] on html "Level Test Writing Question 1 of 1 Continue 00:04:42 Question 1 of 1 Continue 0…" at bounding box center [420, 237] width 841 height 475
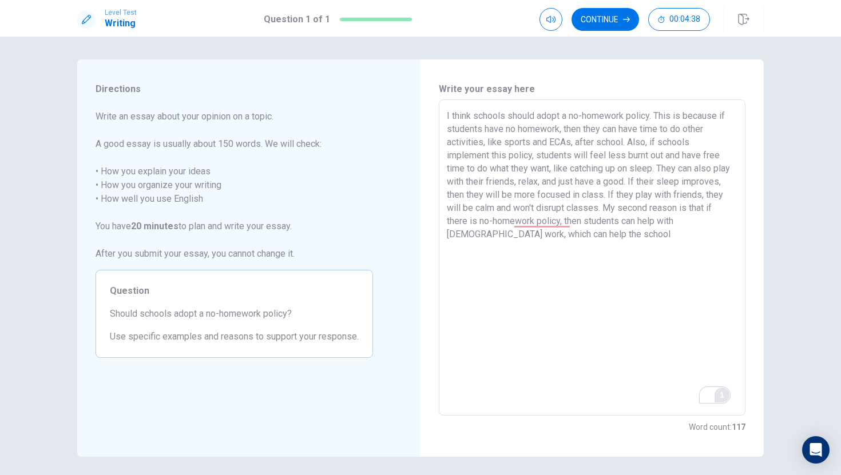
click at [626, 235] on textarea "I think schools should adopt a no-homework policy. This is because if students …" at bounding box center [592, 257] width 290 height 297
click at [457, 242] on textarea "I think schools should adopt a no-homework policy. This is because if students …" at bounding box center [592, 257] width 290 height 297
click at [475, 246] on textarea "I think schools should adopt a no-homework policy. This is because if students …" at bounding box center [592, 257] width 290 height 297
click at [465, 248] on textarea "I think schools should adopt a no-homework policy. This is because if students …" at bounding box center [592, 257] width 290 height 297
click at [482, 245] on textarea "I think schools should adopt a no-homework policy. This is because if students …" at bounding box center [592, 257] width 290 height 297
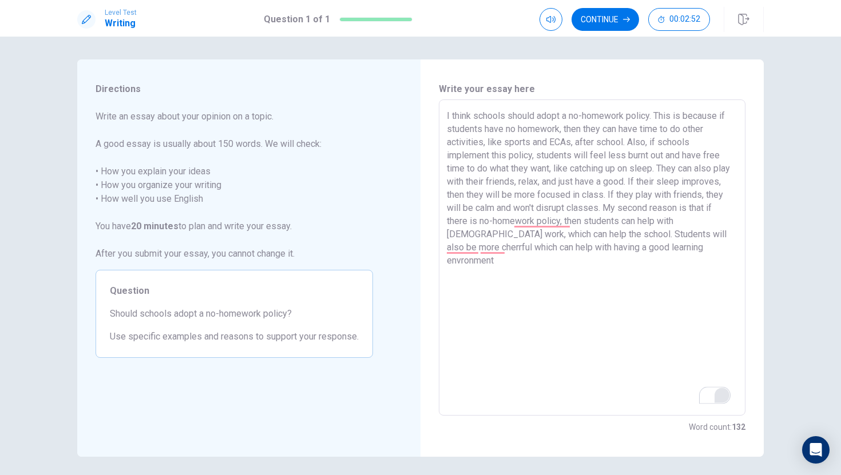
click at [459, 253] on textarea "I think schools should adopt a no-homework policy. This is because if students …" at bounding box center [592, 257] width 290 height 297
click at [460, 253] on textarea "I think schools should adopt a no-homework policy. This is because if students …" at bounding box center [592, 257] width 290 height 297
click at [472, 254] on textarea "I think schools should adopt a no-homework policy. This is because if students …" at bounding box center [592, 257] width 290 height 297
click at [472, 251] on textarea "I think schools should adopt a no-homework policy. This is because if students …" at bounding box center [592, 257] width 290 height 297
click at [501, 247] on textarea "I think schools should adopt a no-homework policy. This is because if students …" at bounding box center [592, 257] width 290 height 297
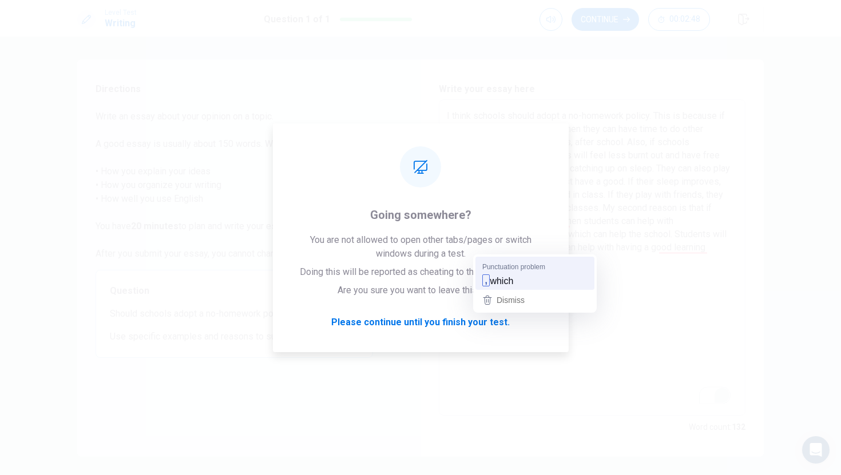
type textarea "I think schools should adopt a no-homework policy. This is because if students …"
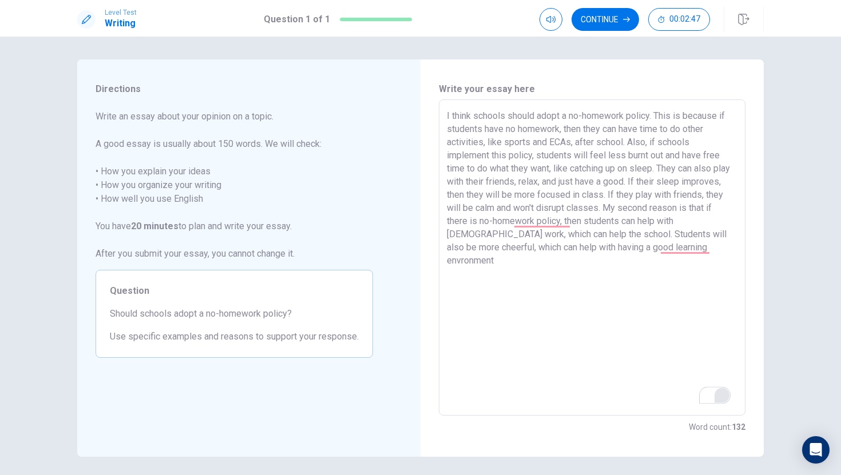
click at [686, 253] on textarea "I think schools should adopt a no-homework policy. This is because if students …" at bounding box center [592, 257] width 290 height 297
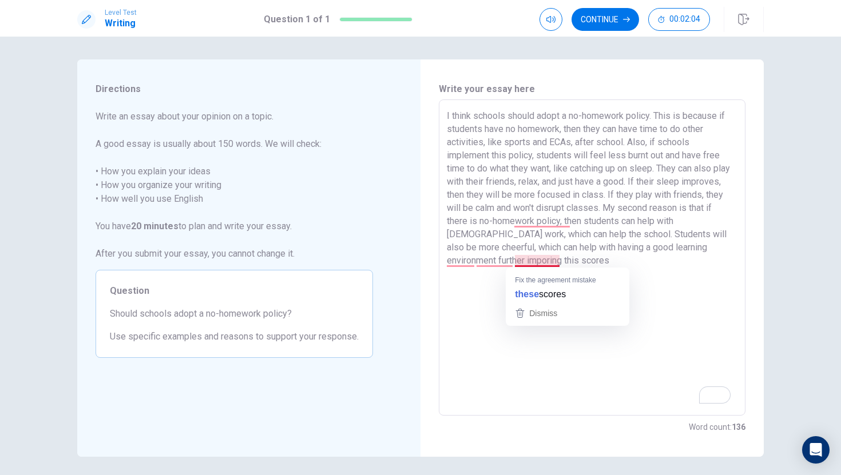
click at [527, 264] on textarea "I think schools should adopt a no-homework policy. This is because if students …" at bounding box center [592, 257] width 290 height 297
click at [504, 264] on textarea "I think schools should adopt a no-homework policy. This is because if students …" at bounding box center [592, 257] width 290 height 297
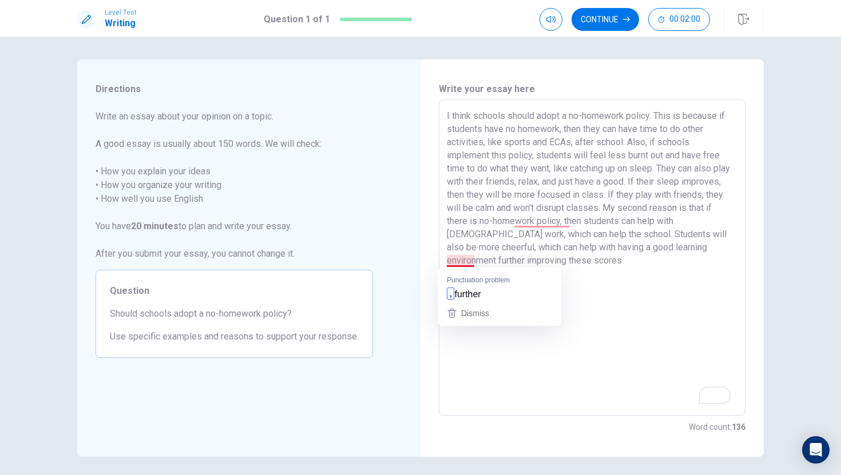
click at [470, 258] on textarea "I think schools should adopt a no-homework policy. This is because if students …" at bounding box center [592, 257] width 290 height 297
click at [479, 288] on textarea "I think schools should adopt a no-homework policy. This is because if students …" at bounding box center [592, 257] width 290 height 297
click at [462, 262] on textarea "I think schools should adopt a no-homework policy. This is because if students …" at bounding box center [592, 257] width 290 height 297
click at [461, 261] on textarea "I think schools should adopt a no-homework policy. This is because if students …" at bounding box center [592, 257] width 290 height 297
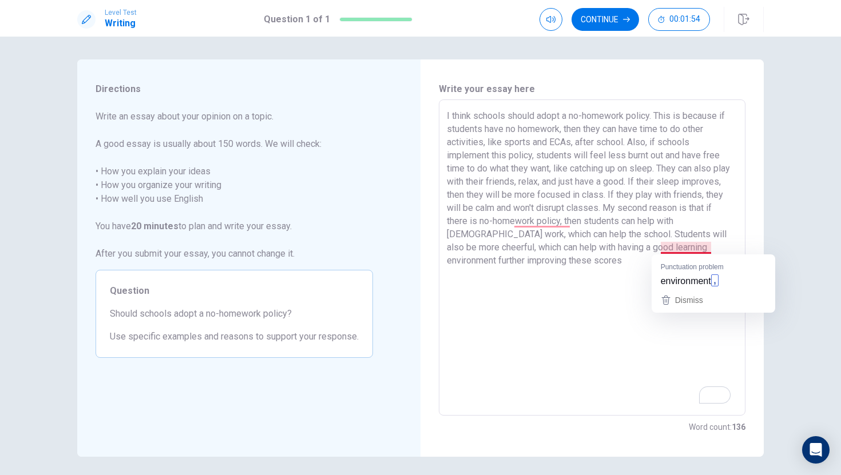
click at [681, 245] on textarea "I think schools should adopt a no-homework policy. This is because if students …" at bounding box center [592, 257] width 290 height 297
click at [541, 262] on textarea "I think schools should adopt a no-homework policy. This is because if students …" at bounding box center [592, 257] width 290 height 297
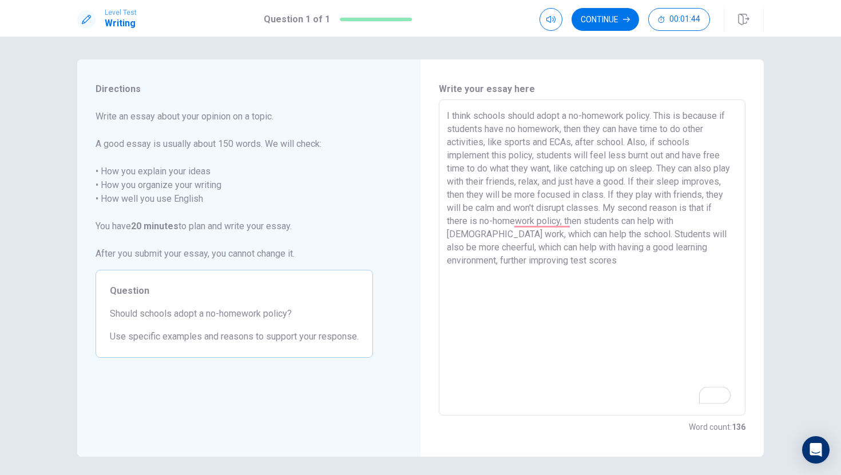
click at [563, 257] on textarea "I think schools should adopt a no-homework policy. This is because if students …" at bounding box center [592, 257] width 290 height 297
click at [573, 260] on textarea "I think schools should adopt a no-homework policy. This is because if students …" at bounding box center [592, 257] width 290 height 297
type textarea "I think schools should adopt a no-homework policy. This is because if students …"
click at [623, 18] on icon "button" at bounding box center [626, 19] width 7 height 7
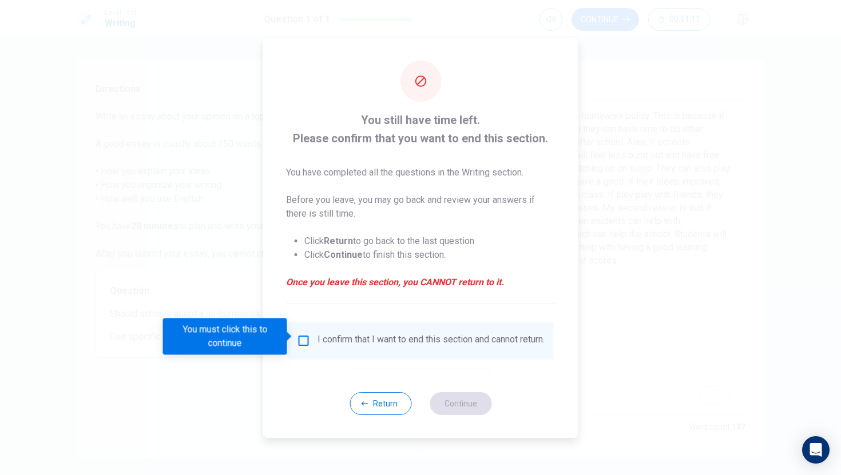
click at [305, 338] on input "You must click this to continue" at bounding box center [304, 341] width 14 height 14
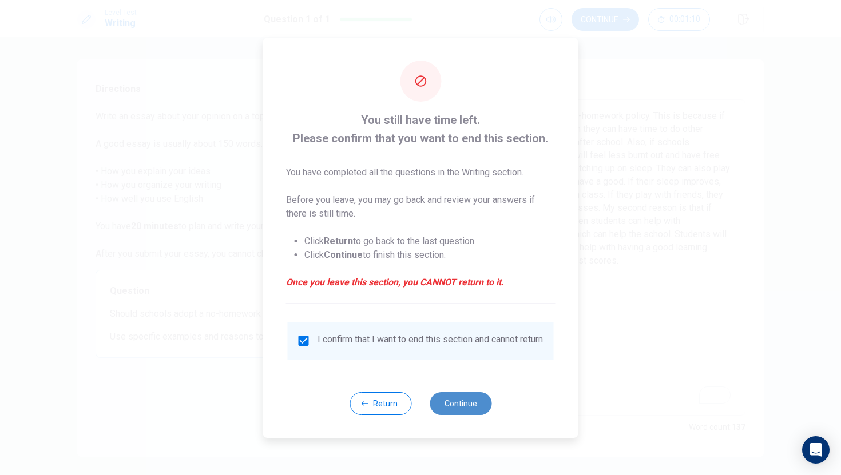
click at [452, 408] on button "Continue" at bounding box center [460, 403] width 62 height 23
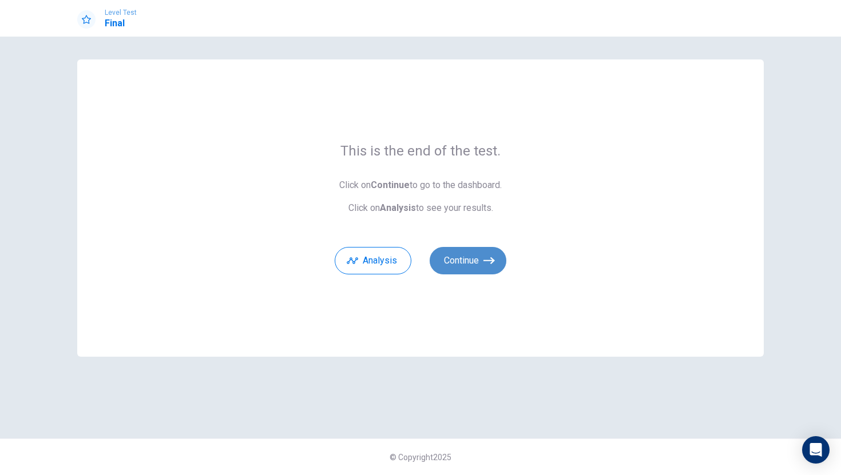
click at [459, 261] on button "Continue" at bounding box center [467, 260] width 77 height 27
